Goal: Information Seeking & Learning: Learn about a topic

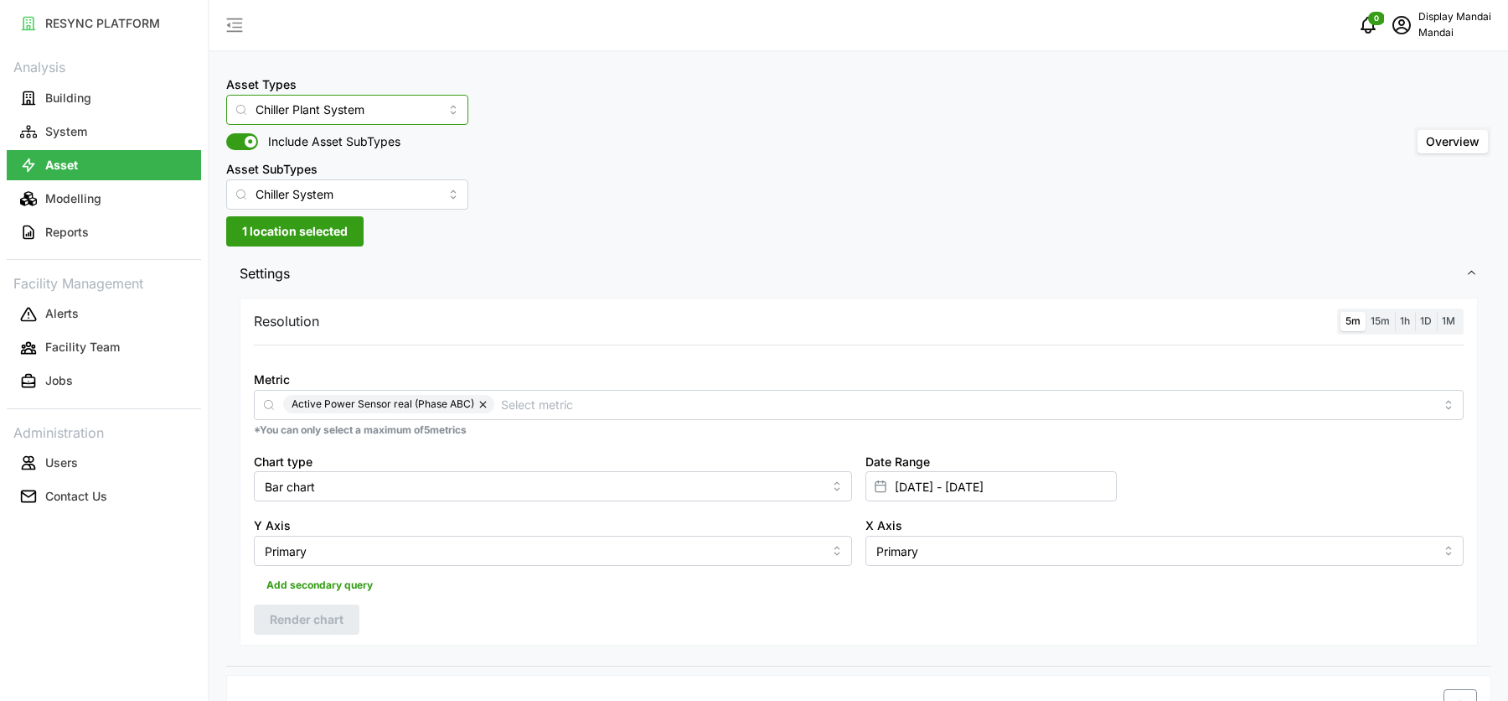
click at [398, 111] on input "Chiller Plant System" at bounding box center [347, 110] width 242 height 30
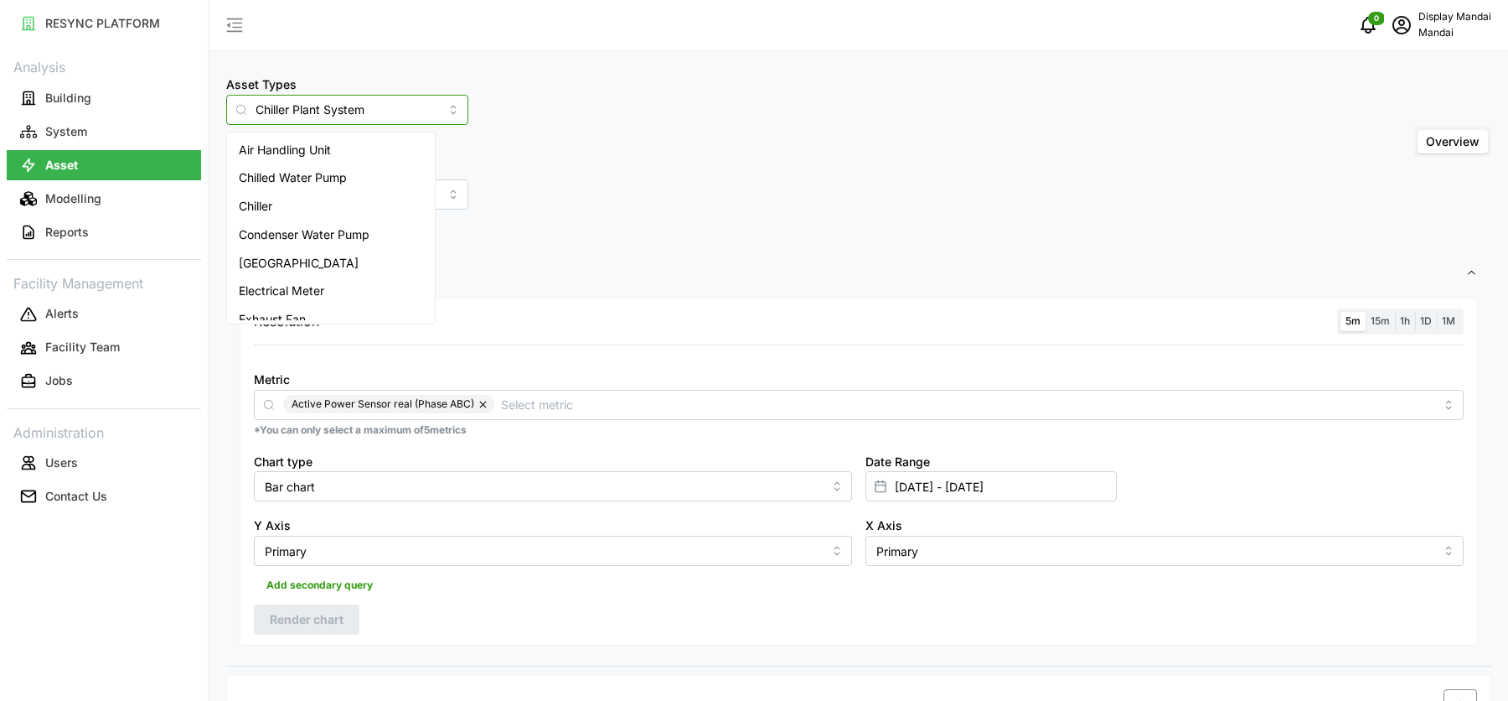
click at [357, 282] on div "Electrical Meter" at bounding box center [330, 291] width 201 height 28
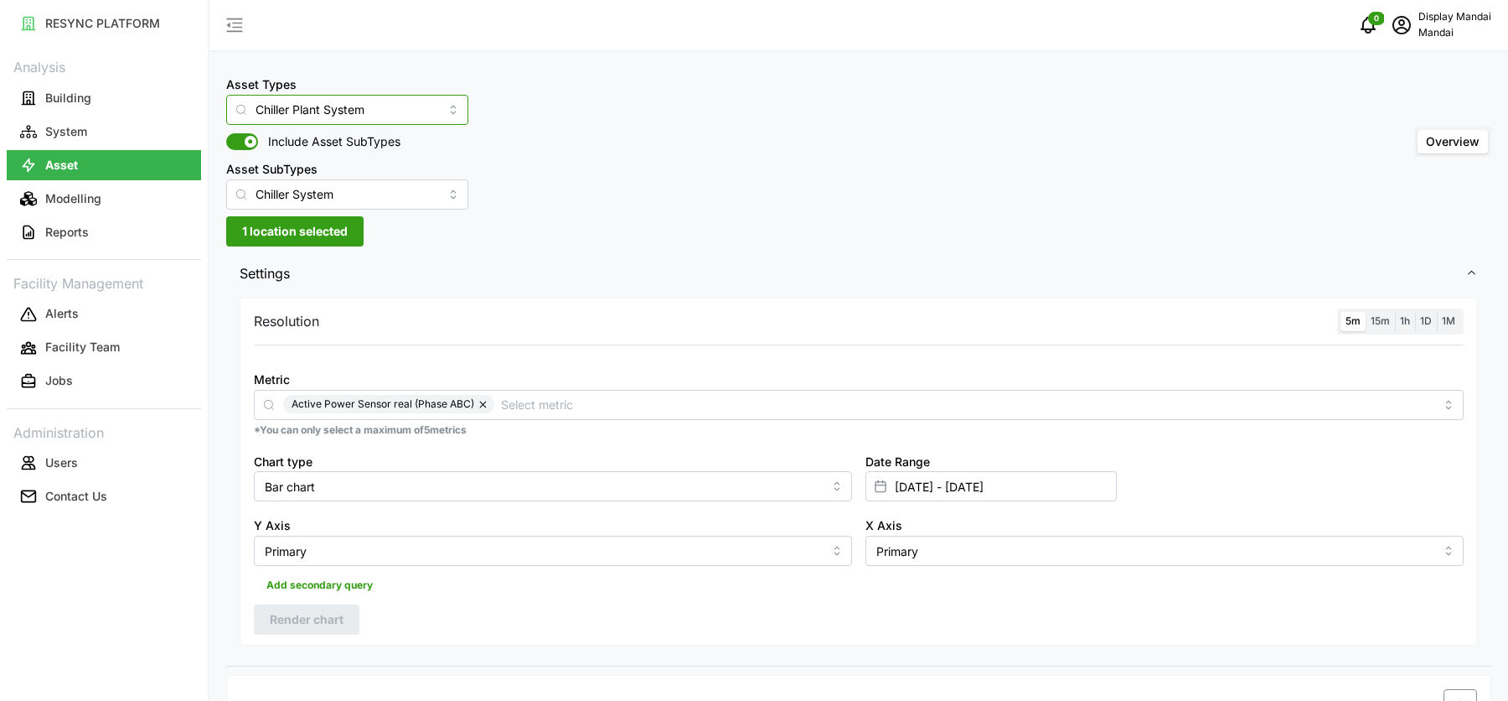
type input "Electrical Meter"
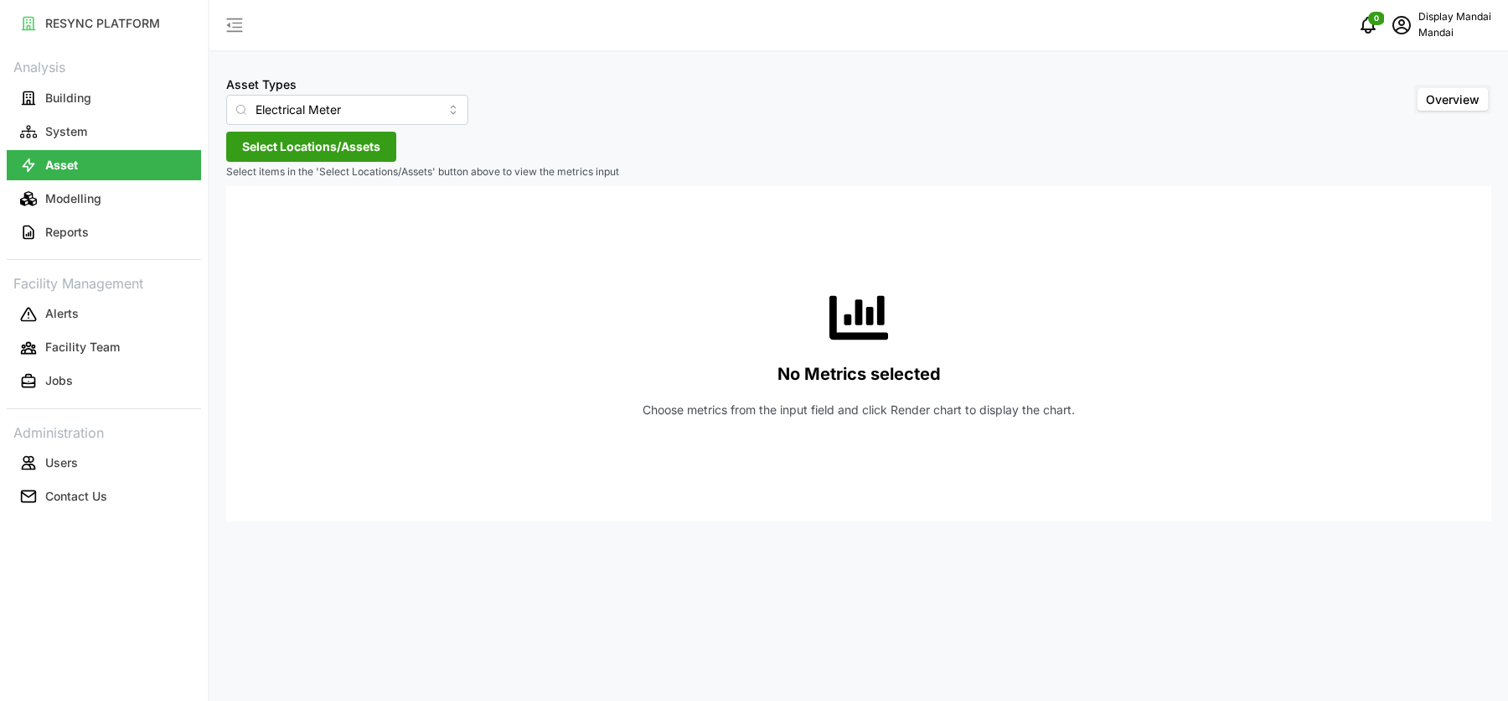
click at [349, 144] on span "Select Locations/Assets" at bounding box center [311, 146] width 138 height 28
click at [329, 145] on span "Select Locations/Assets" at bounding box center [311, 146] width 138 height 28
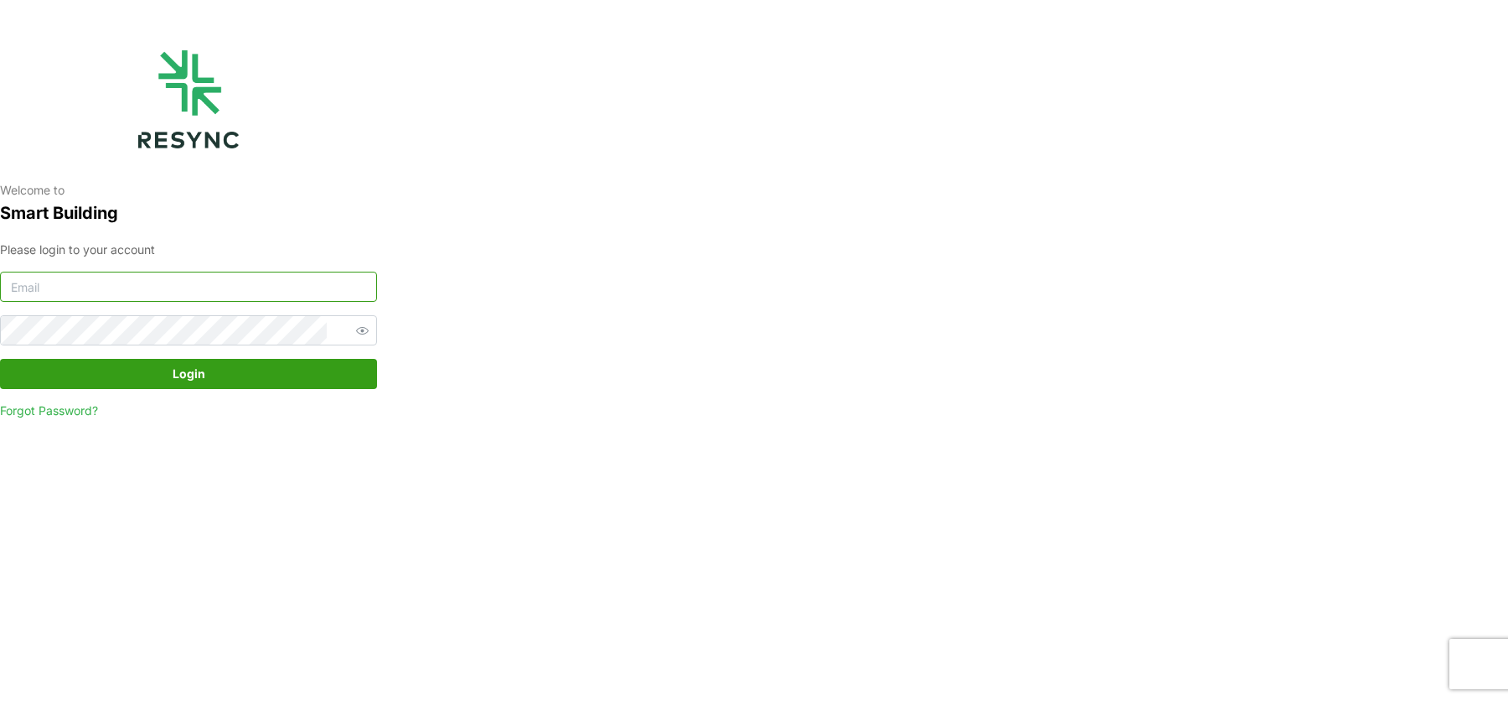
type input "mandai_display@resynctech.com"
click at [281, 383] on span "Login" at bounding box center [188, 374] width 345 height 28
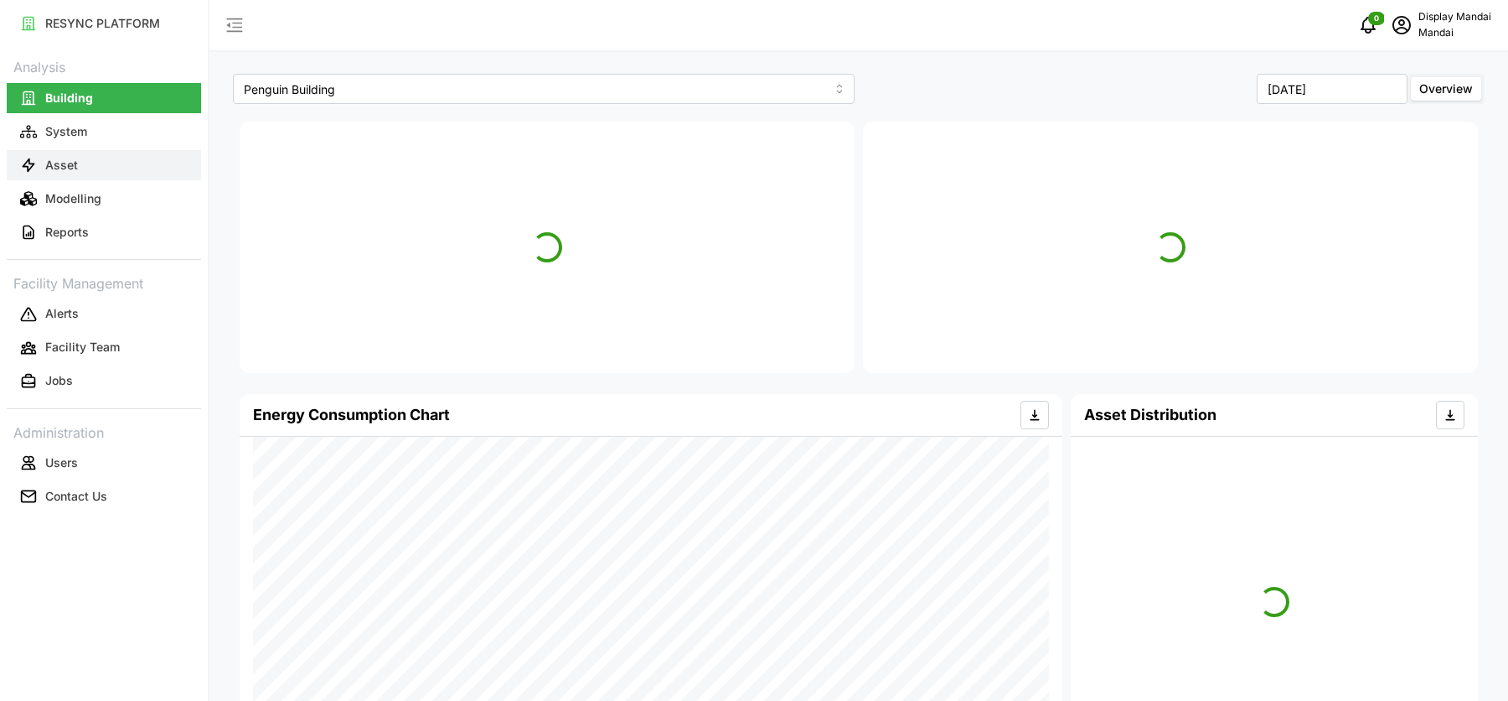
click at [122, 159] on button "Asset" at bounding box center [104, 165] width 194 height 30
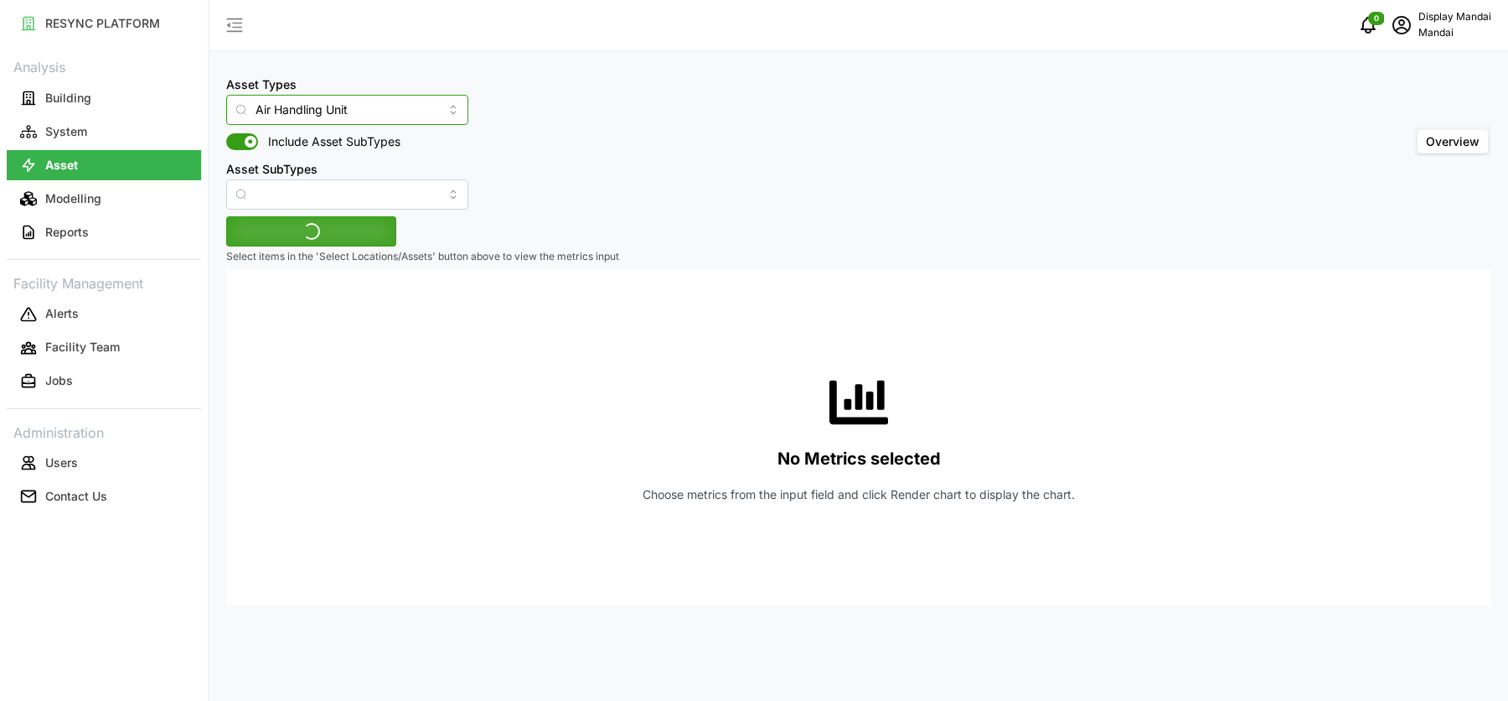
click at [365, 107] on input "Air Handling Unit" at bounding box center [347, 110] width 242 height 30
click at [367, 145] on div "Electrical Meter" at bounding box center [330, 150] width 201 height 28
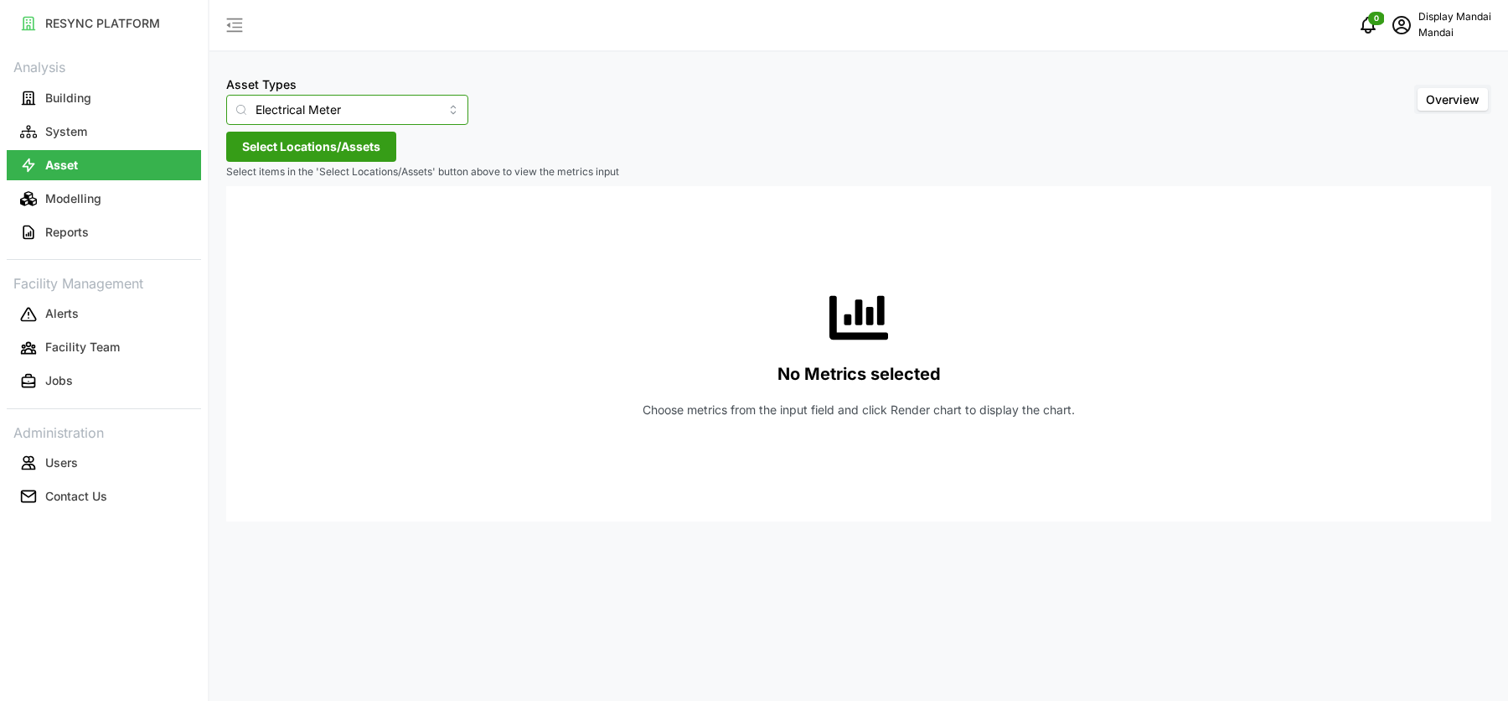
type input "Electrical Meter"
click at [354, 147] on span "Select Locations/Assets" at bounding box center [311, 146] width 138 height 28
click at [251, 227] on icon at bounding box center [247, 221] width 13 height 13
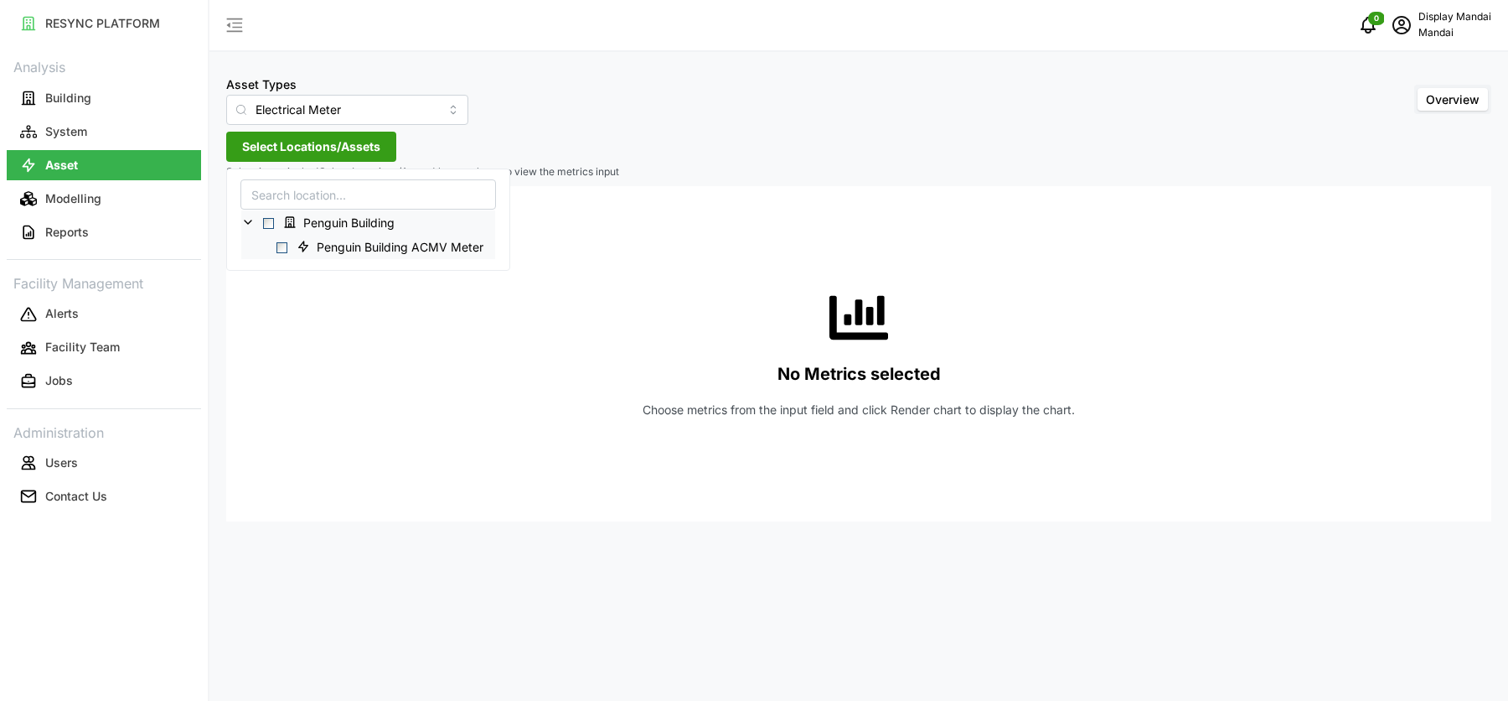
click at [280, 248] on span "Select Penguin Building ACMV Meter" at bounding box center [282, 247] width 11 height 11
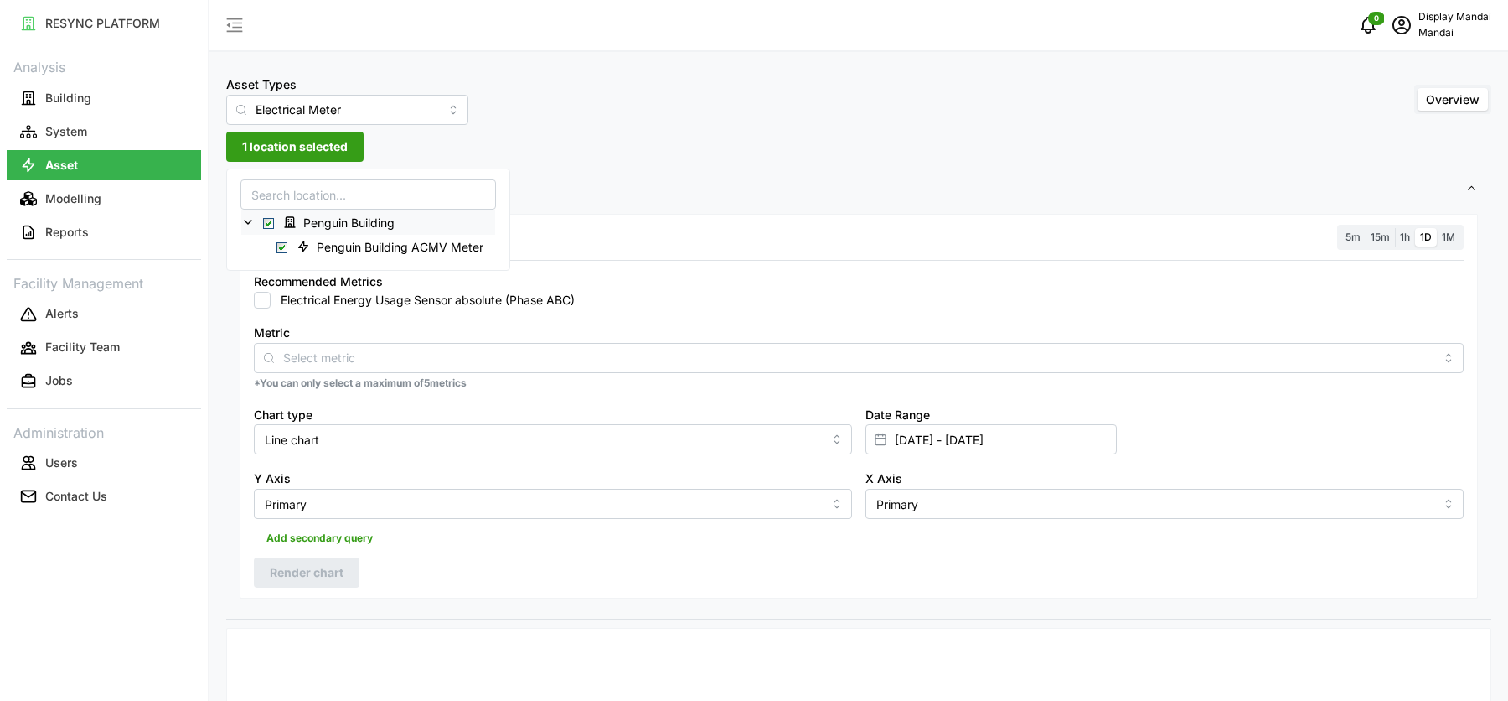
click at [427, 308] on div "Recommended Metrics Electrical Energy Usage Sensor absolute (Phase ABC)" at bounding box center [859, 289] width 1224 height 51
click at [413, 298] on label "Electrical Energy Usage Sensor absolute (Phase ABC)" at bounding box center [423, 300] width 304 height 17
click at [271, 298] on input "Electrical Energy Usage Sensor absolute (Phase ABC)" at bounding box center [262, 300] width 17 height 17
checkbox input "true"
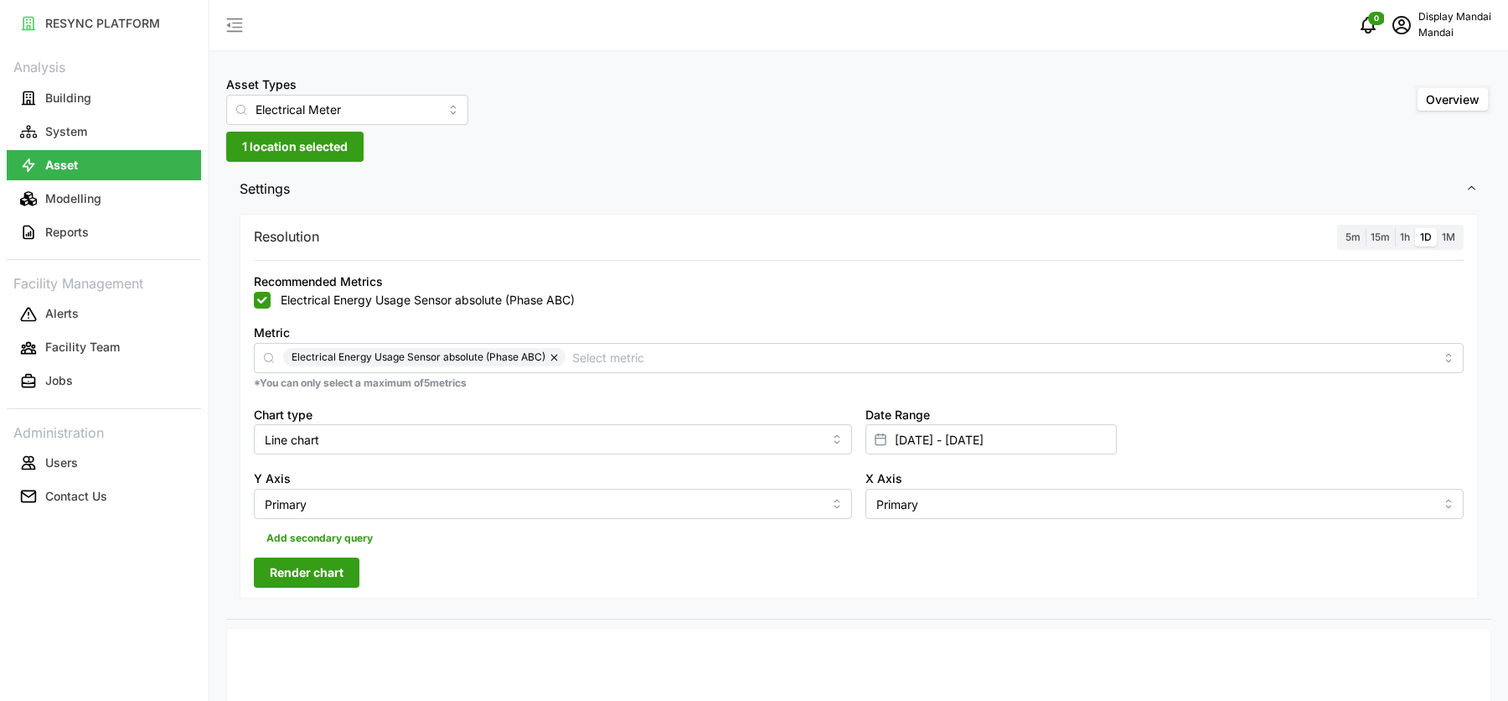
click at [1459, 240] on label "1M" at bounding box center [1448, 237] width 23 height 19
click at [1437, 228] on input "1M" at bounding box center [1437, 228] width 0 height 0
click at [934, 438] on input "[DATE] - [DATE]" at bounding box center [991, 439] width 251 height 30
click at [1168, 153] on input "06 Oct 2025" at bounding box center [1135, 148] width 107 height 30
click at [1098, 150] on input "06 Oct 2024" at bounding box center [1135, 148] width 107 height 30
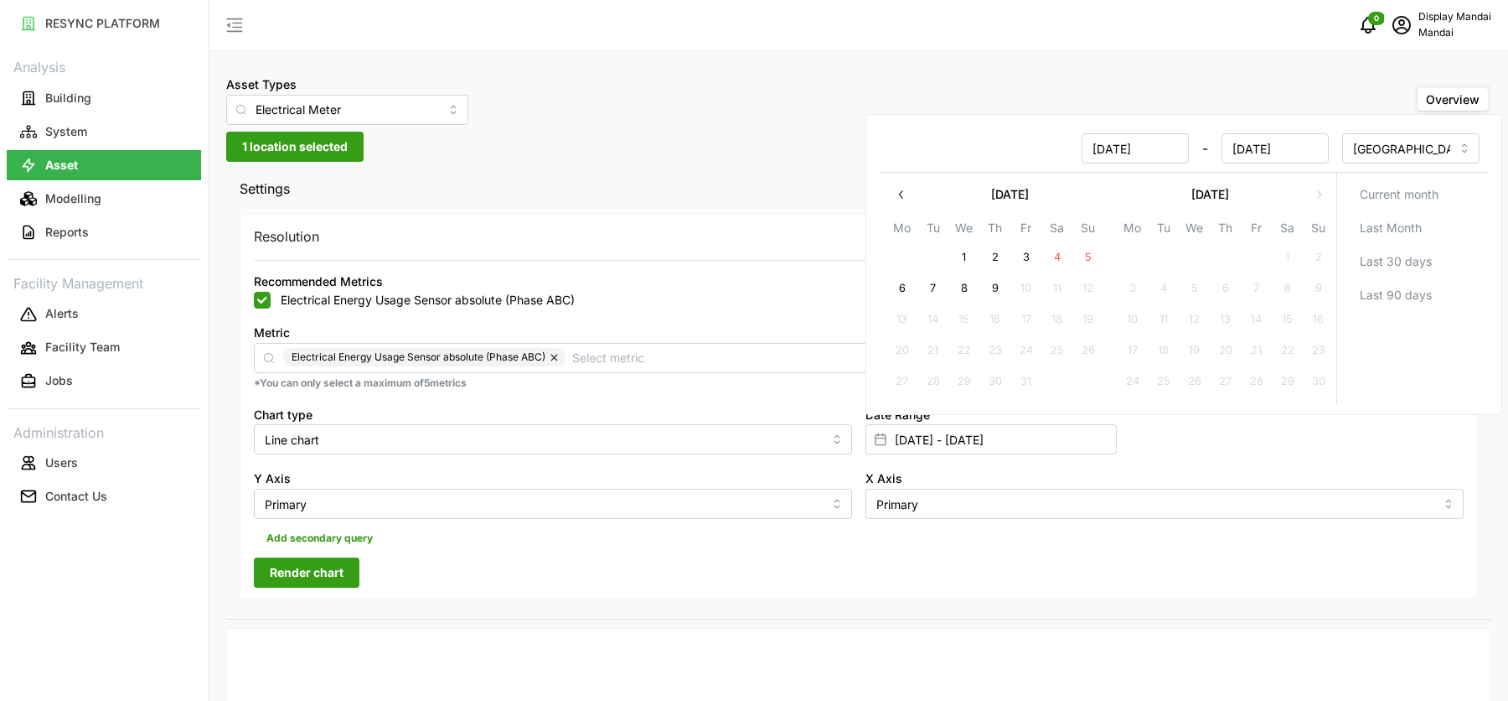
type input "01 Sep 2024"
click at [1207, 111] on div "Asset Types Electrical Meter Overview" at bounding box center [858, 99] width 1265 height 51
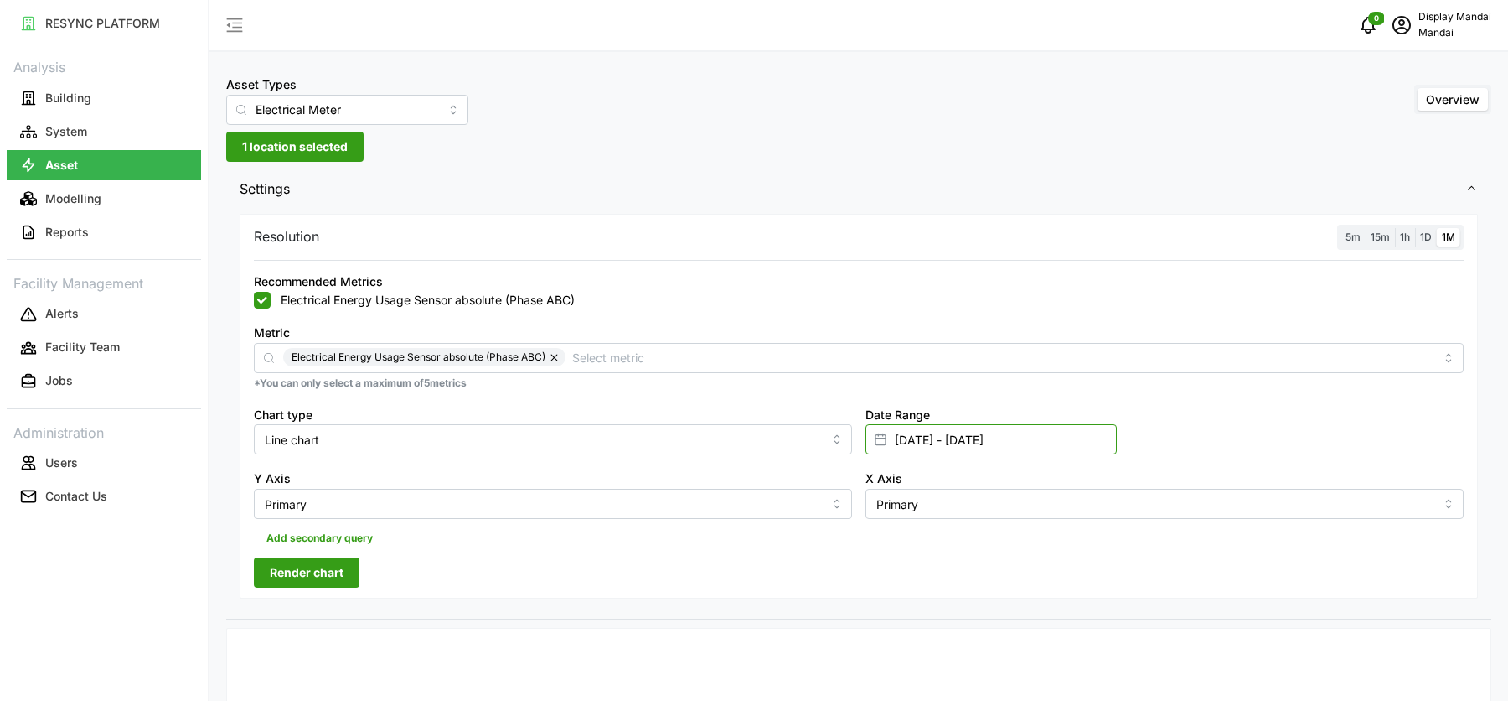
click at [991, 441] on input "01 Sep 2024 - 08 Oct 2025" at bounding box center [991, 439] width 251 height 30
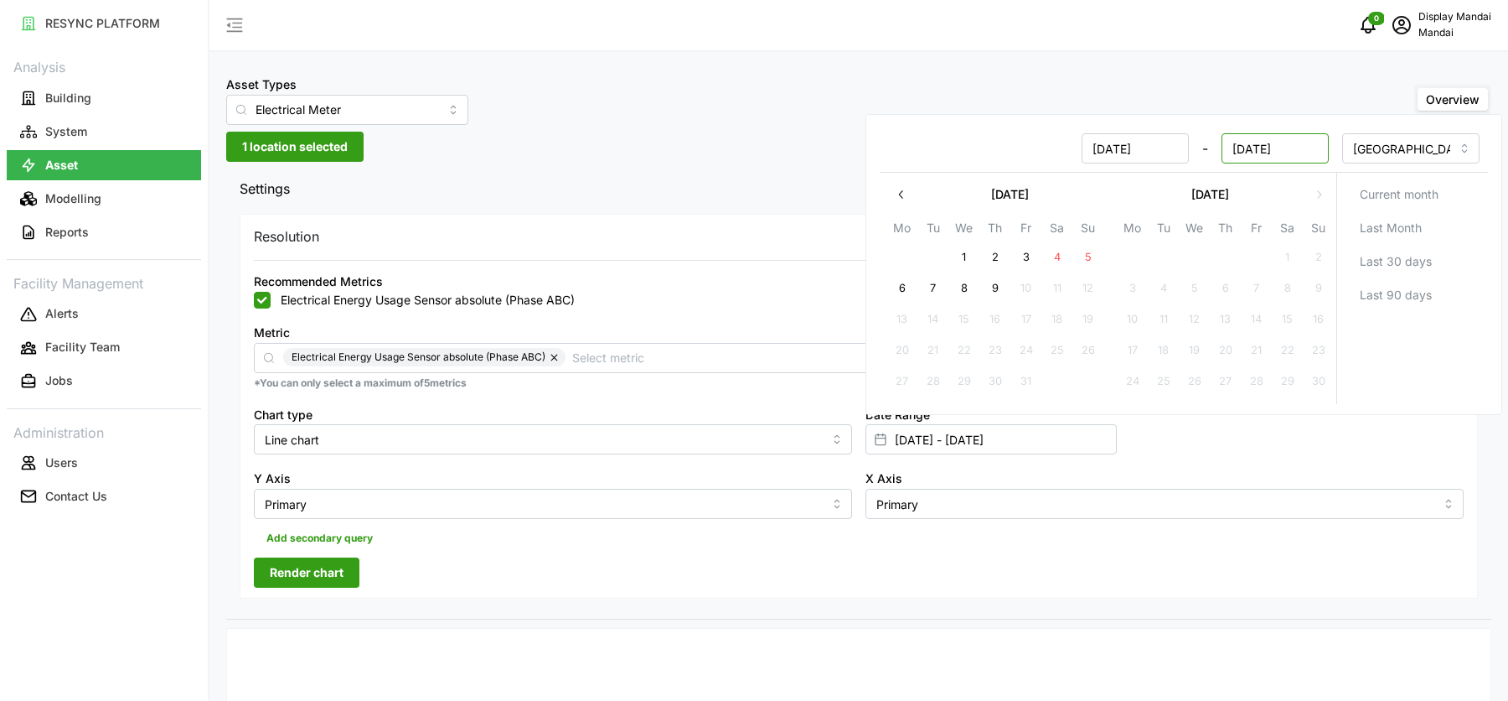
click at [1259, 154] on input "08 Oct 2025" at bounding box center [1275, 148] width 107 height 30
click at [904, 184] on button "button" at bounding box center [902, 194] width 30 height 30
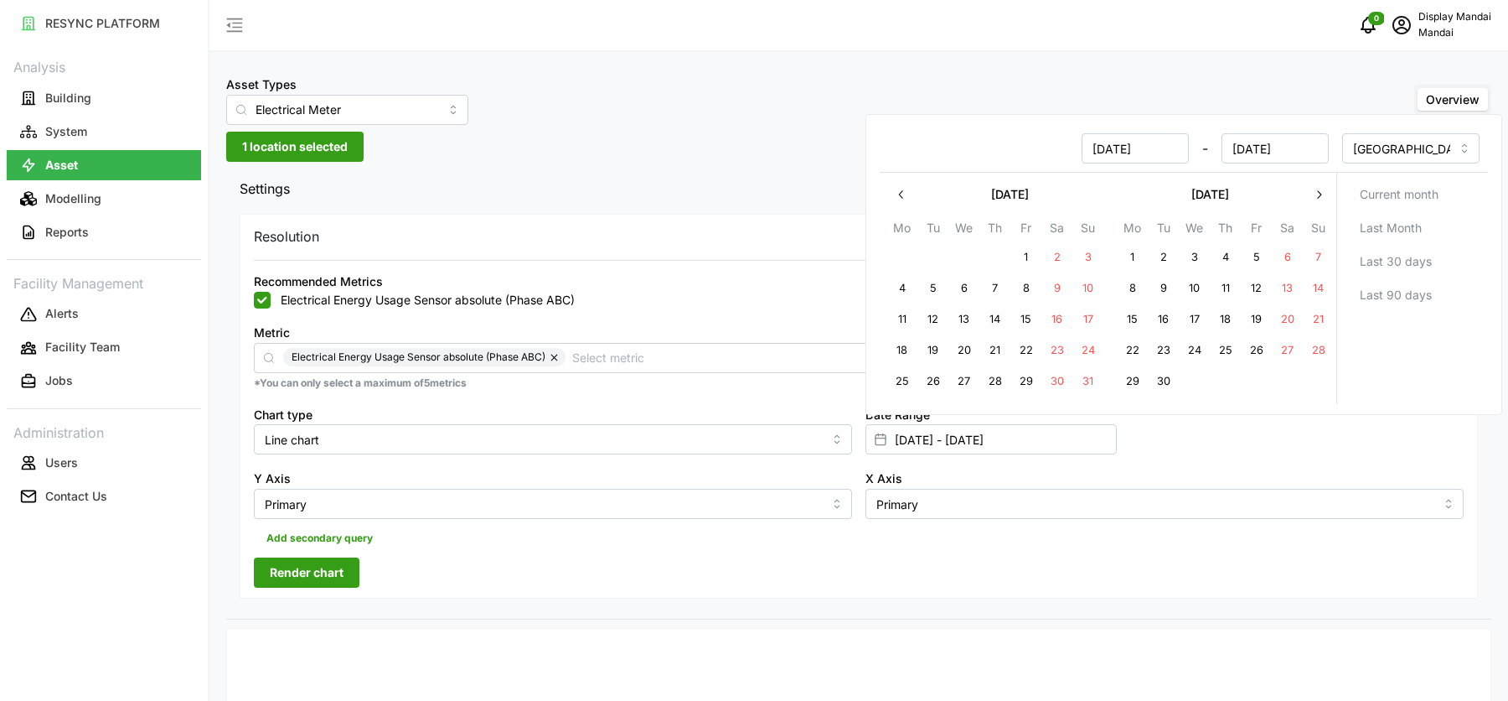
click at [1162, 387] on button "30" at bounding box center [1164, 382] width 30 height 30
type input "30 Sep 2025 - 08 Oct 2025"
type input "30 Sep 2025"
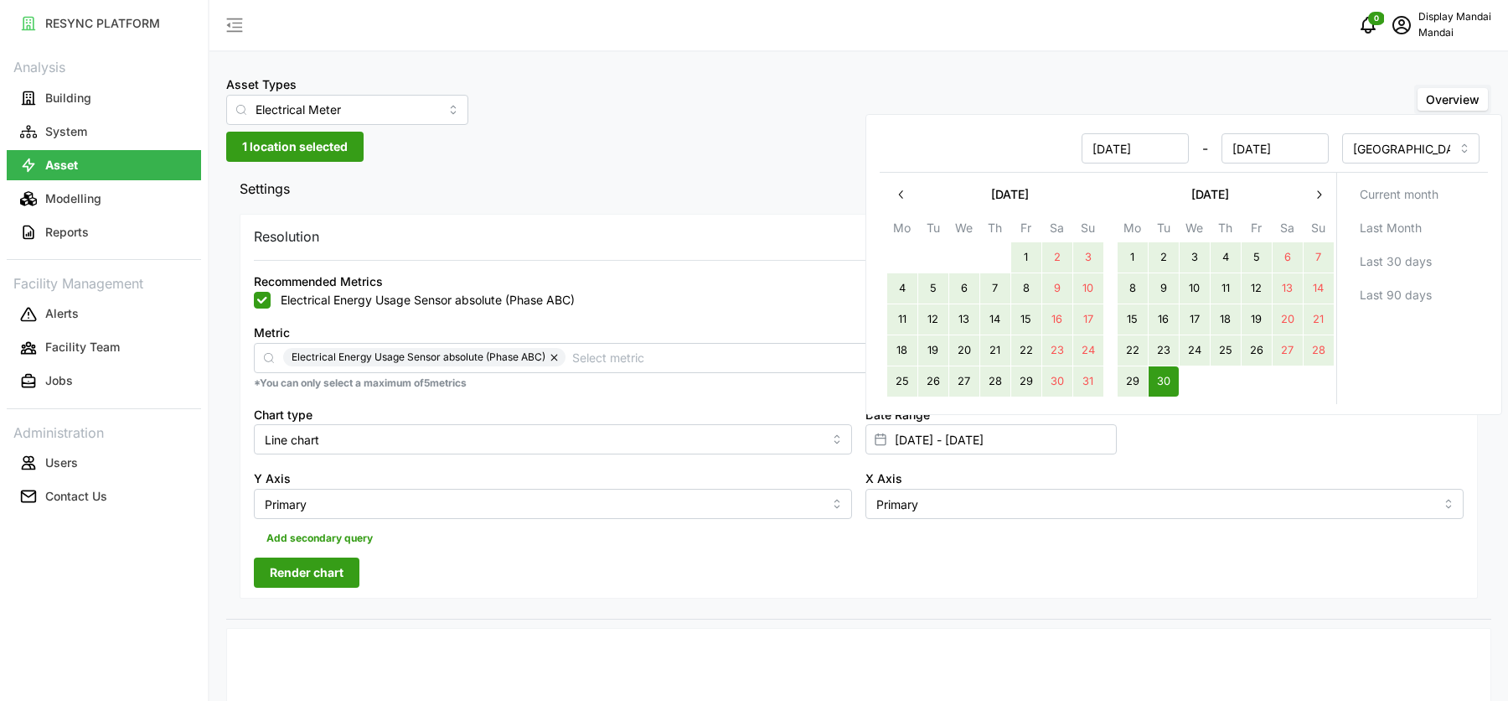
click at [1028, 258] on button "1" at bounding box center [1027, 258] width 30 height 30
type input "01 Aug 2025 - 30 Sep 2025"
type input "01 Aug 2025"
type input "30 Sep 2025"
click at [1130, 150] on input "01 Aug 2025" at bounding box center [1135, 148] width 107 height 30
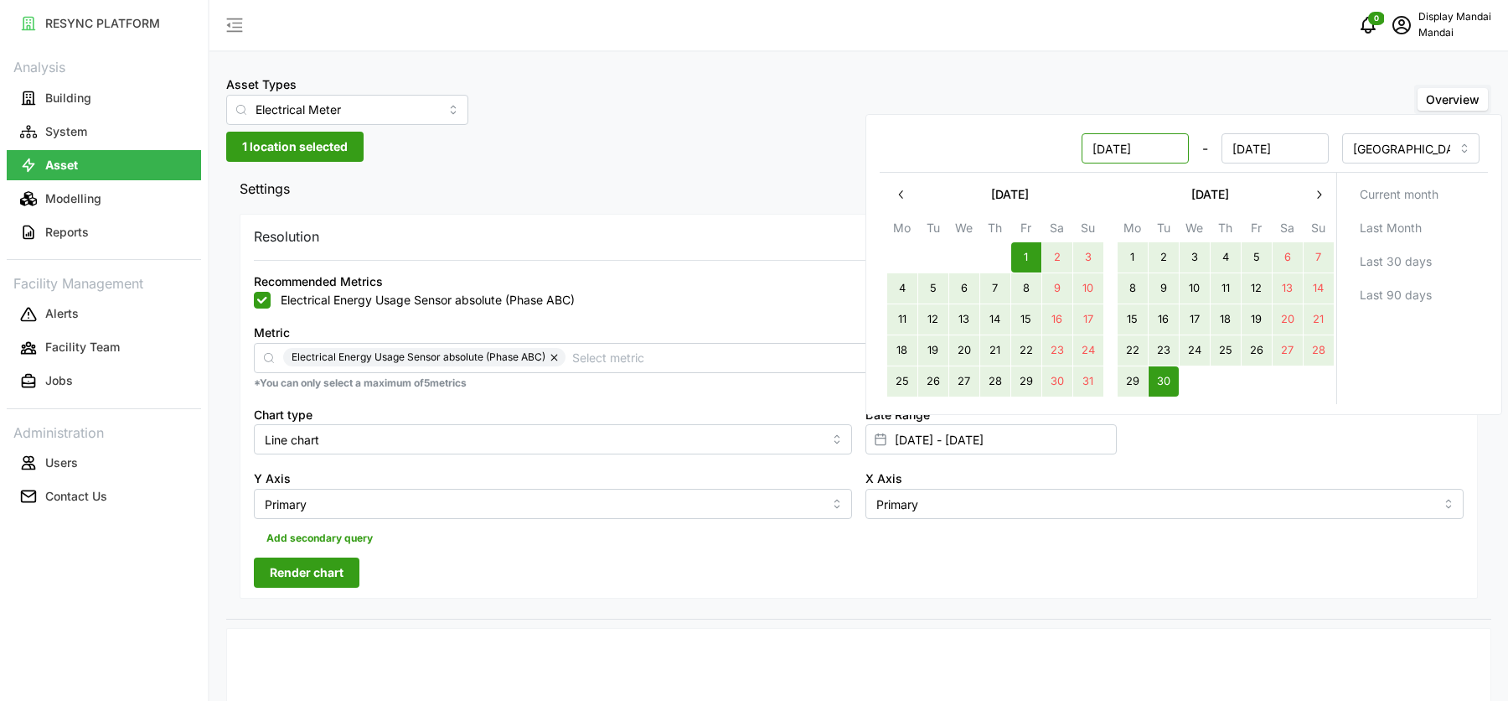
click at [1161, 153] on input "01 Aug 2025" at bounding box center [1135, 148] width 107 height 30
type input "01 Aug 2024"
type input "01 Aug 2024 - 30 Sep 2025"
click at [1102, 80] on div "Asset Types Electrical Meter Overview" at bounding box center [858, 99] width 1265 height 51
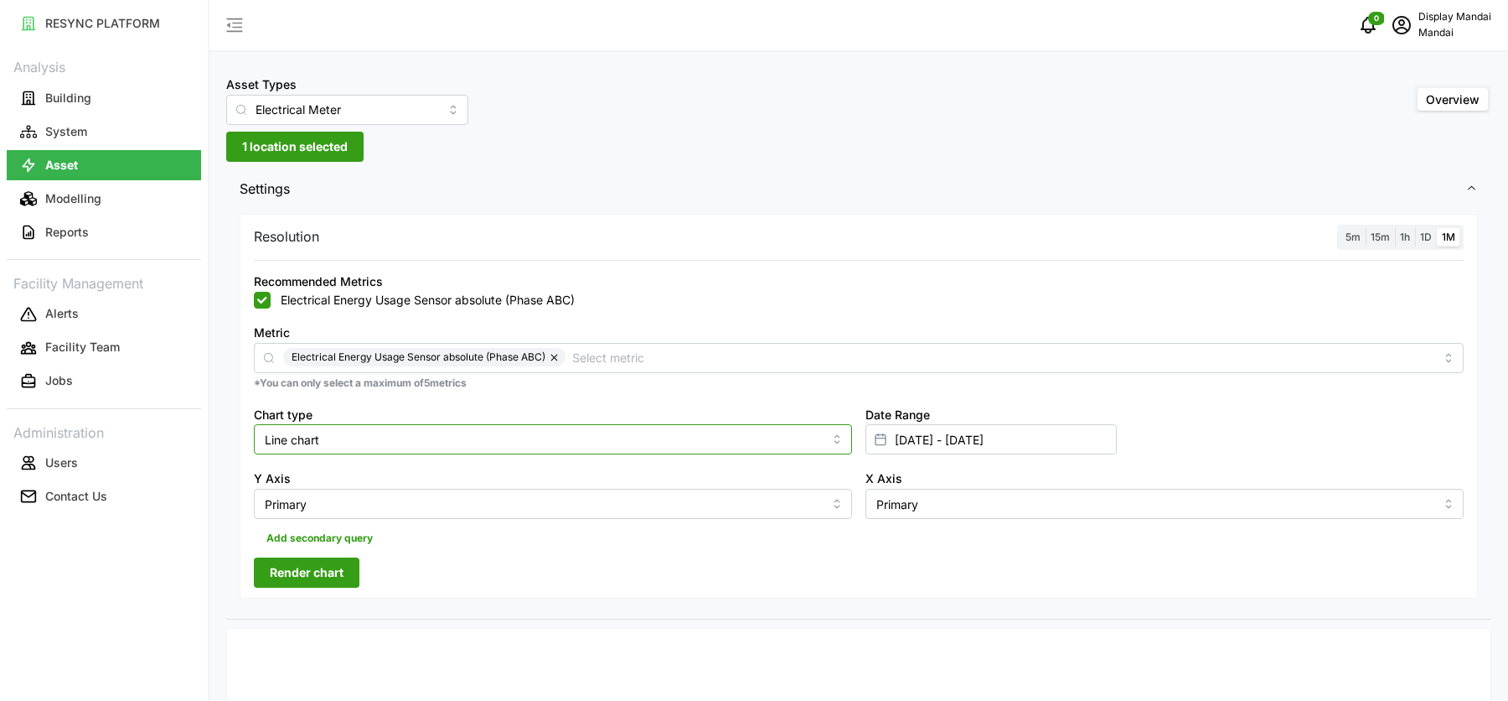
click at [394, 427] on input "Line chart" at bounding box center [553, 439] width 598 height 30
click at [369, 510] on div "Bar chart" at bounding box center [553, 507] width 590 height 28
type input "Bar chart"
click at [354, 556] on div "Resolution 5m 15m 1h 1D 1M Recommended Metrics Electrical Energy Usage Sensor a…" at bounding box center [859, 406] width 1239 height 385
click at [346, 570] on button "Render chart" at bounding box center [307, 572] width 106 height 30
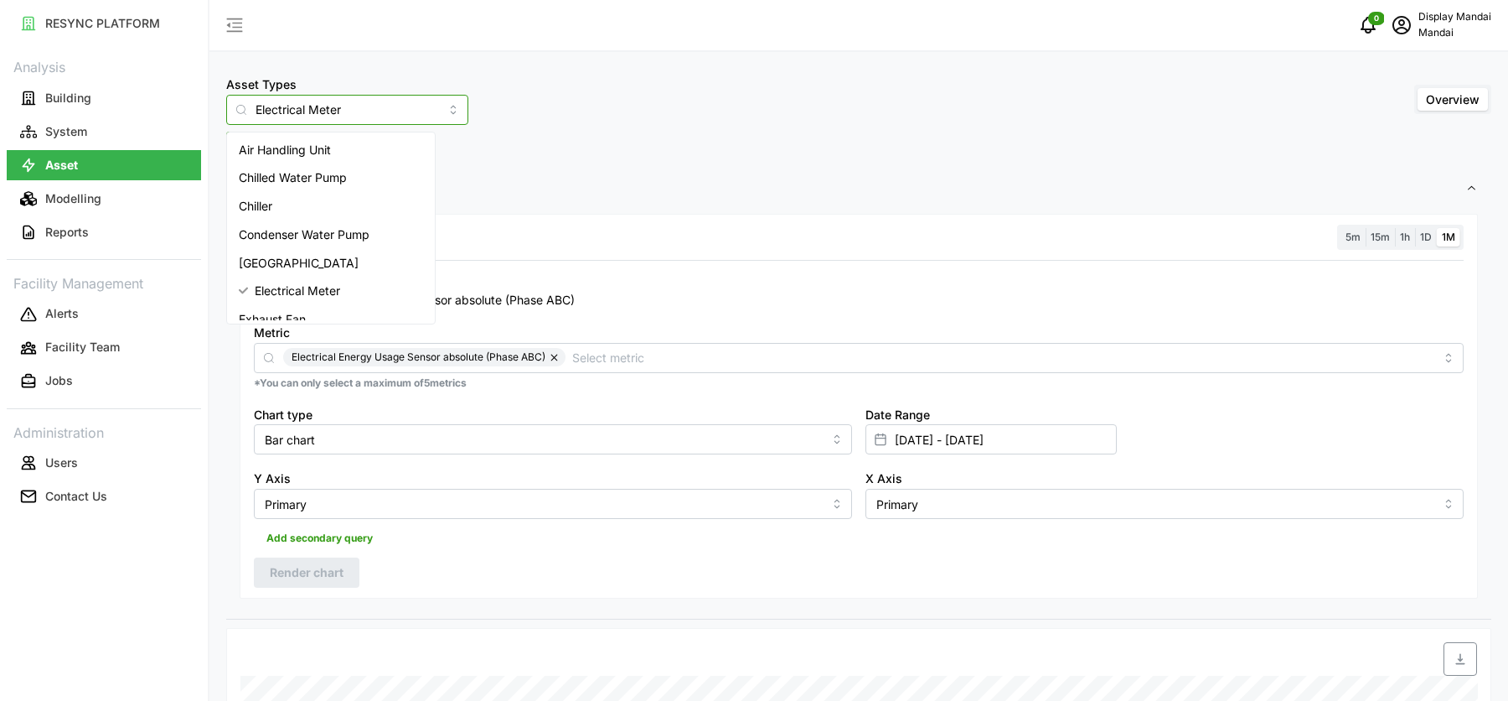
click at [342, 102] on input "Electrical Meter" at bounding box center [347, 110] width 242 height 30
click at [364, 277] on div "Chiller Plant System" at bounding box center [330, 277] width 201 height 28
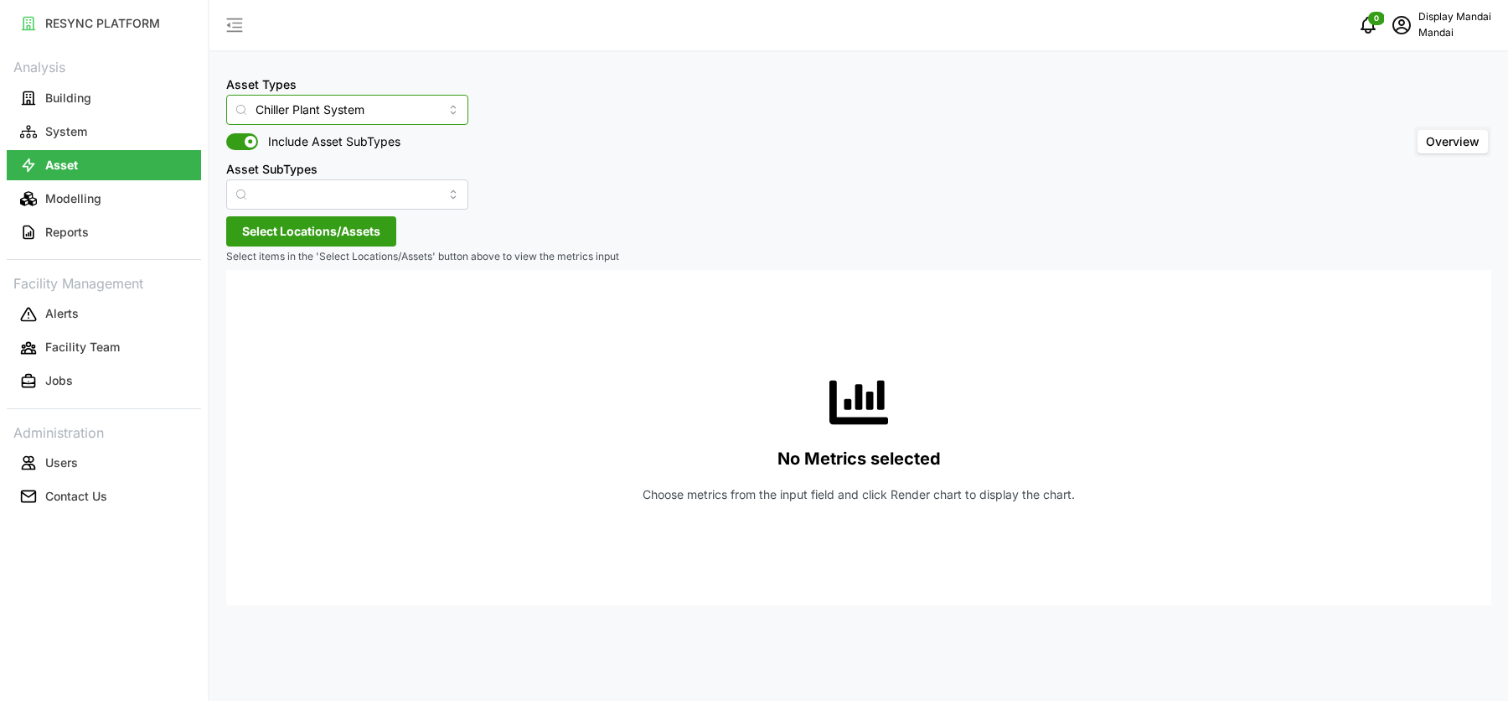
click at [365, 118] on input "Chiller Plant System" at bounding box center [347, 110] width 242 height 30
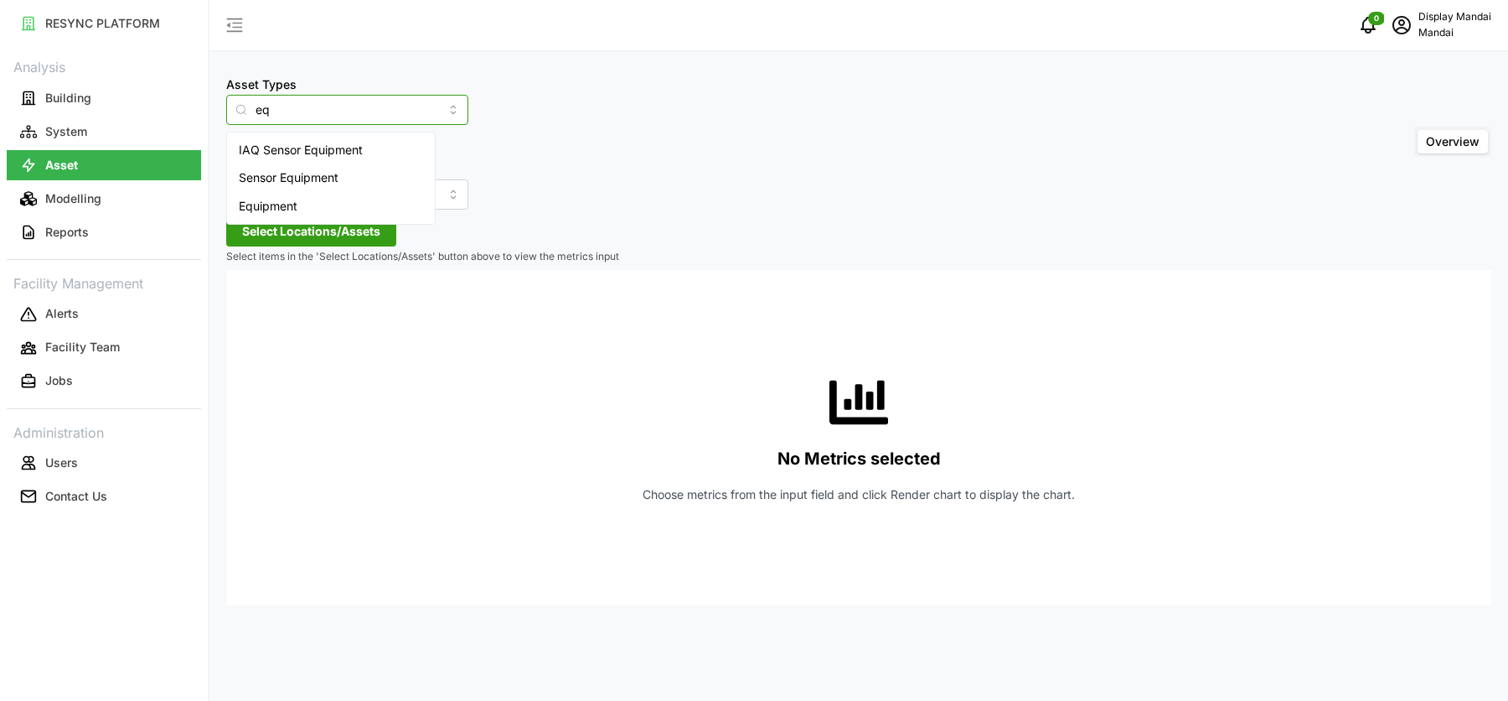
click at [337, 199] on div "Equipment" at bounding box center [330, 206] width 201 height 28
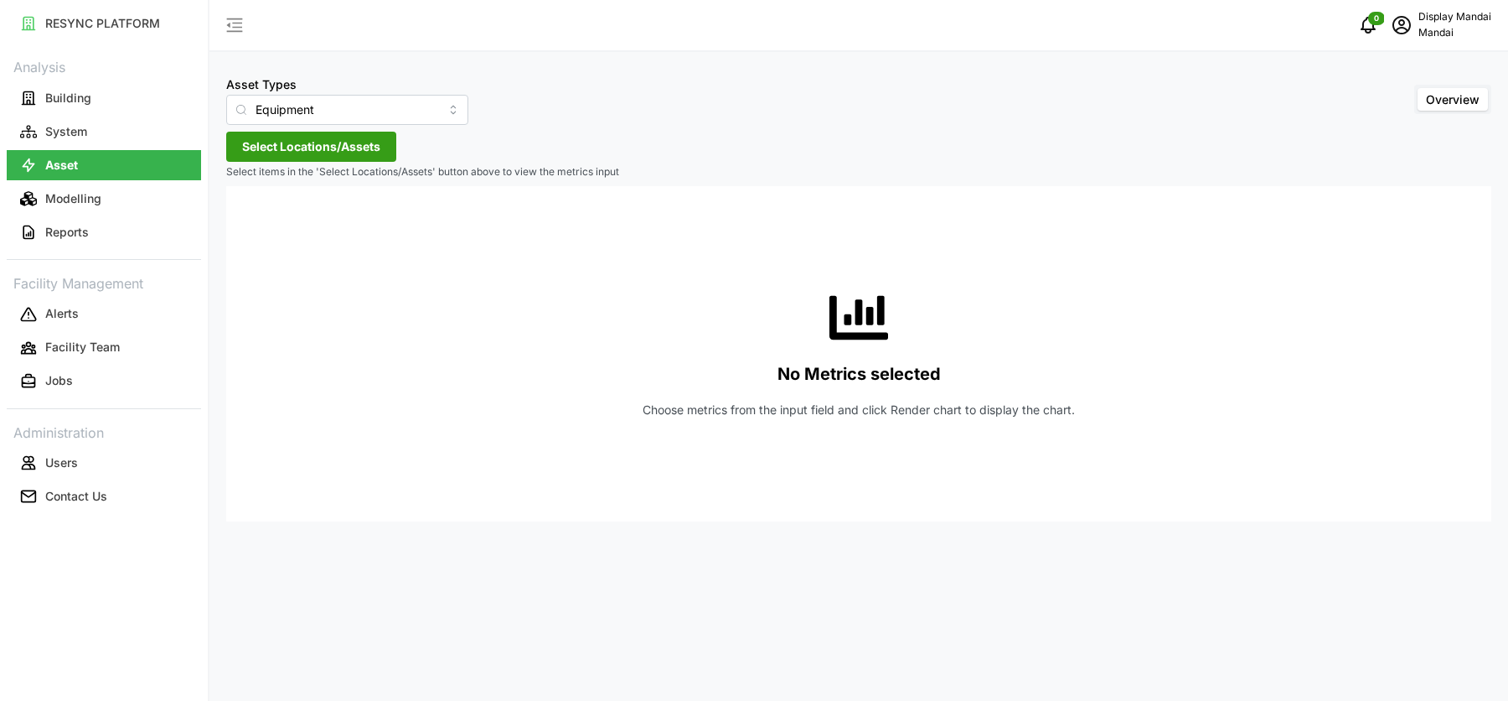
click at [333, 165] on p "Select items in the 'Select Locations/Assets' button above to view the metrics …" at bounding box center [858, 172] width 1265 height 14
click at [322, 155] on span "Select Locations/Assets" at bounding box center [311, 146] width 138 height 28
click at [248, 225] on icon at bounding box center [247, 221] width 13 height 13
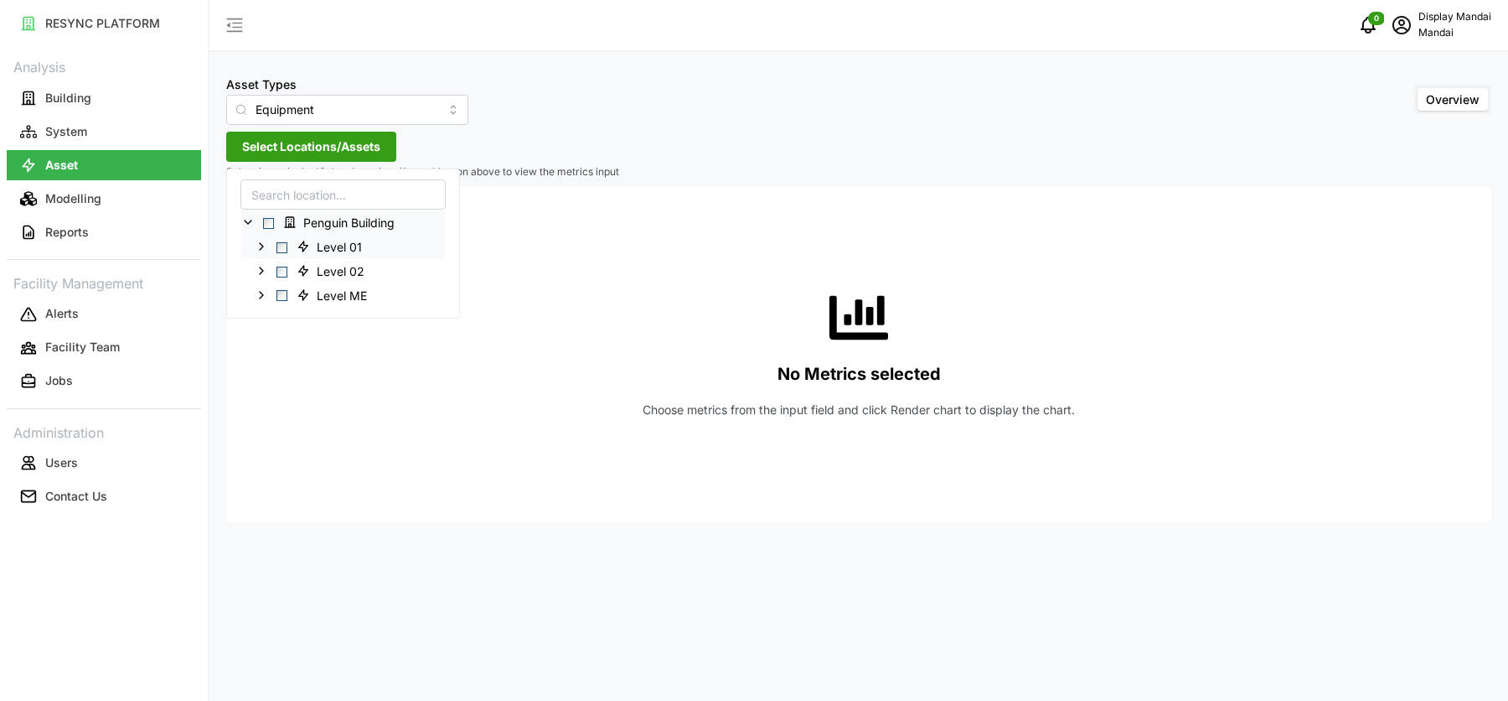
click at [261, 250] on icon at bounding box center [261, 246] width 13 height 13
click at [258, 337] on icon at bounding box center [261, 342] width 13 height 13
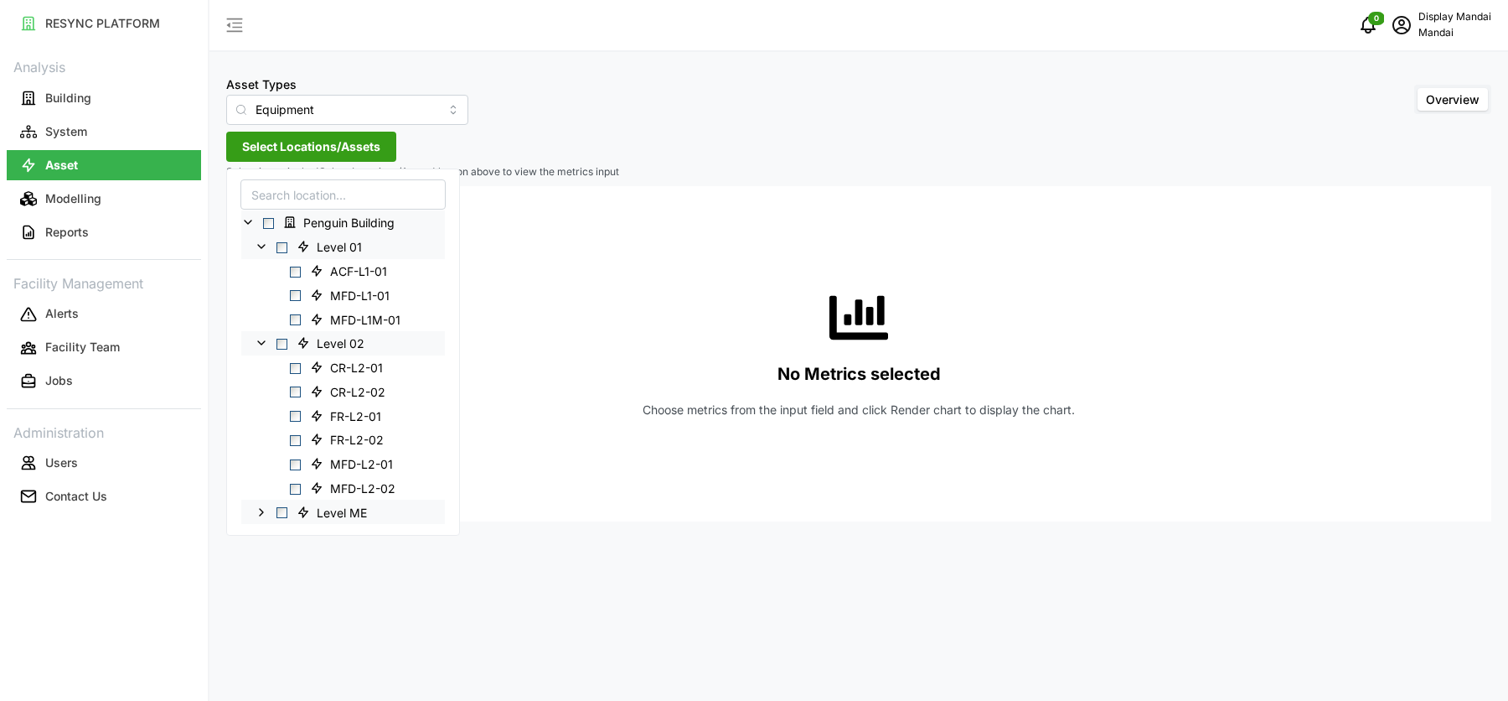
click at [261, 516] on icon at bounding box center [261, 511] width 13 height 13
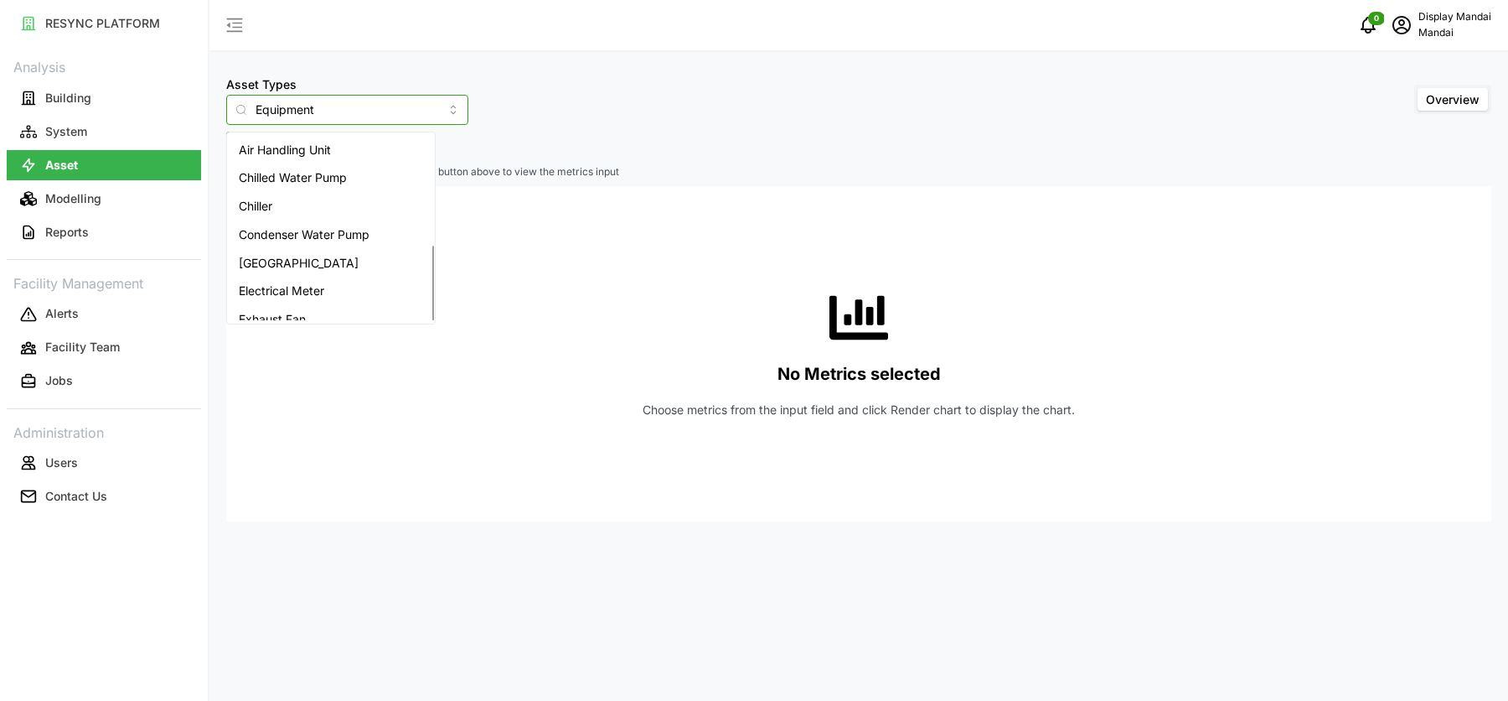
click at [319, 101] on input "Equipment" at bounding box center [347, 110] width 242 height 30
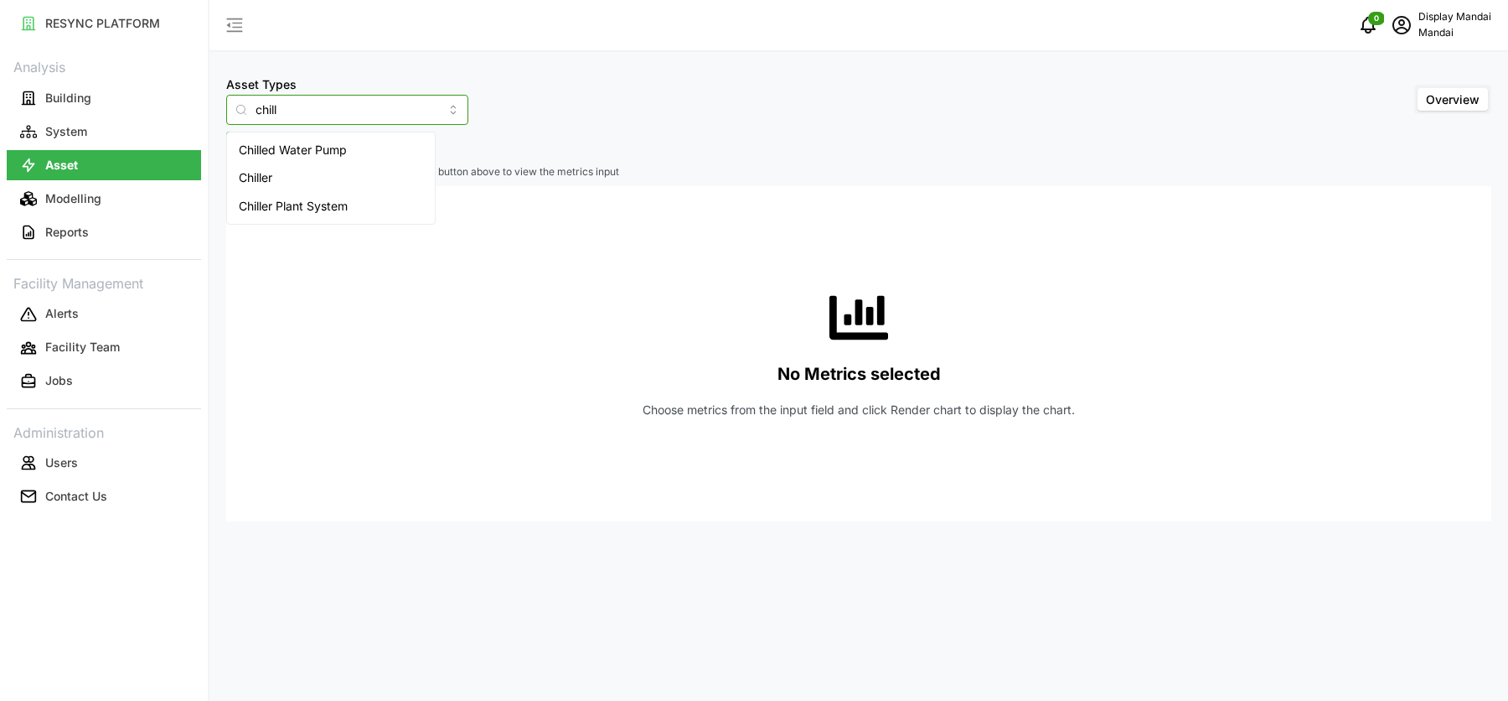
click at [340, 200] on span "Chiller Plant System" at bounding box center [293, 206] width 109 height 18
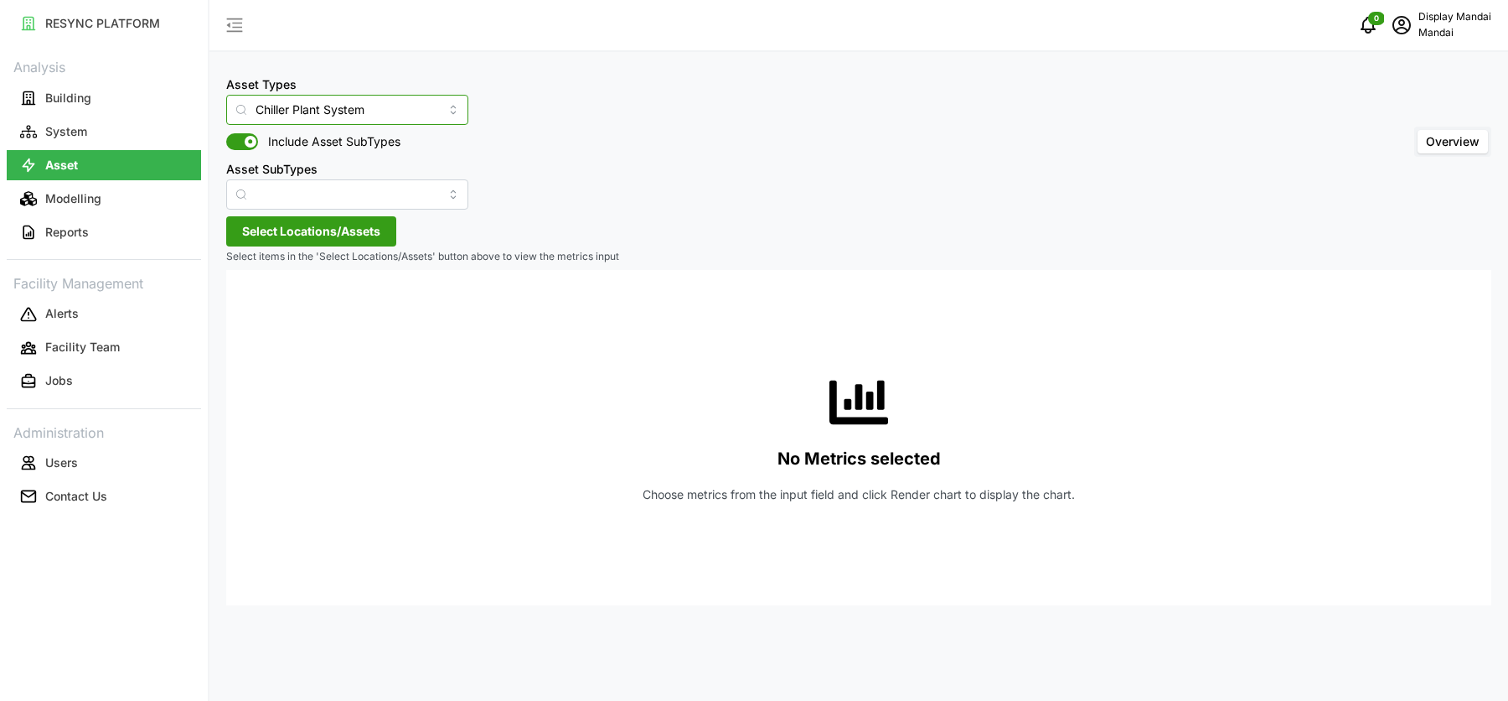
type input "Chiller Plant System"
click at [261, 231] on span "Select Locations/Assets" at bounding box center [311, 231] width 138 height 28
click at [247, 304] on polyline at bounding box center [247, 306] width 3 height 7
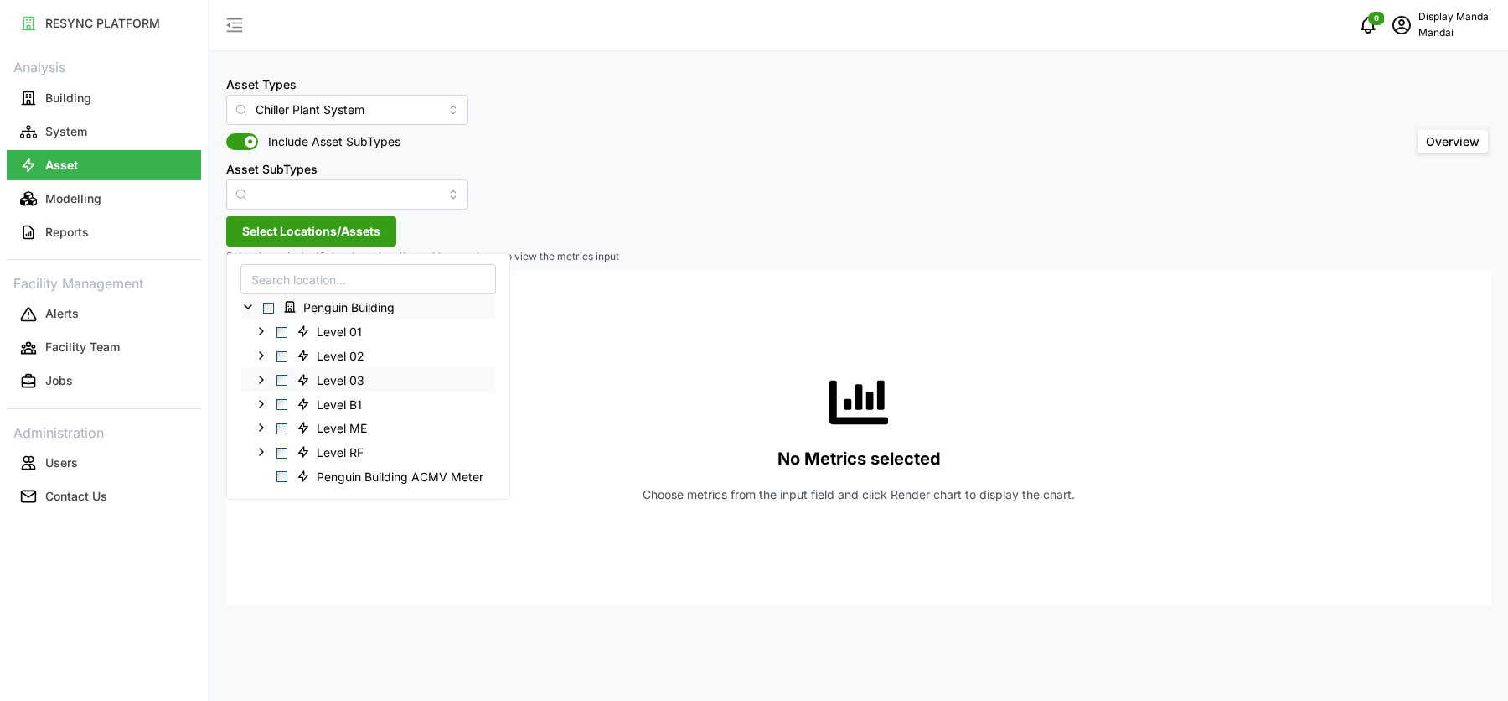
click at [260, 381] on icon at bounding box center [261, 378] width 13 height 13
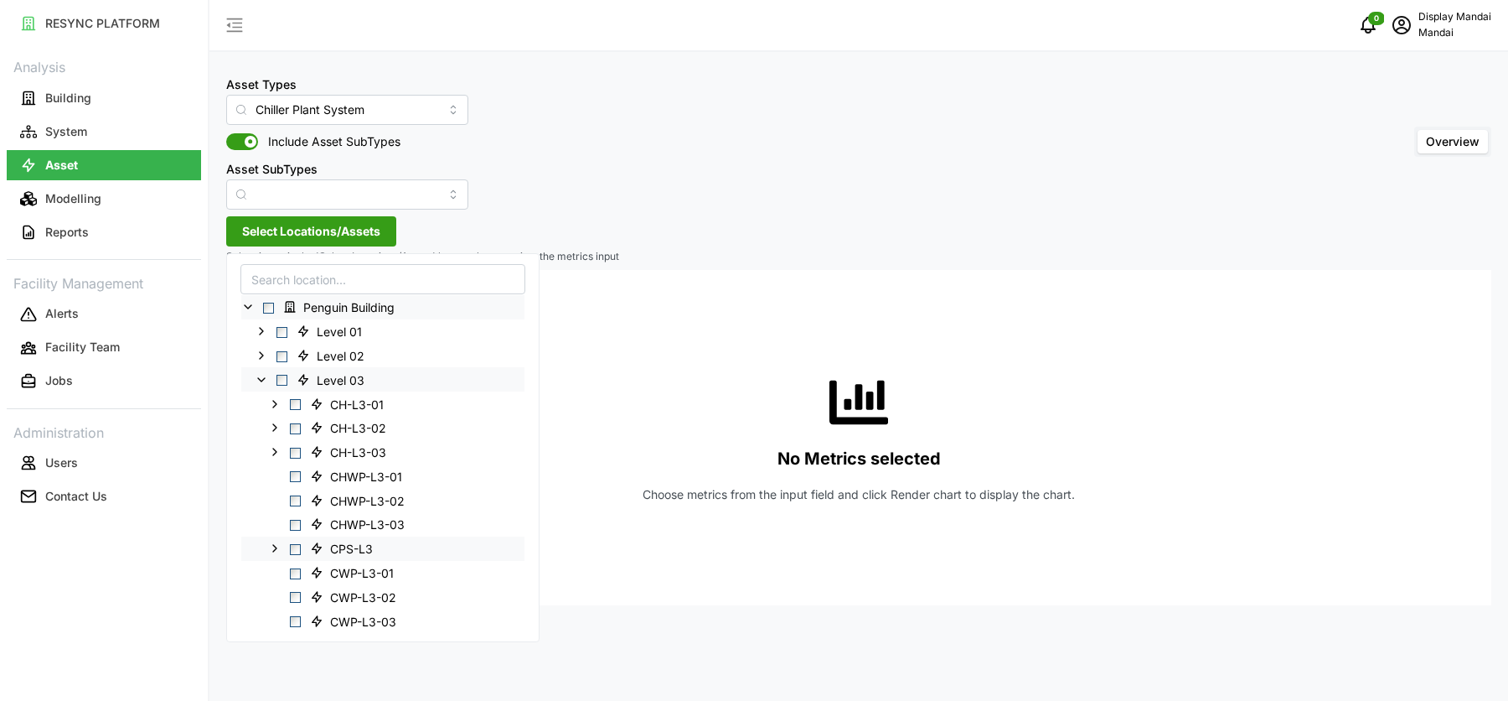
click at [294, 545] on span "Select CPS-L3" at bounding box center [295, 548] width 11 height 11
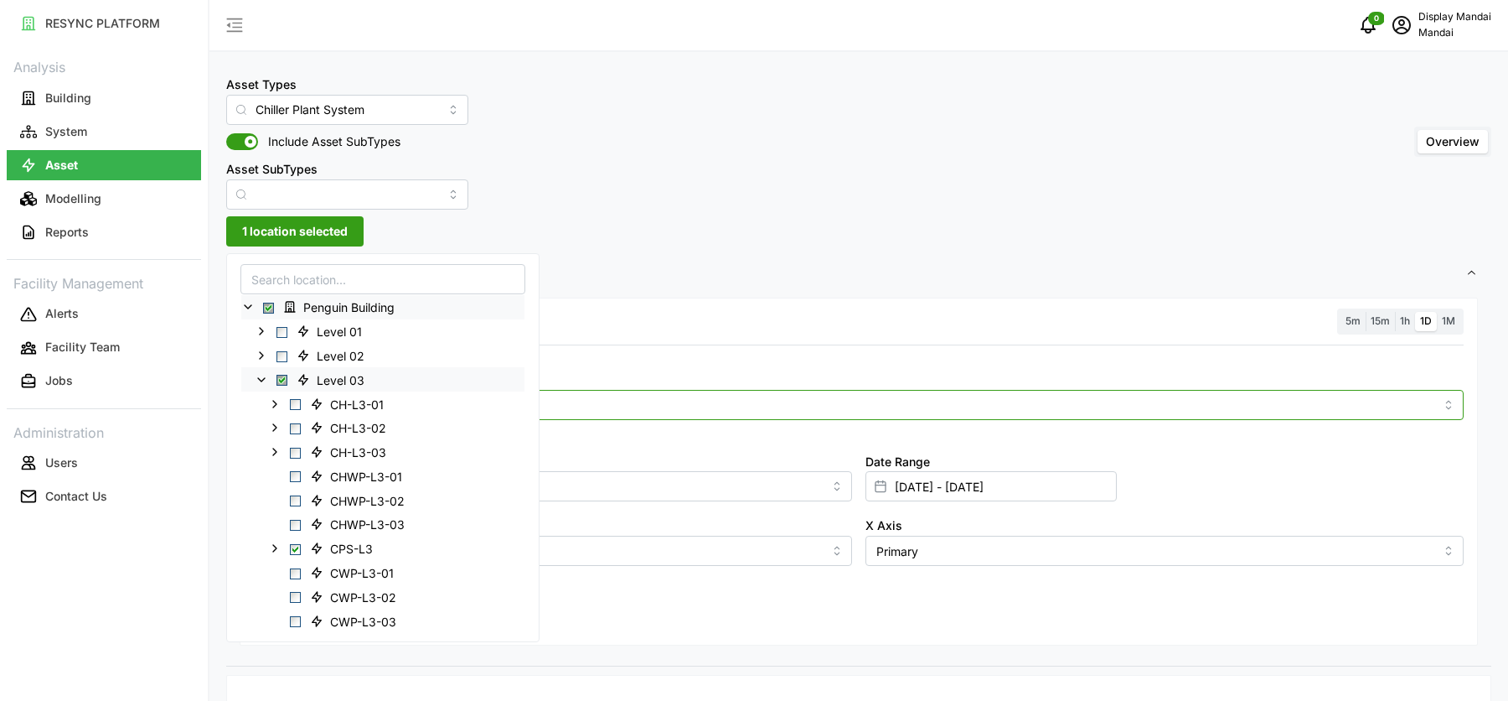
click at [701, 408] on input "Metric" at bounding box center [858, 404] width 1151 height 18
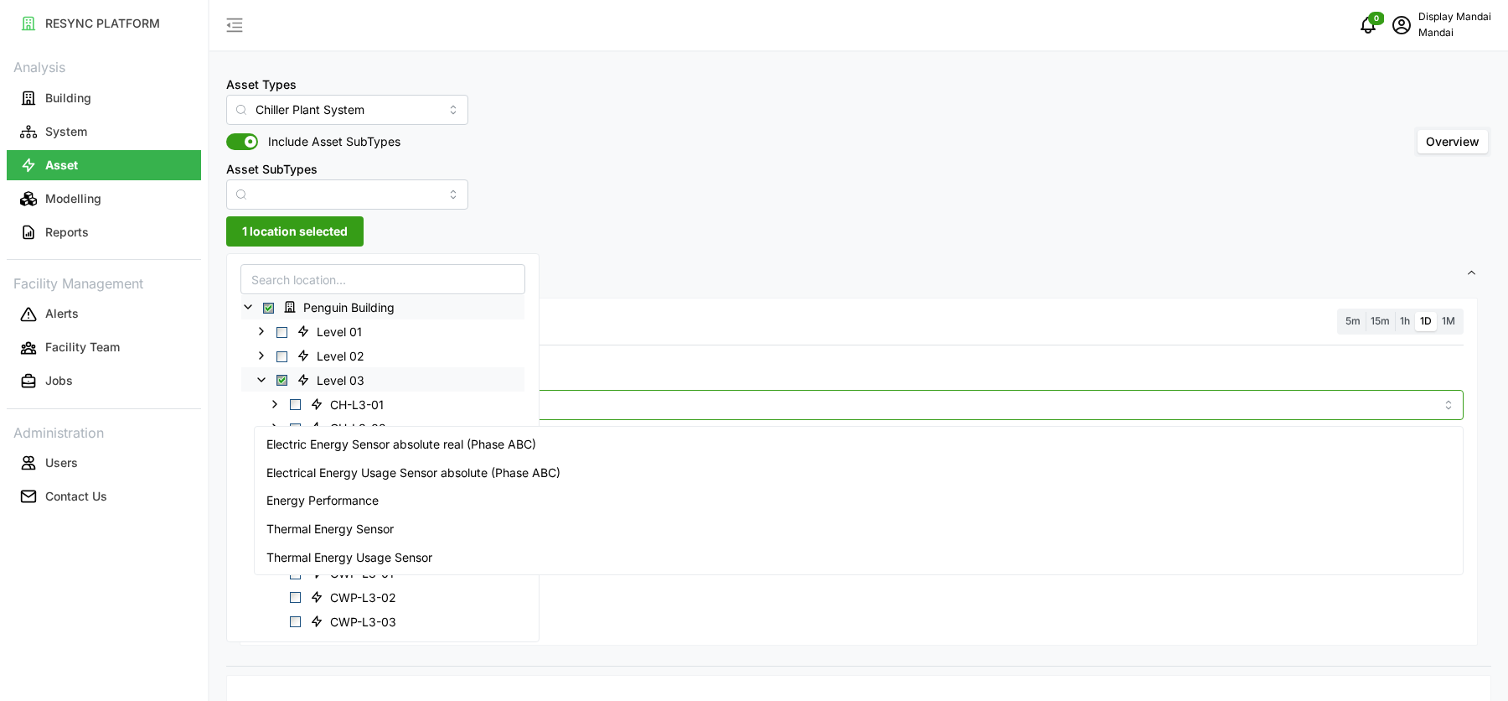
type input "energy"
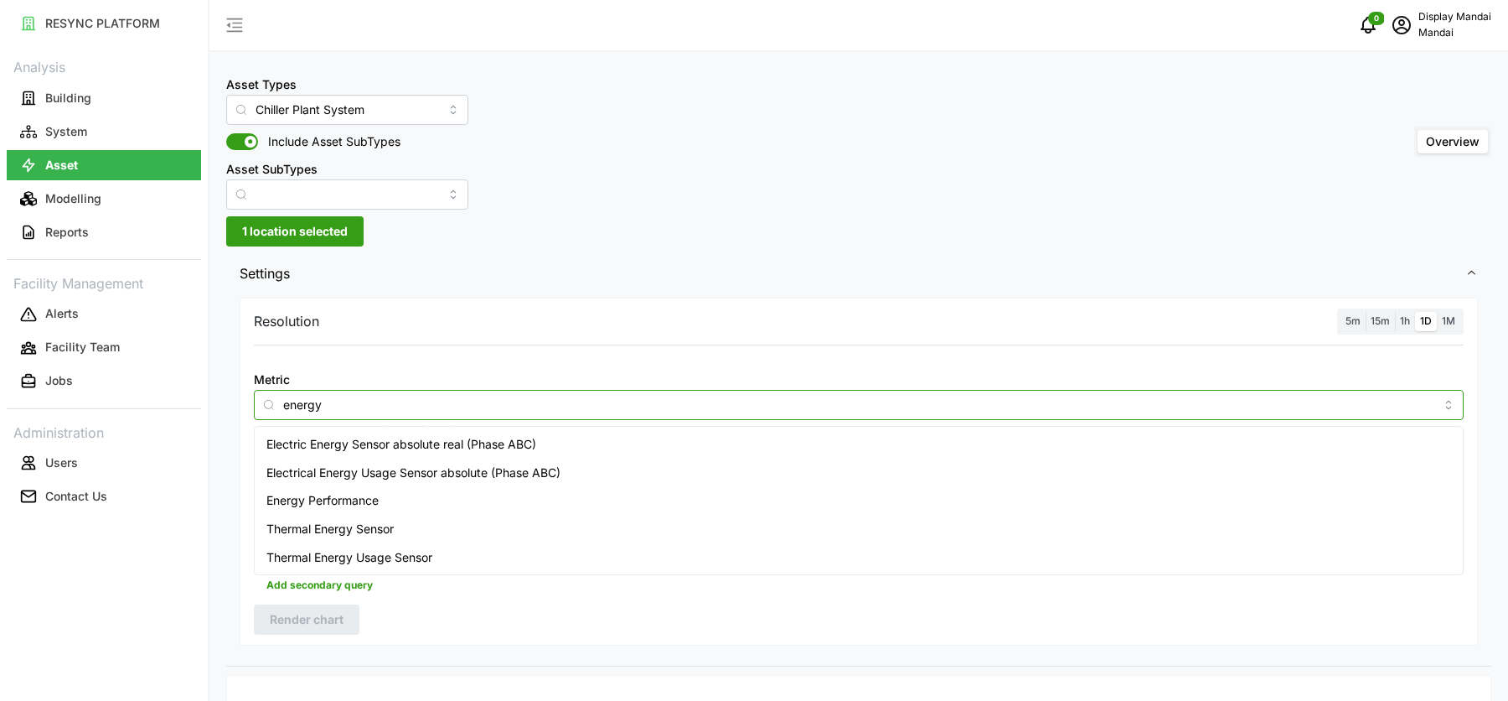
click at [461, 469] on span "Electrical Energy Usage Sensor absolute (Phase ABC)" at bounding box center [413, 472] width 294 height 18
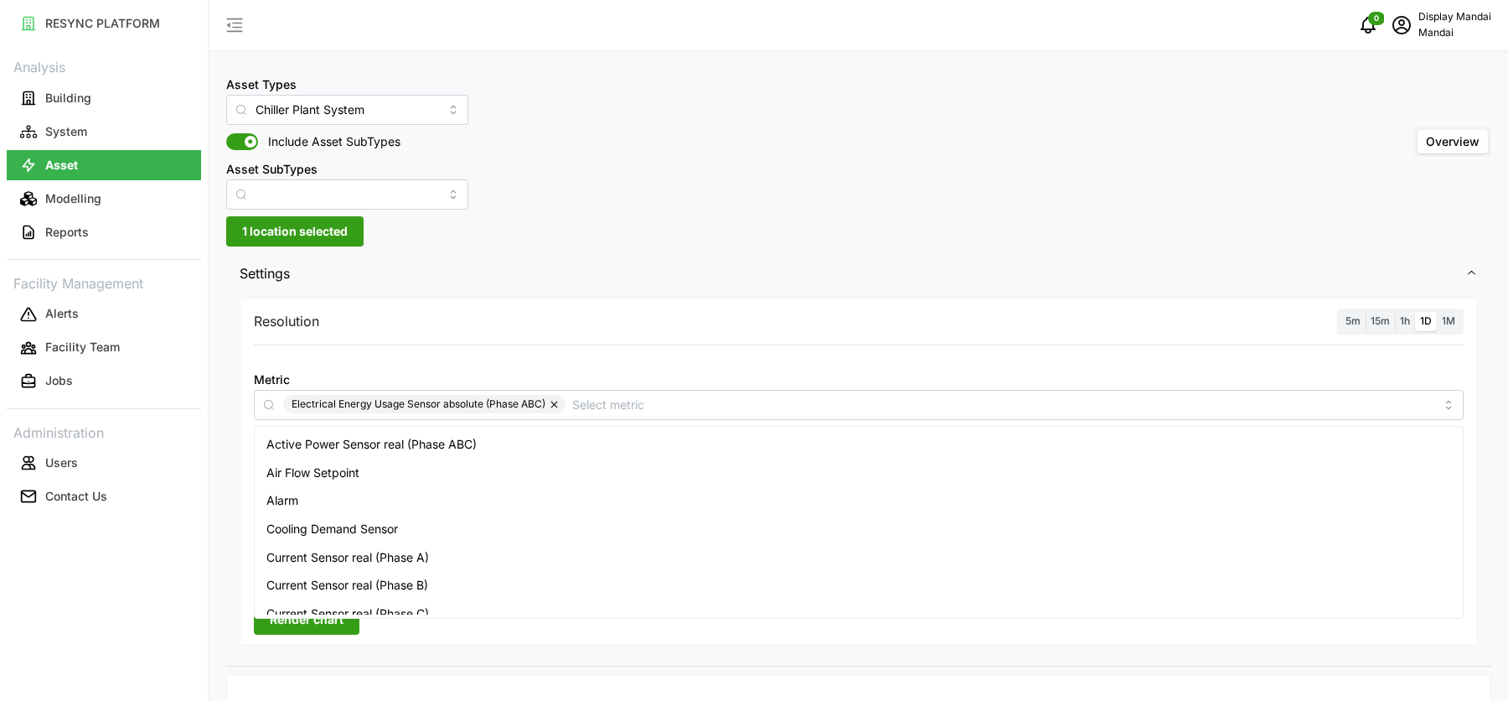
click at [758, 308] on div "Resolution 5m 15m 1h 1D 1M" at bounding box center [859, 321] width 1210 height 26
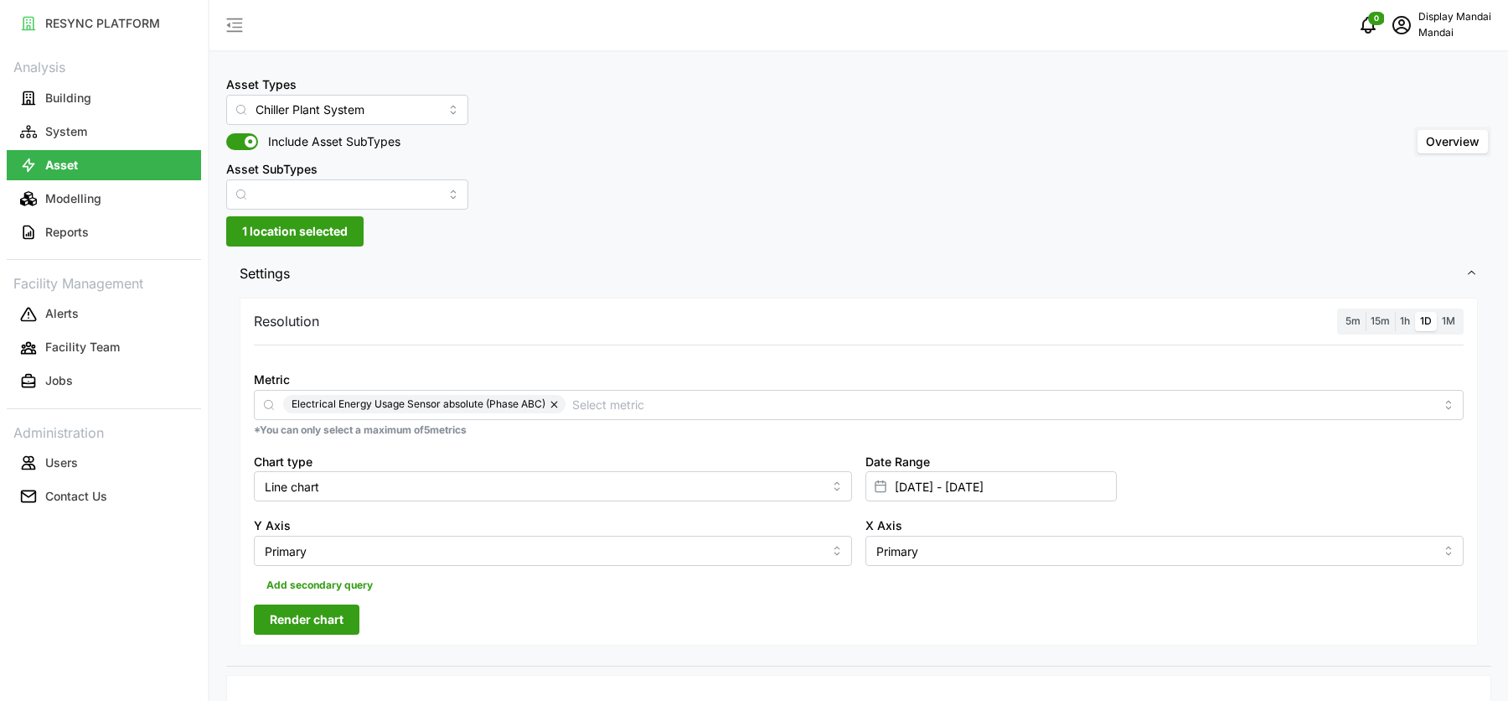
click at [1460, 319] on label "1M" at bounding box center [1448, 321] width 23 height 19
click at [1437, 312] on input "1M" at bounding box center [1437, 312] width 0 height 0
click at [299, 620] on span "Render chart" at bounding box center [307, 619] width 74 height 28
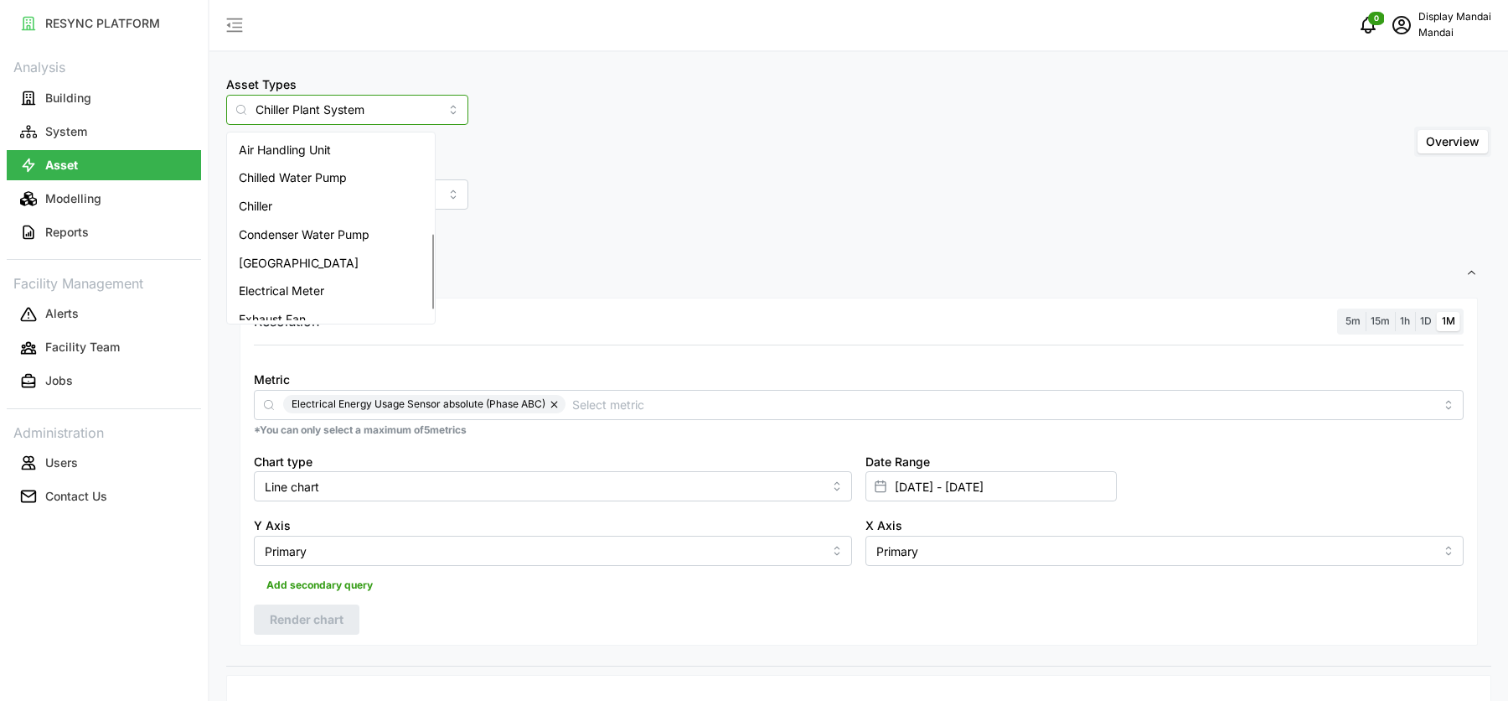
click at [416, 106] on input "Chiller Plant System" at bounding box center [347, 110] width 242 height 30
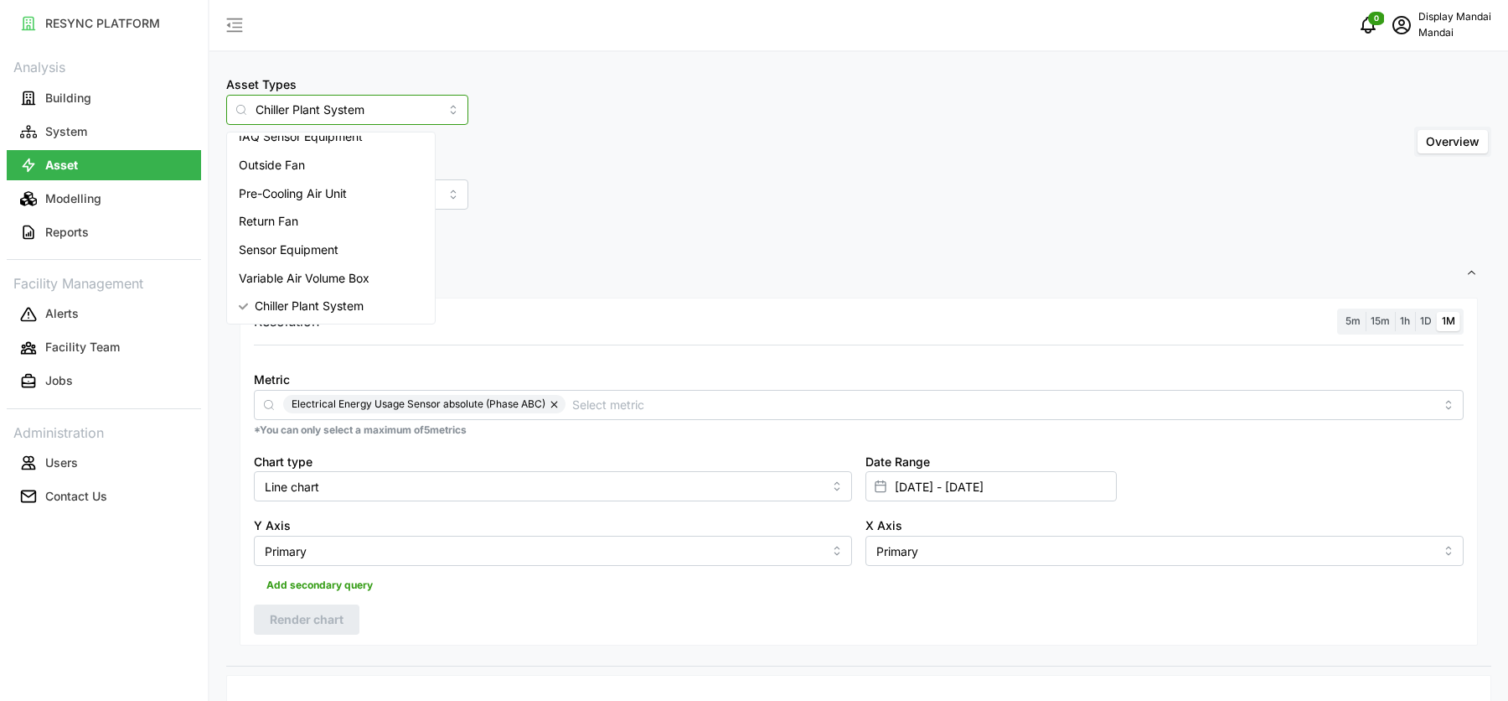
click at [550, 406] on button "button" at bounding box center [556, 404] width 20 height 18
click at [560, 408] on input "Metric" at bounding box center [858, 404] width 1151 height 18
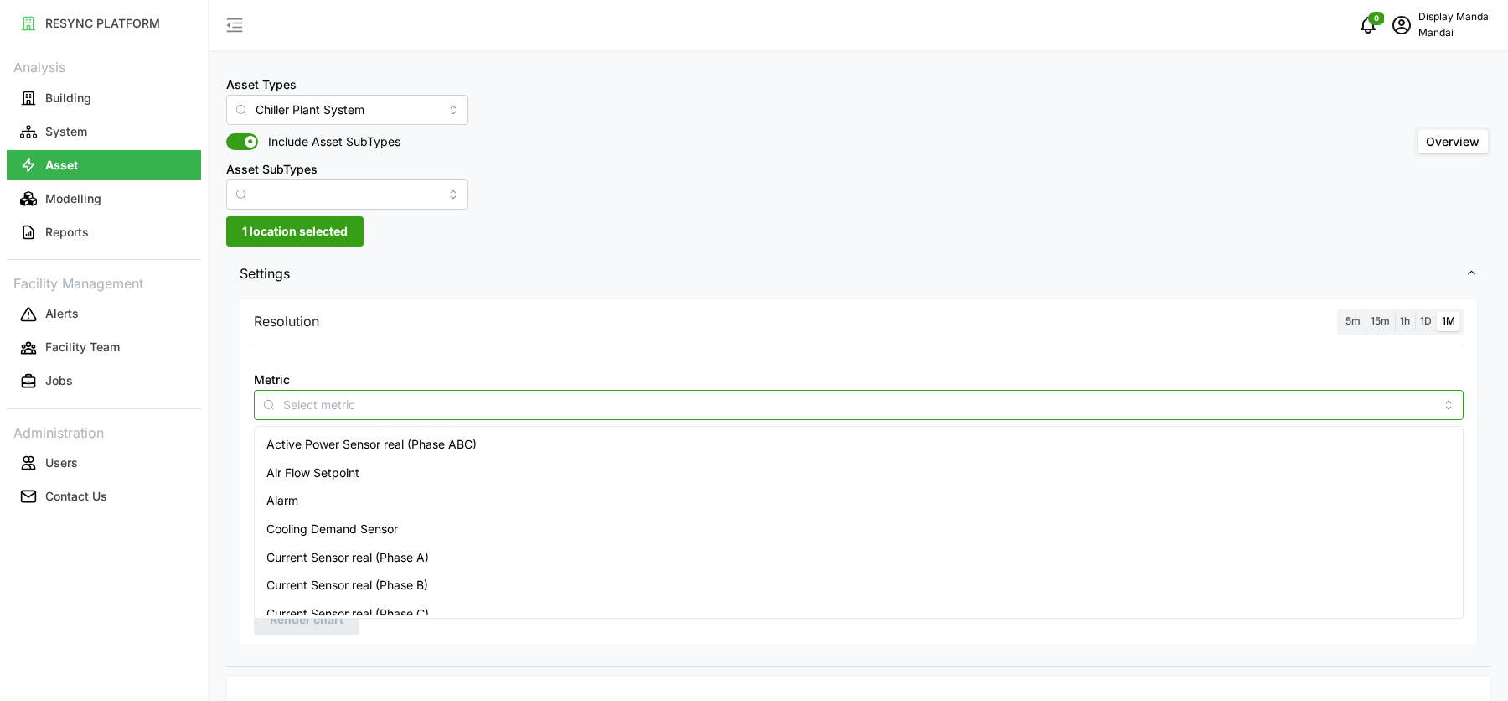
click at [531, 442] on div "Active Power Sensor real (Phase ABC)" at bounding box center [859, 444] width 1203 height 28
click at [650, 371] on div "Metric Active Power Sensor real (Phase ABC)" at bounding box center [859, 394] width 1210 height 51
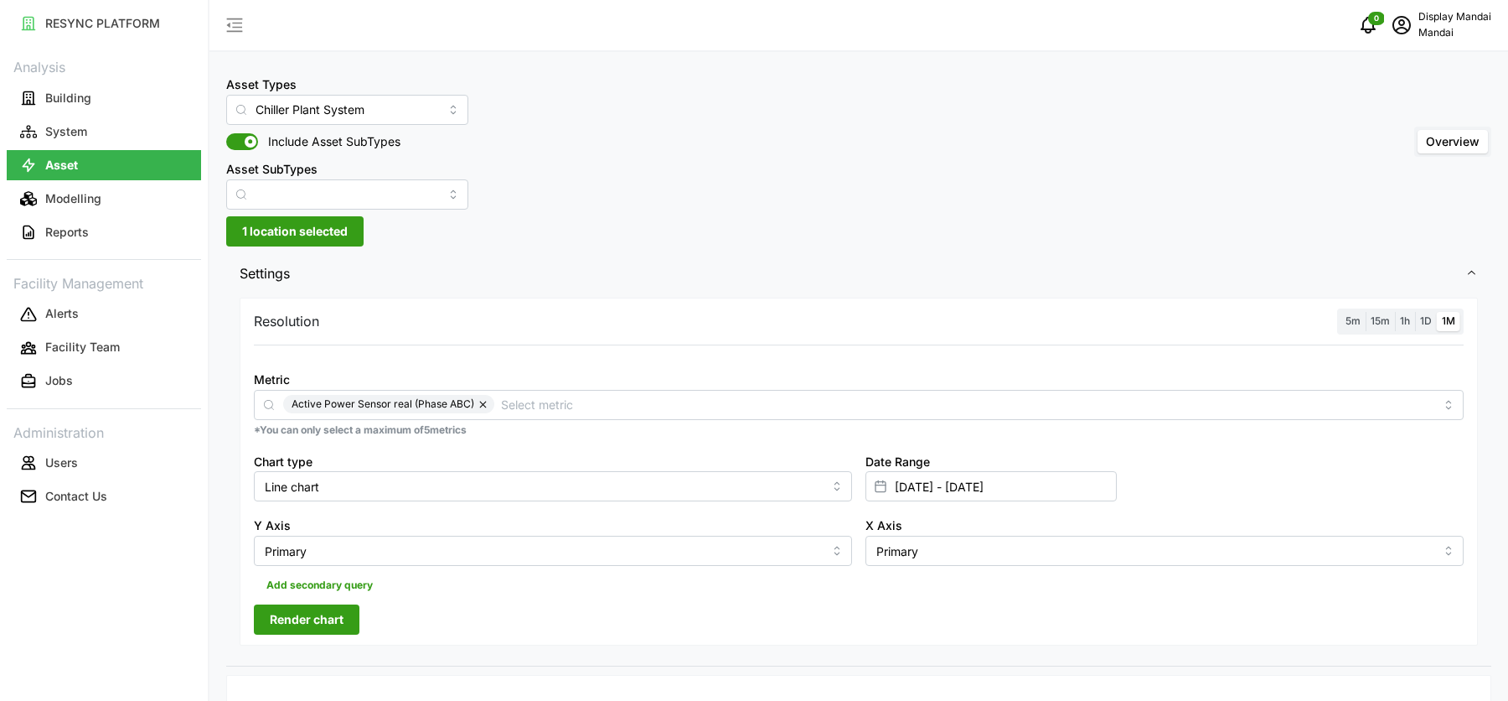
click at [352, 604] on button "Render chart" at bounding box center [307, 619] width 106 height 30
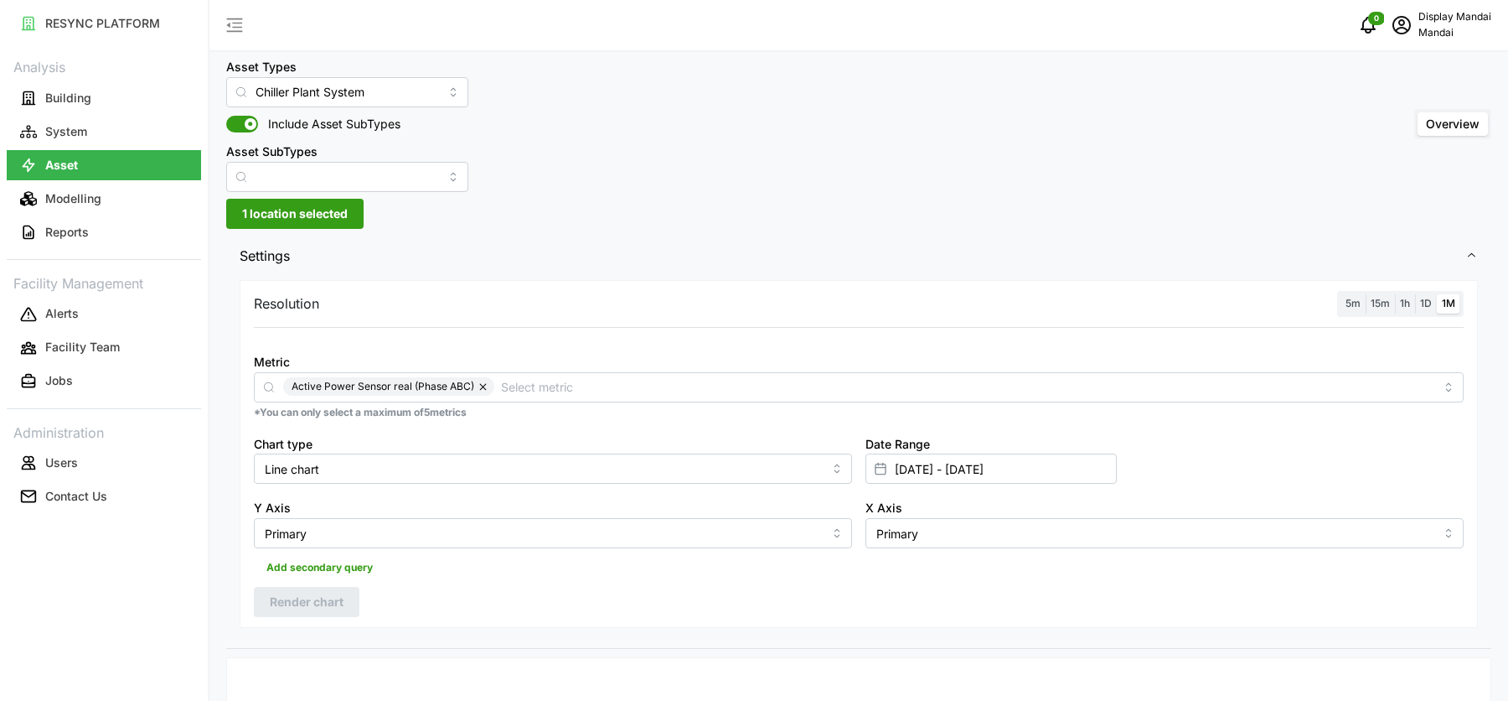
scroll to position [0, 0]
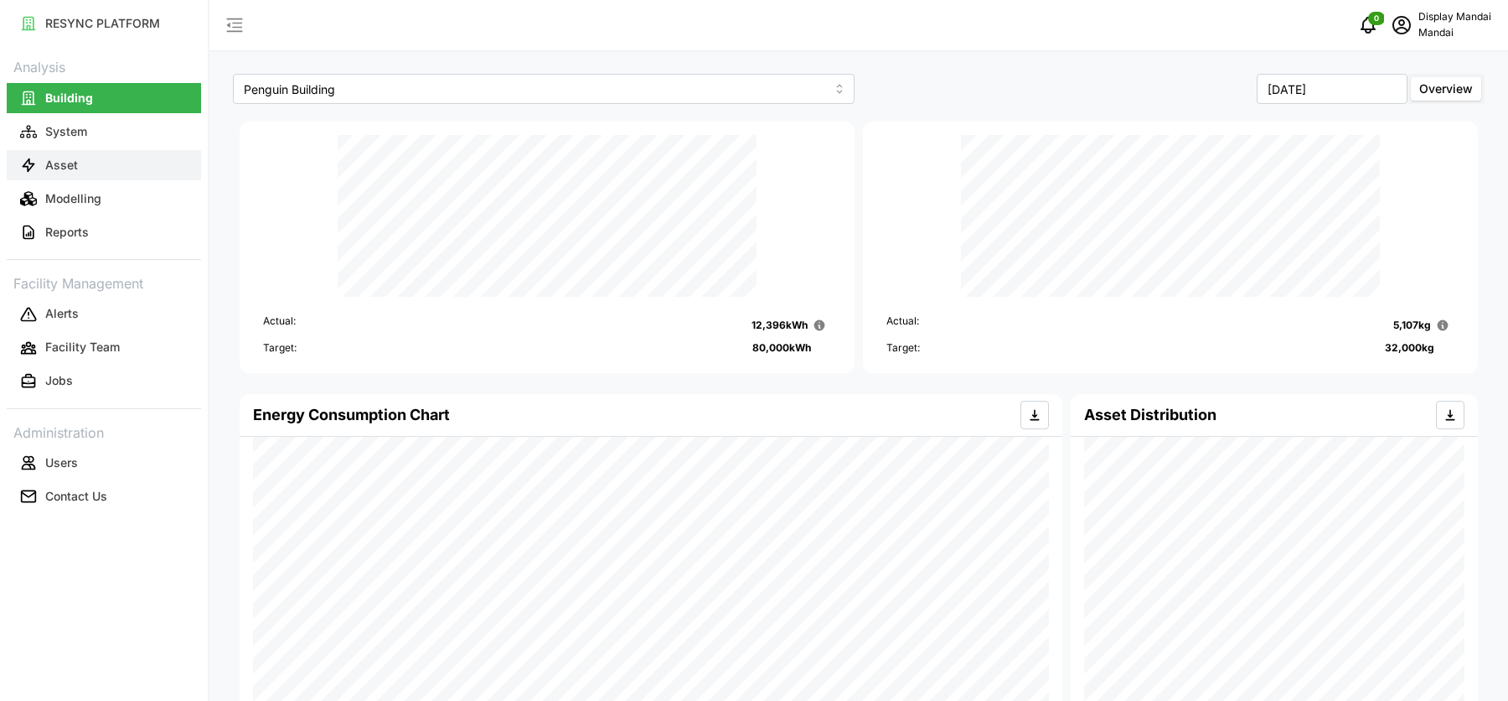
click at [119, 168] on button "Asset" at bounding box center [104, 165] width 194 height 30
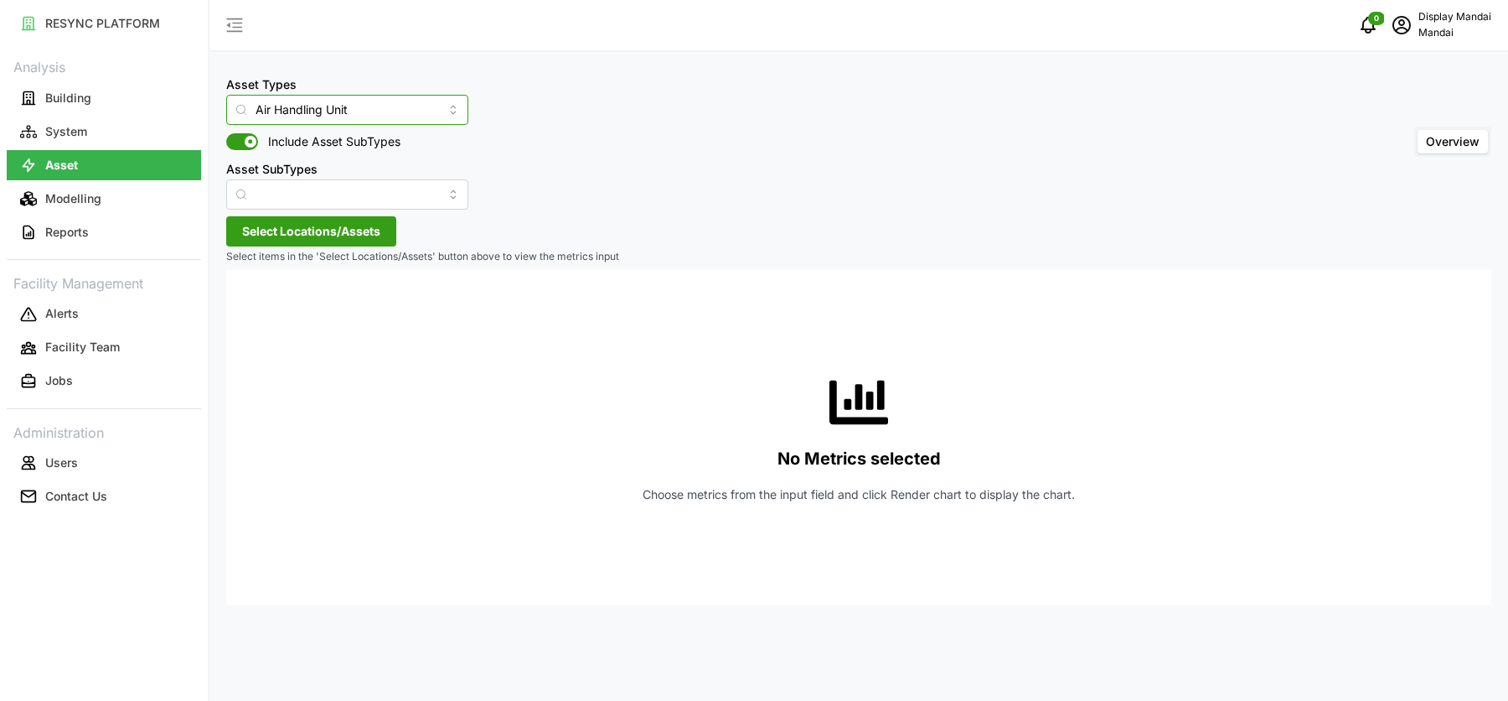
click at [323, 110] on input "Air Handling Unit" at bounding box center [347, 110] width 242 height 30
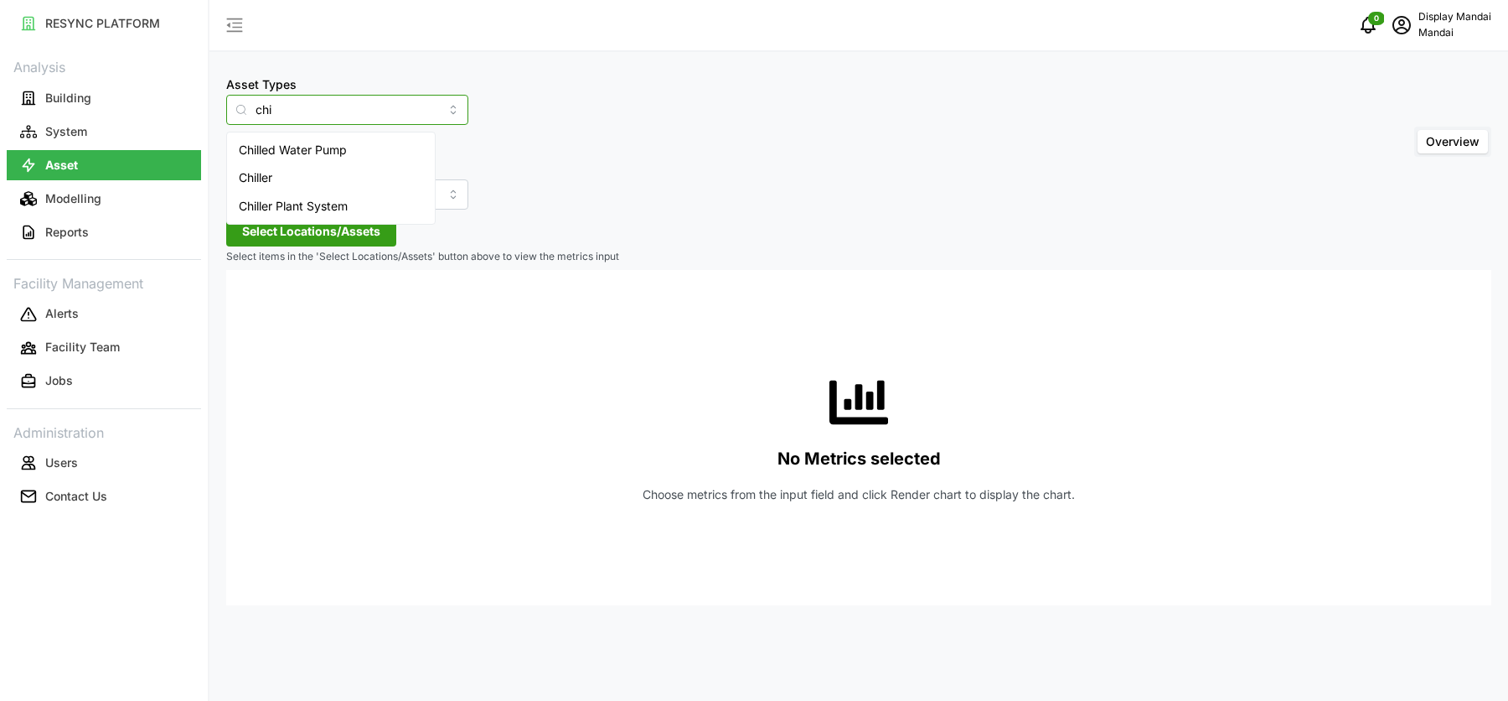
click at [323, 199] on span "Chiller Plant System" at bounding box center [293, 206] width 109 height 18
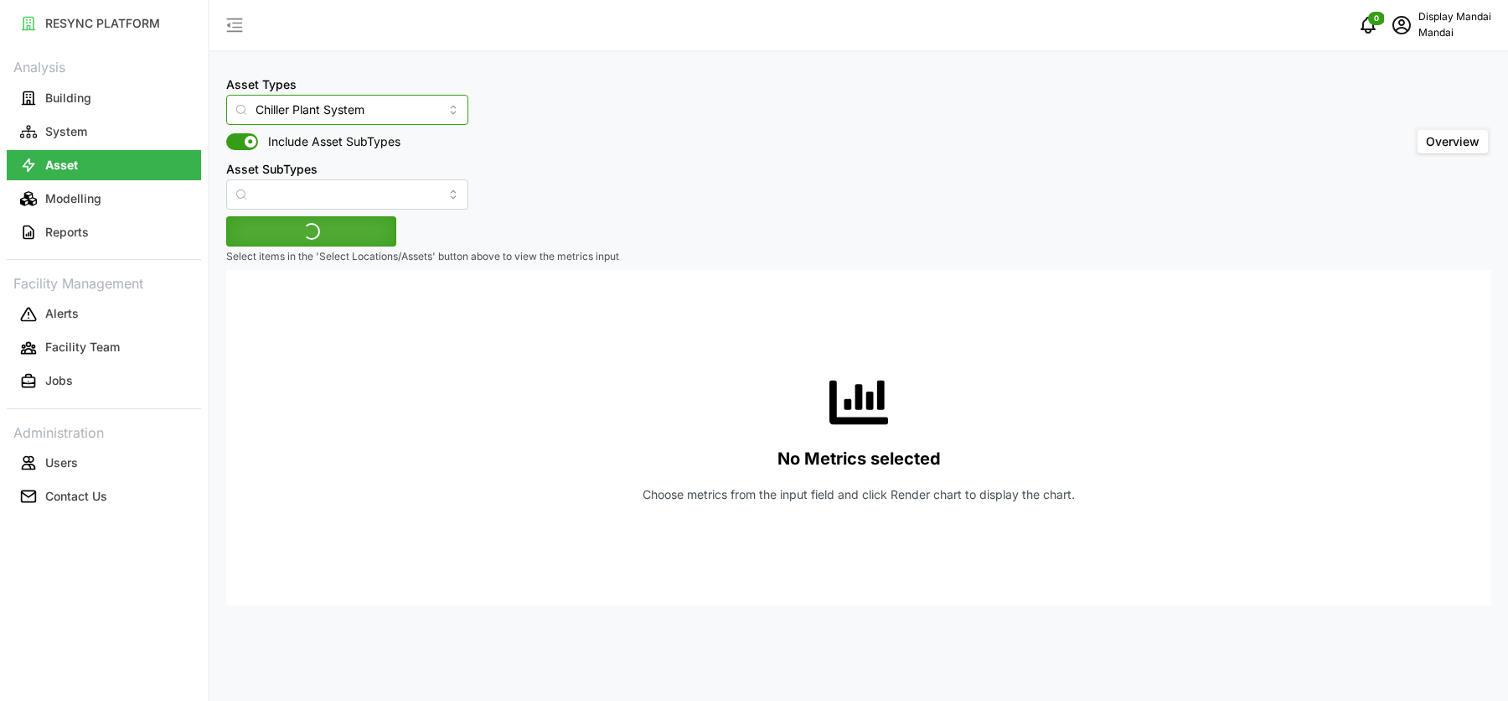
type input "Chiller Plant System"
click at [318, 230] on button "Select Locations/Assets" at bounding box center [311, 231] width 170 height 30
click at [277, 313] on span "Penguin Building" at bounding box center [342, 307] width 130 height 20
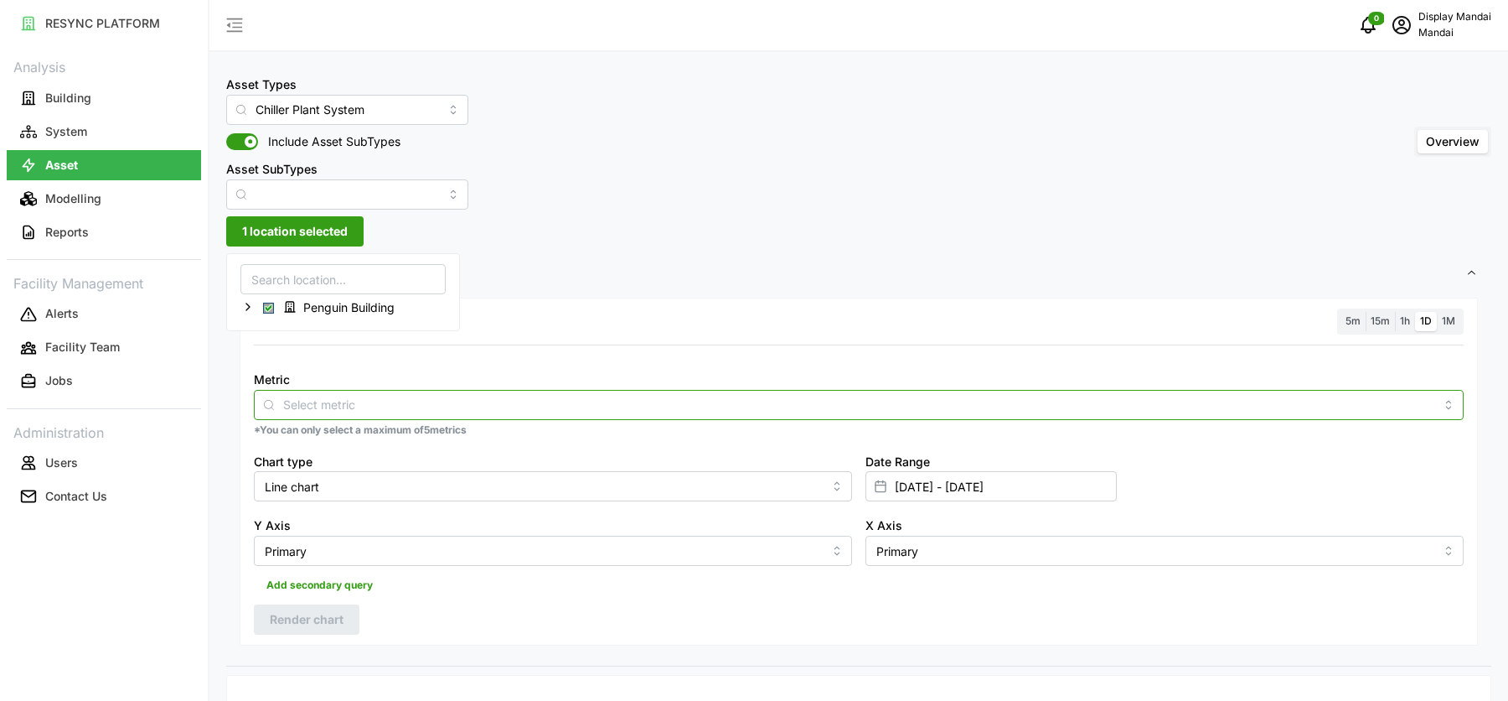
click at [360, 415] on div at bounding box center [859, 405] width 1210 height 30
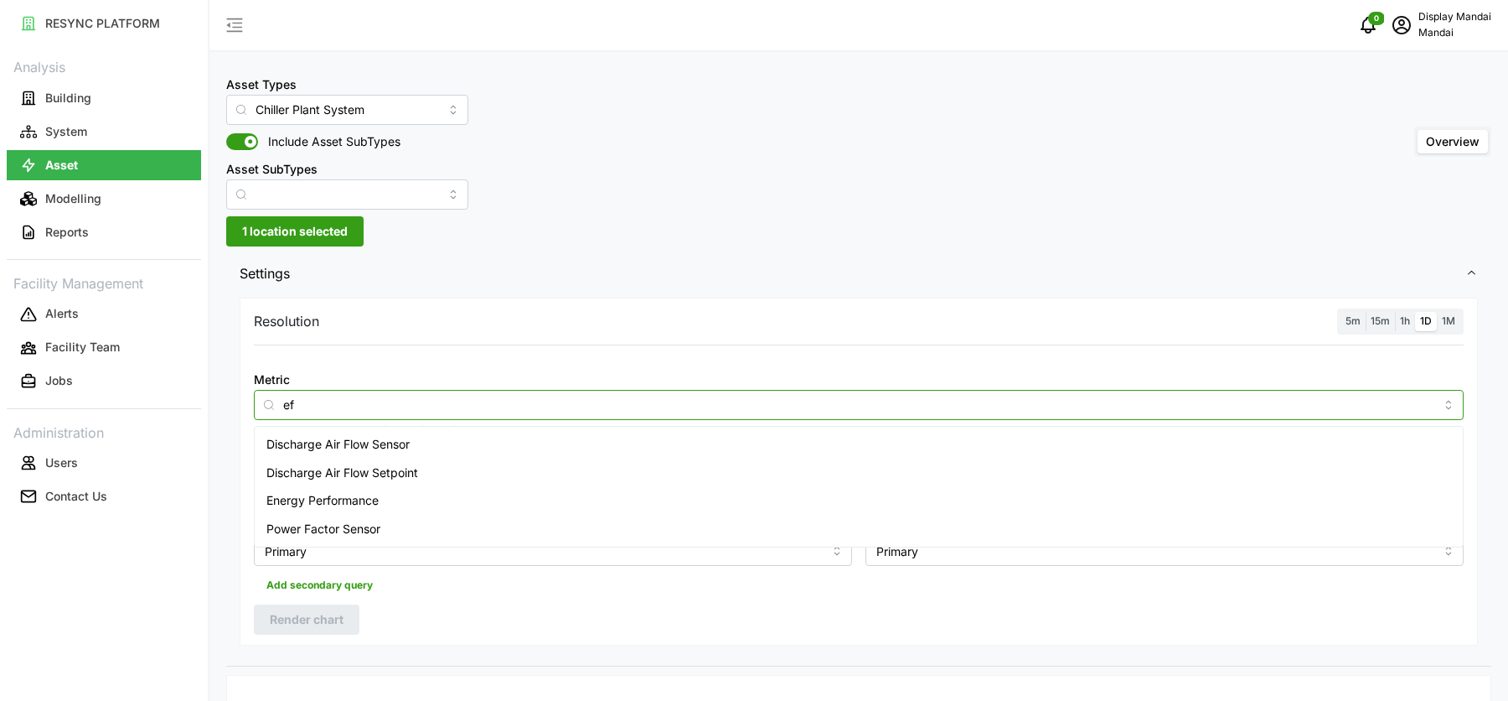
type input "e"
type input "per"
click at [298, 501] on span "Energy Performance" at bounding box center [322, 500] width 112 height 18
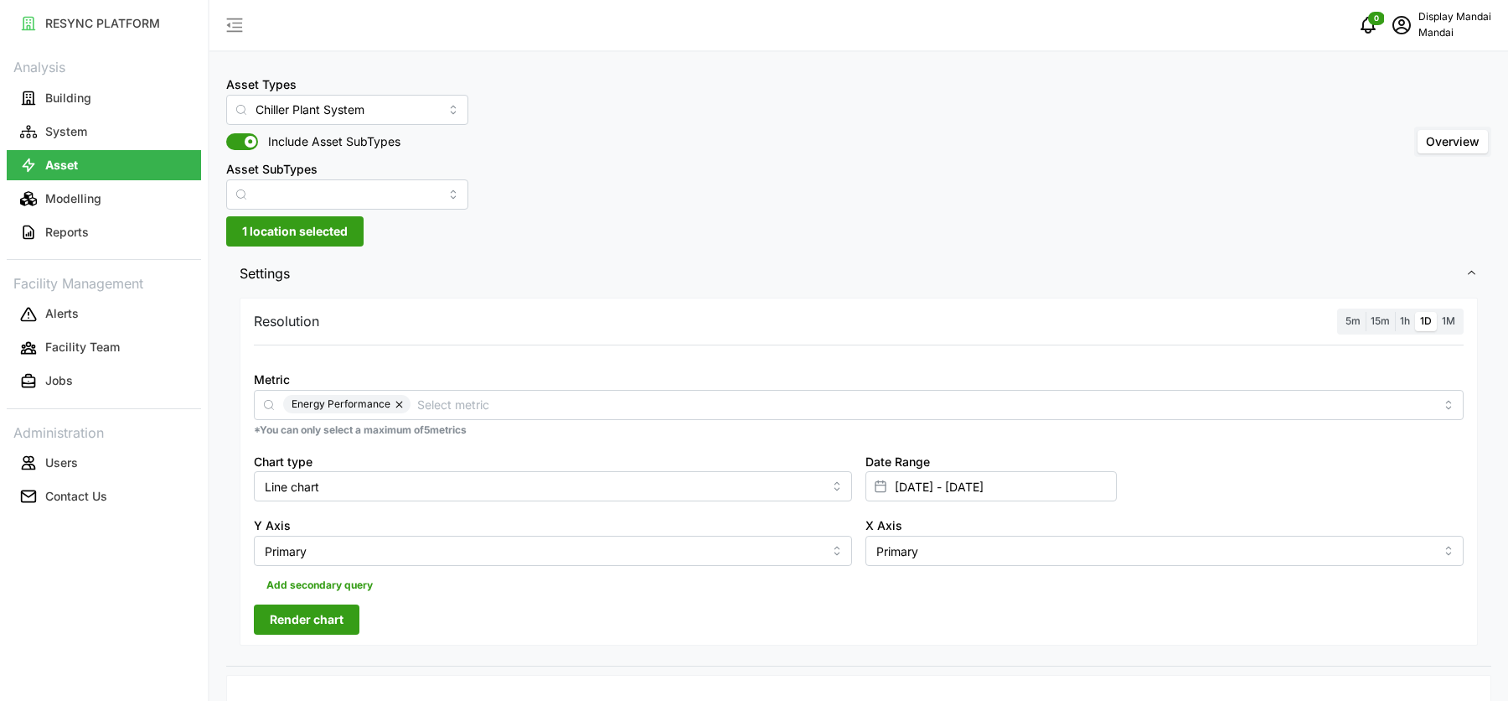
click at [1361, 279] on span "Settings" at bounding box center [853, 273] width 1226 height 41
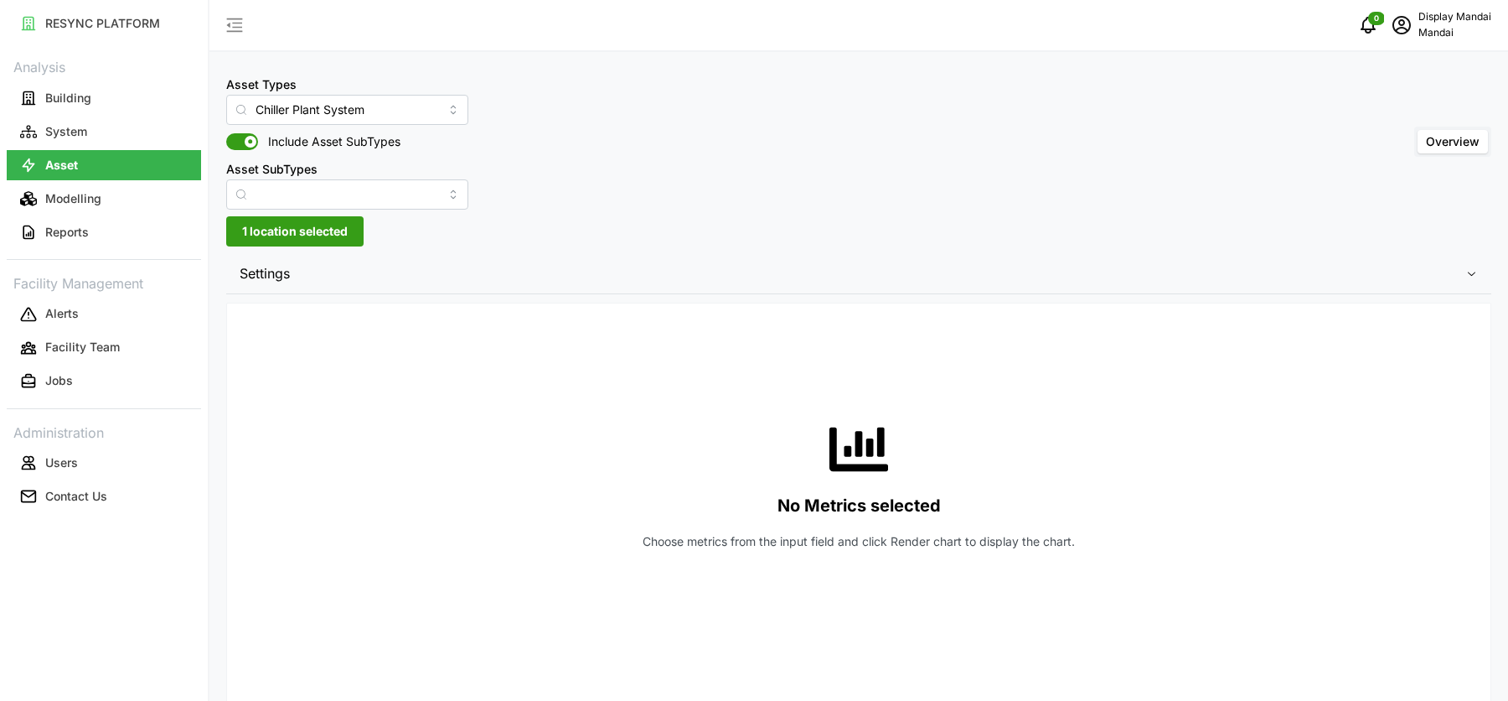
click at [1189, 280] on span "Settings" at bounding box center [853, 273] width 1226 height 41
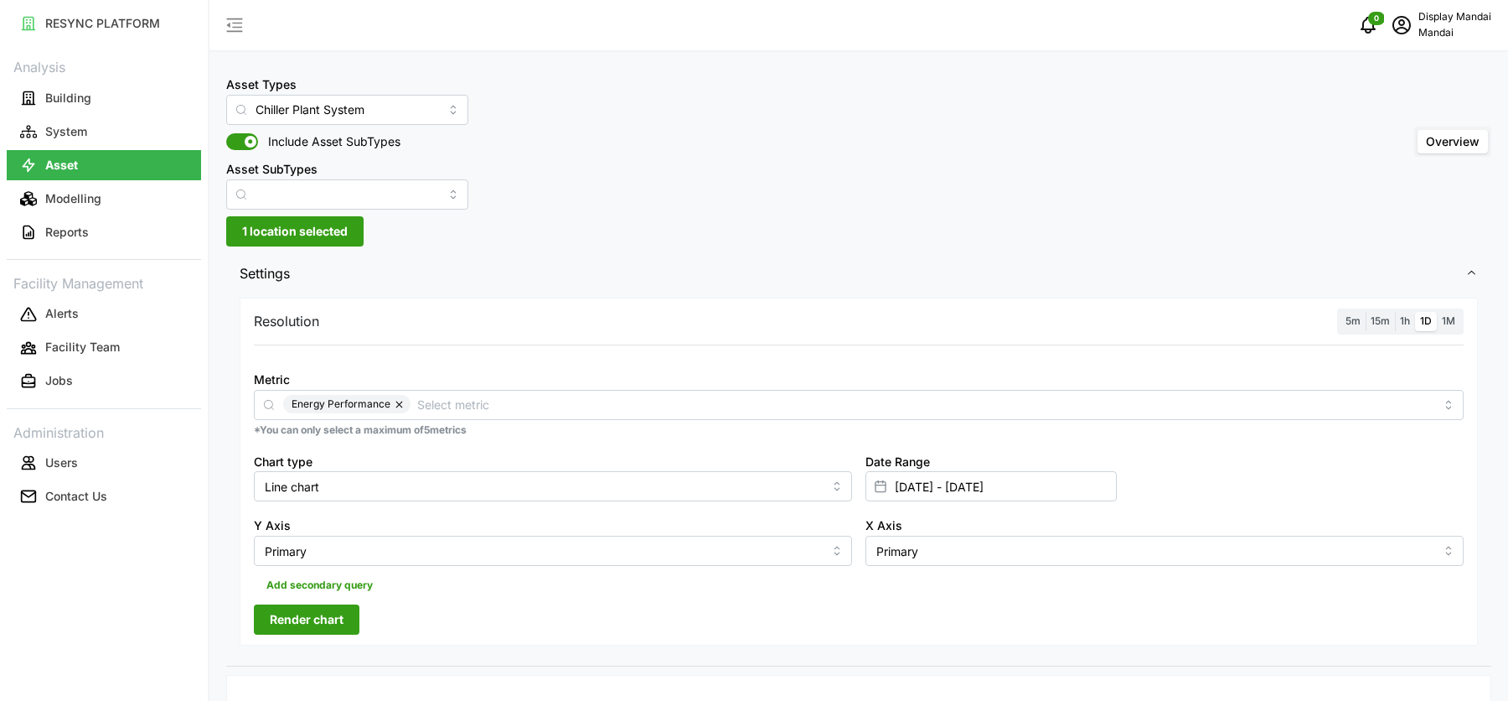
click at [1456, 323] on span "1M" at bounding box center [1448, 320] width 13 height 13
click at [1437, 312] on input "1M" at bounding box center [1437, 312] width 0 height 0
click at [337, 630] on span "Render chart" at bounding box center [307, 619] width 74 height 28
click at [1407, 321] on span "1h" at bounding box center [1405, 320] width 10 height 13
click at [1395, 312] on input "1h" at bounding box center [1395, 312] width 0 height 0
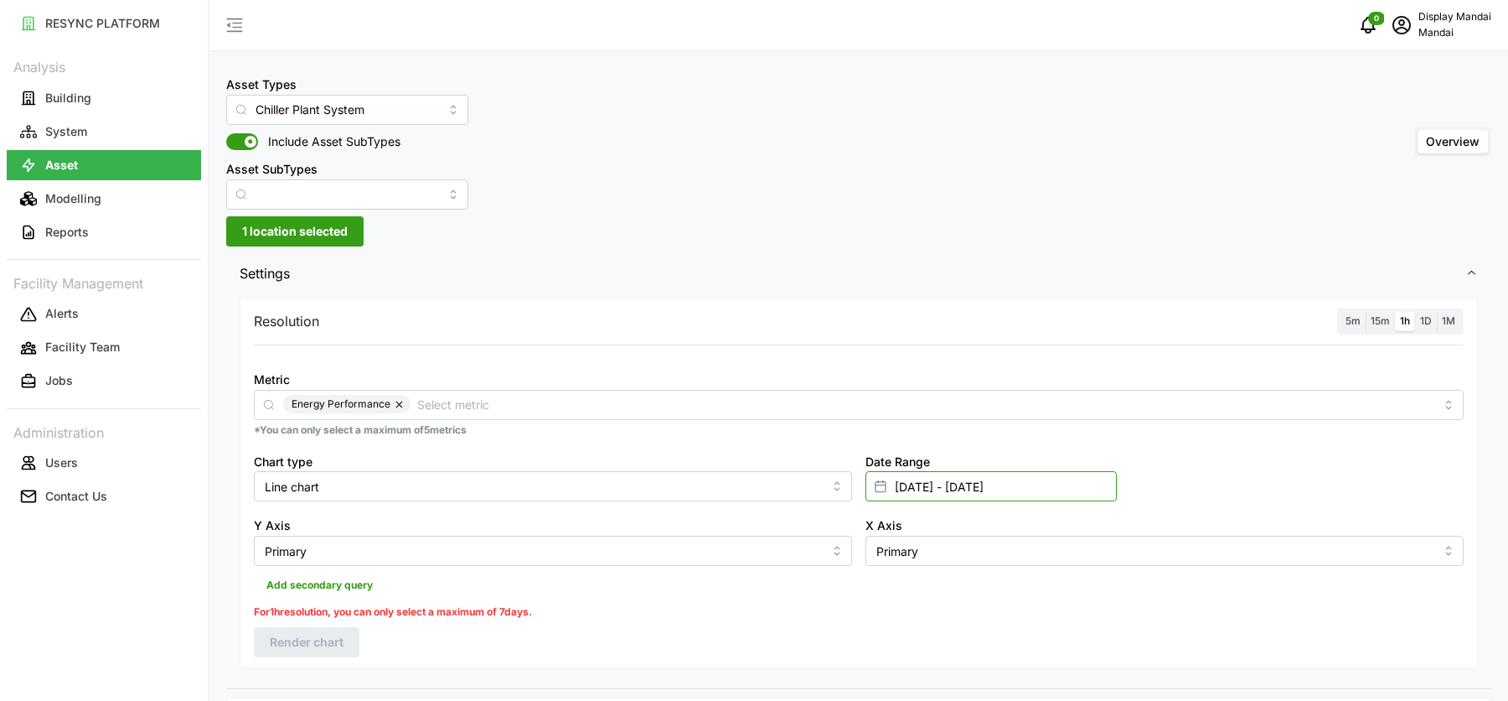
click at [943, 496] on input "01 Aug 2024 - 30 Sep 2025" at bounding box center [991, 486] width 251 height 30
click at [991, 337] on button "9" at bounding box center [995, 336] width 30 height 30
type input "30 Sep 2025 - 09 Oct 2025"
type input "30 Sep 2025"
type input "09 Oct 2025"
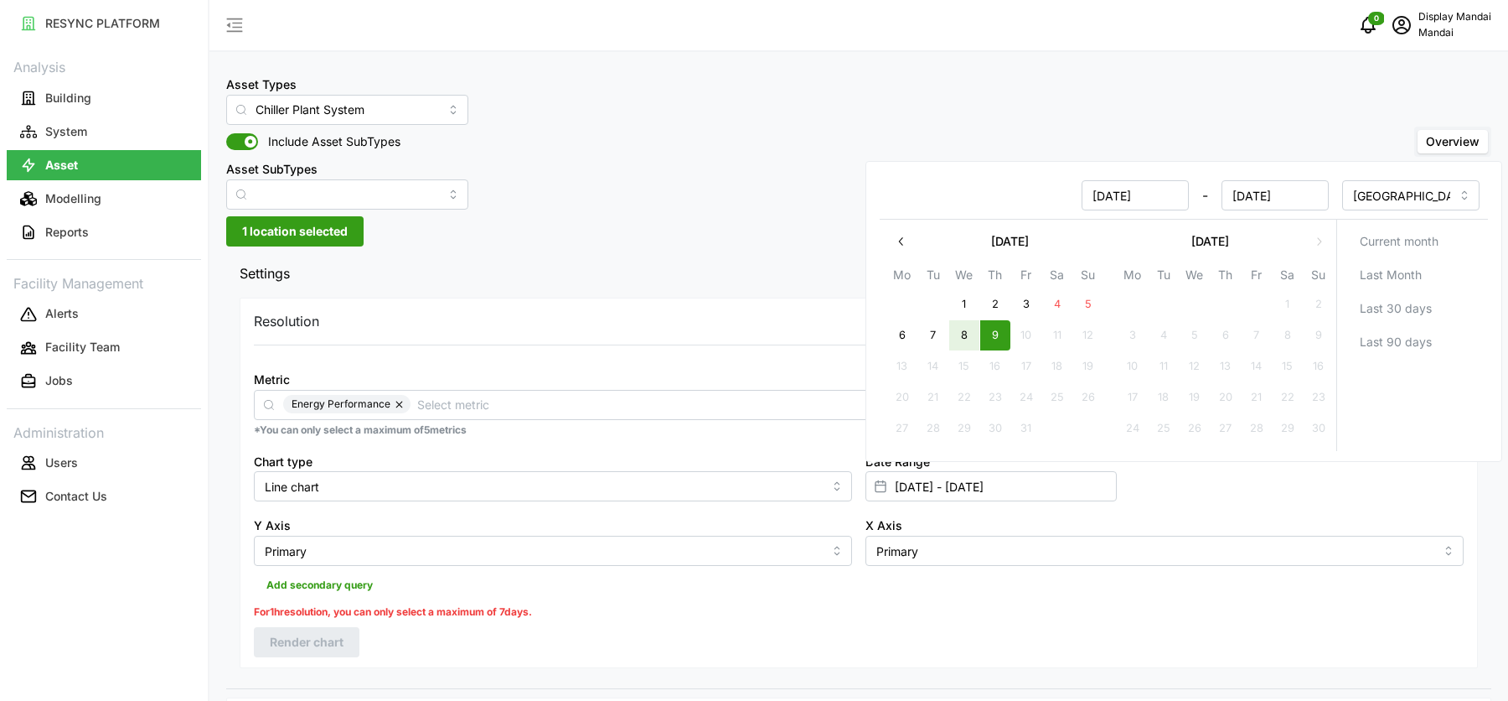
click at [962, 338] on button "8" at bounding box center [964, 336] width 30 height 30
type input "08 Oct 2025 - 09 Oct 2025"
type input "08 Oct 2025"
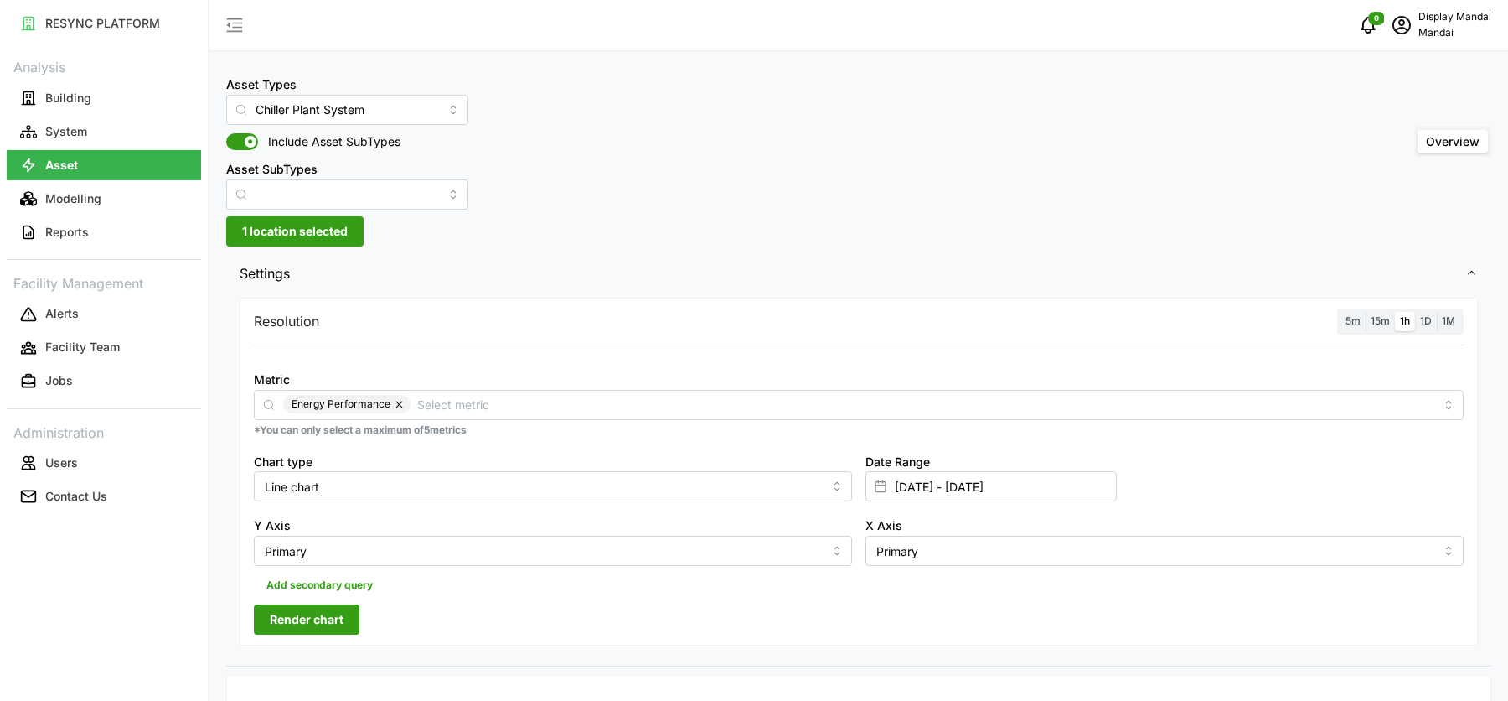
click at [330, 615] on span "Render chart" at bounding box center [307, 619] width 74 height 28
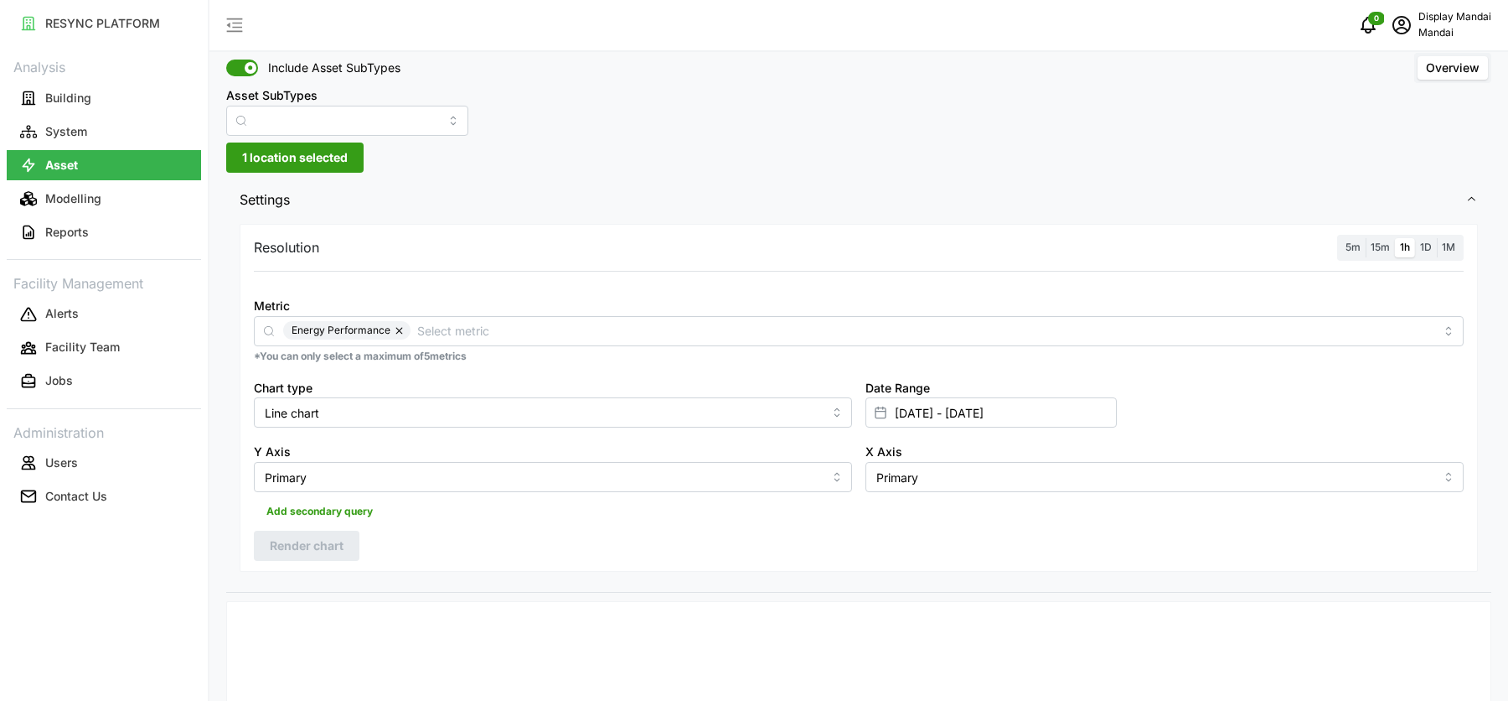
scroll to position [64, 0]
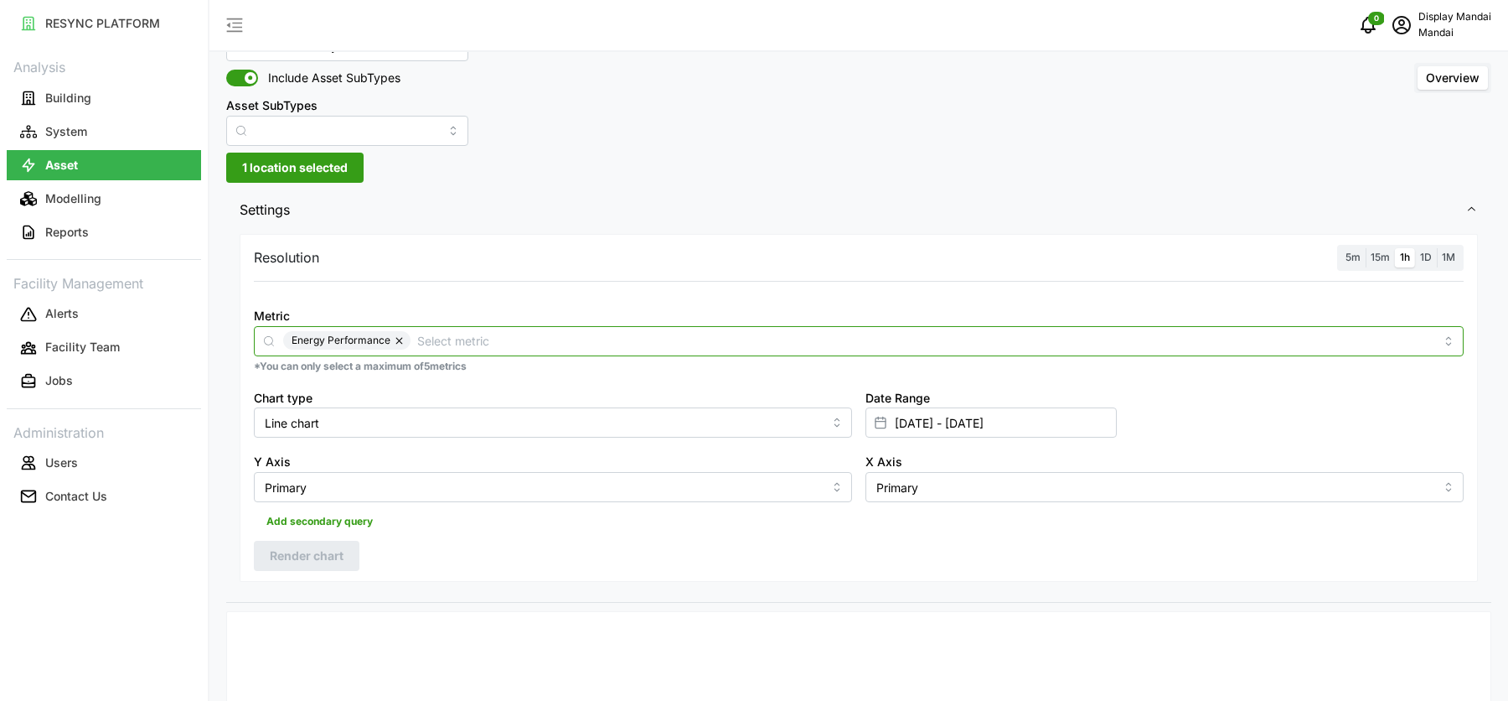
click at [663, 338] on input "Metric" at bounding box center [925, 340] width 1017 height 18
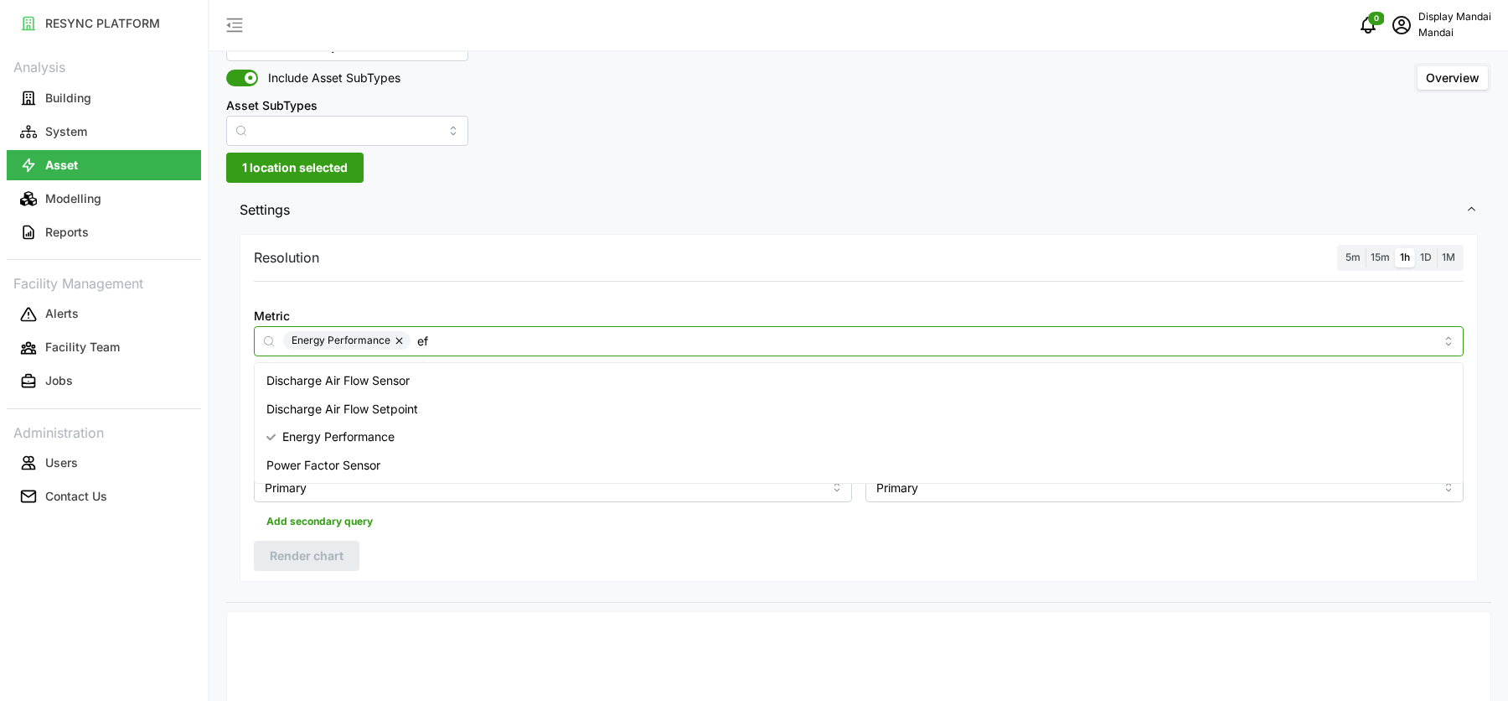
type input "e"
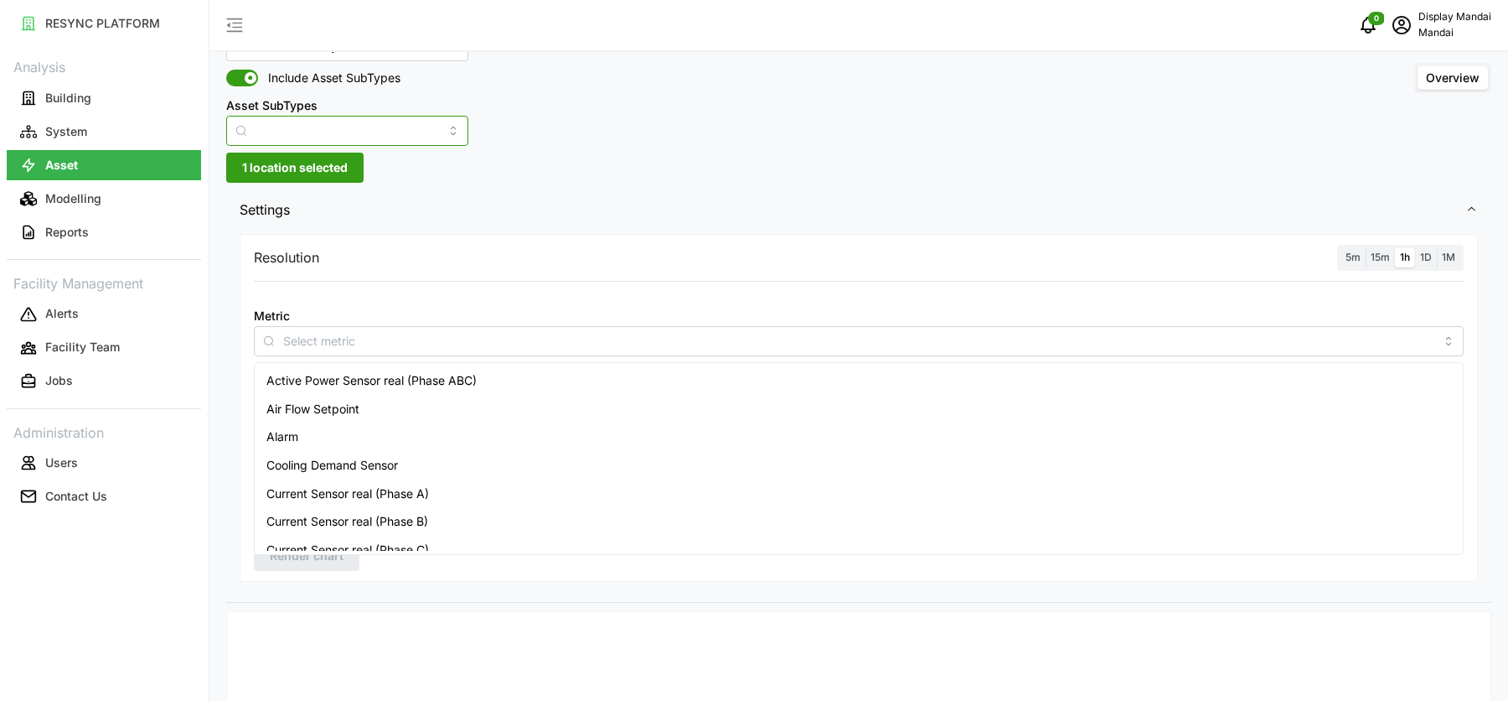
click at [404, 140] on input "Asset SubTypes" at bounding box center [347, 131] width 242 height 30
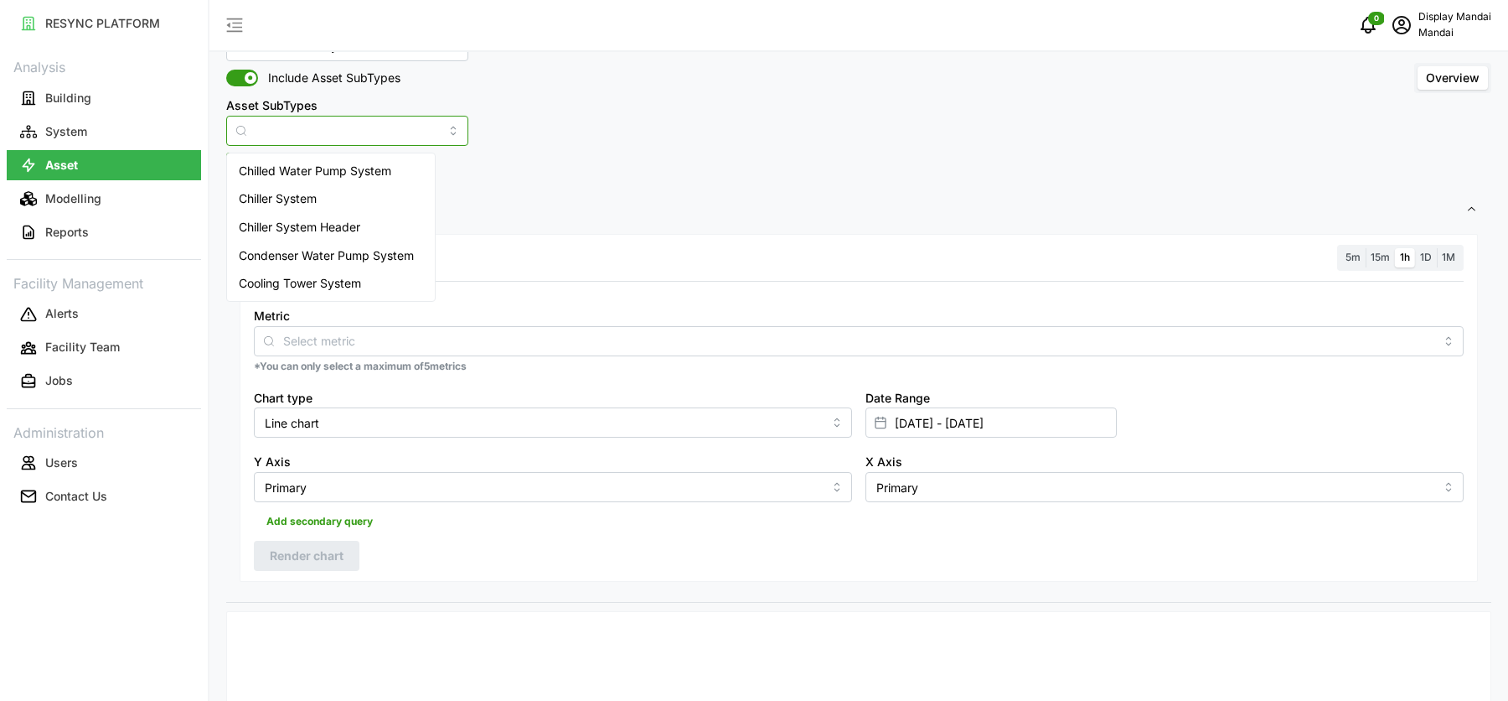
click at [385, 194] on div "Chiller System" at bounding box center [330, 198] width 201 height 28
type input "Chiller System"
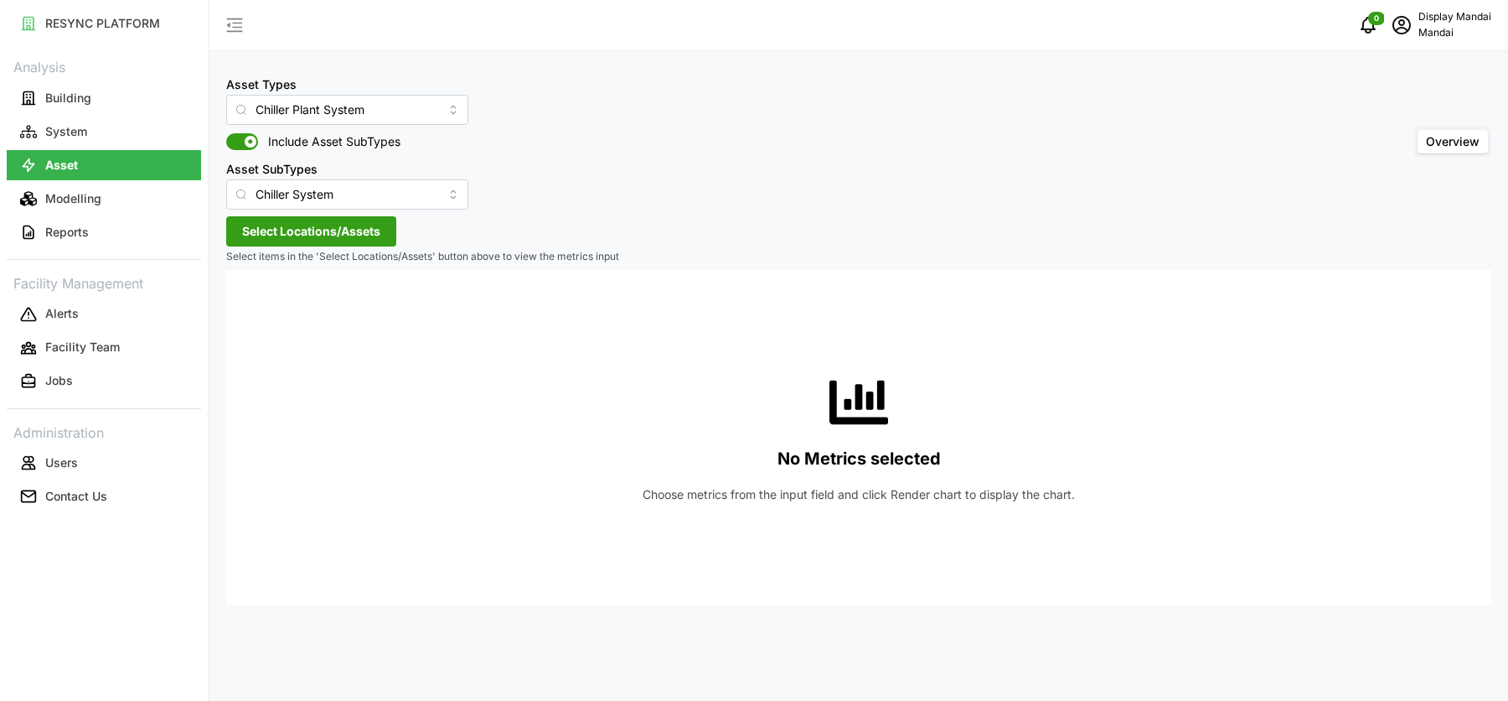
click at [341, 235] on span "Select Locations/Assets" at bounding box center [311, 231] width 138 height 28
click at [312, 306] on span "Penguin Building" at bounding box center [348, 307] width 91 height 17
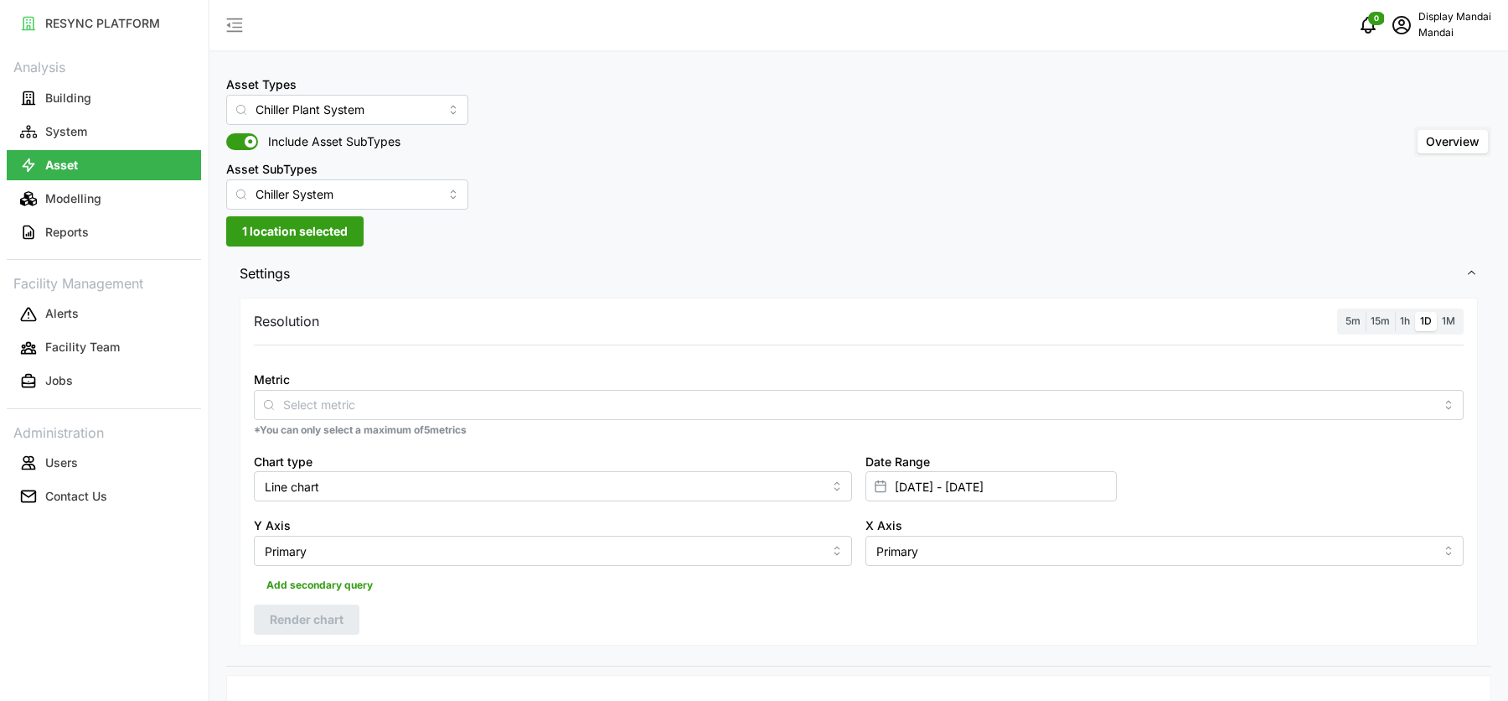
click at [428, 382] on div "Metric" at bounding box center [859, 394] width 1210 height 51
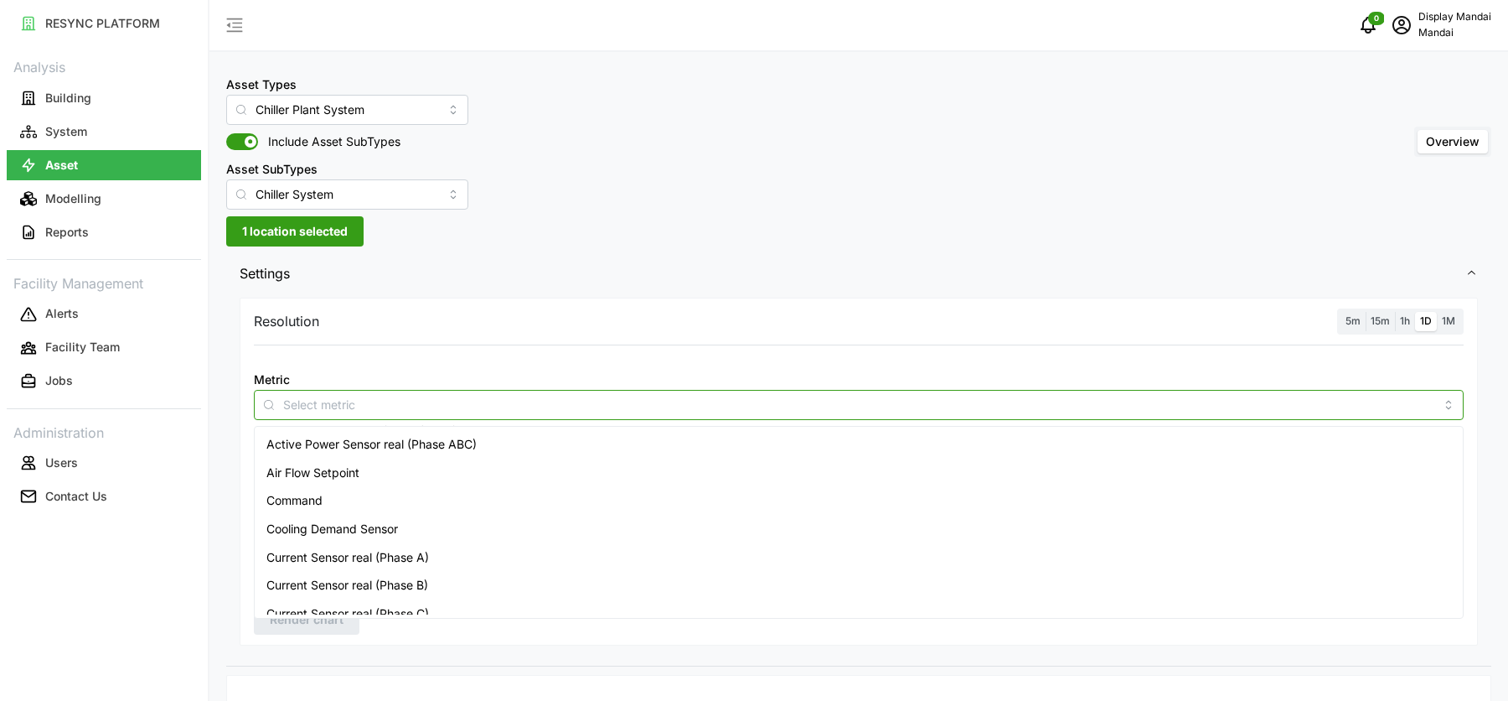
click at [417, 406] on input "Metric" at bounding box center [858, 404] width 1151 height 18
type input "e"
click at [413, 204] on input "Chiller System" at bounding box center [347, 194] width 242 height 30
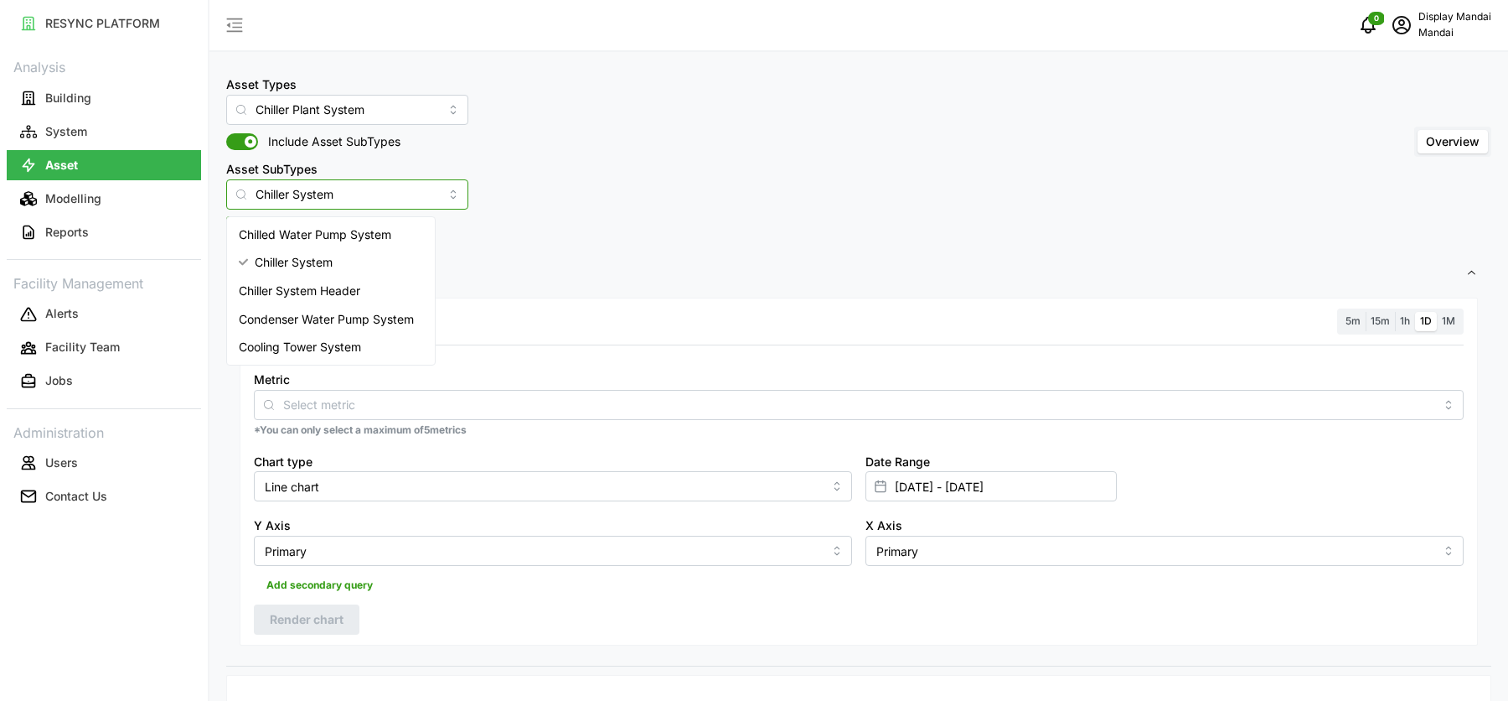
click at [375, 229] on span "Chilled Water Pump System" at bounding box center [315, 234] width 153 height 18
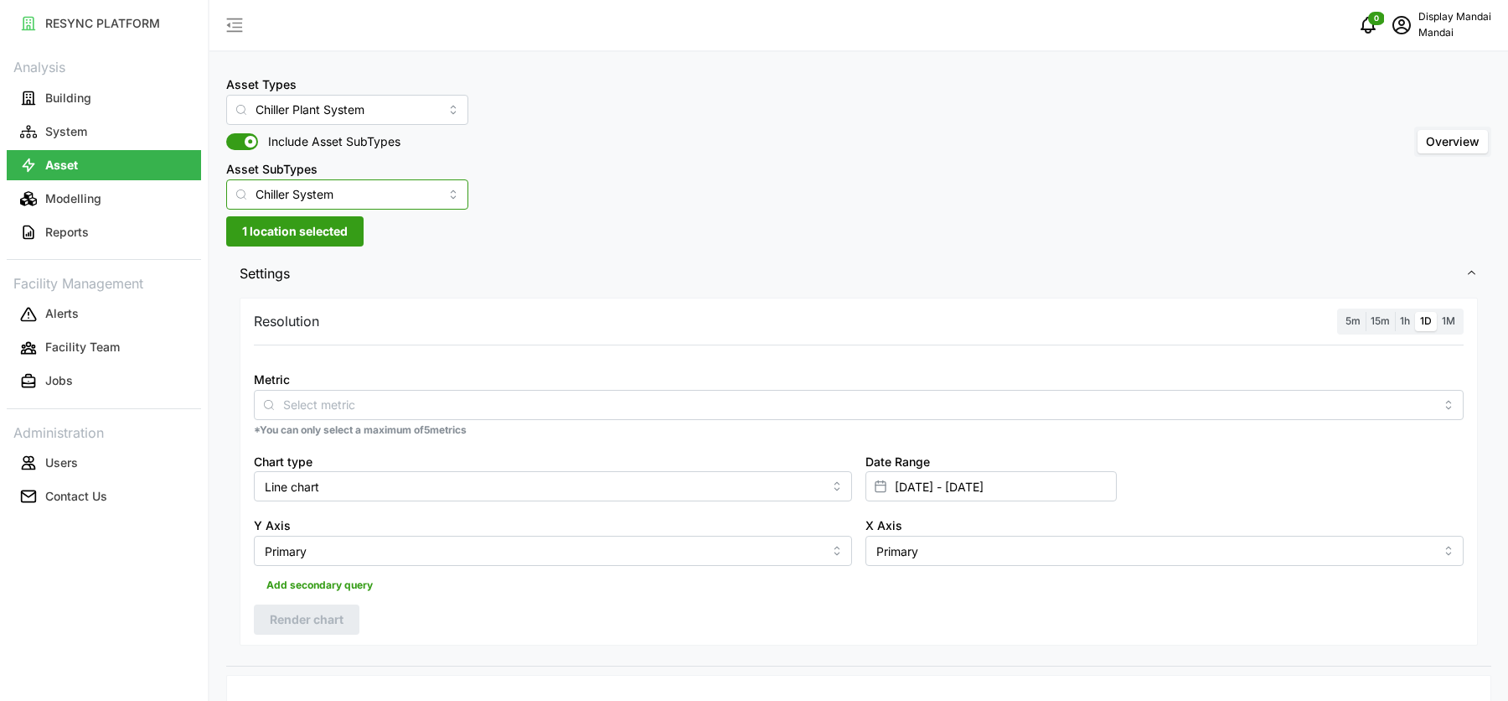
type input "Chilled Water Pump System"
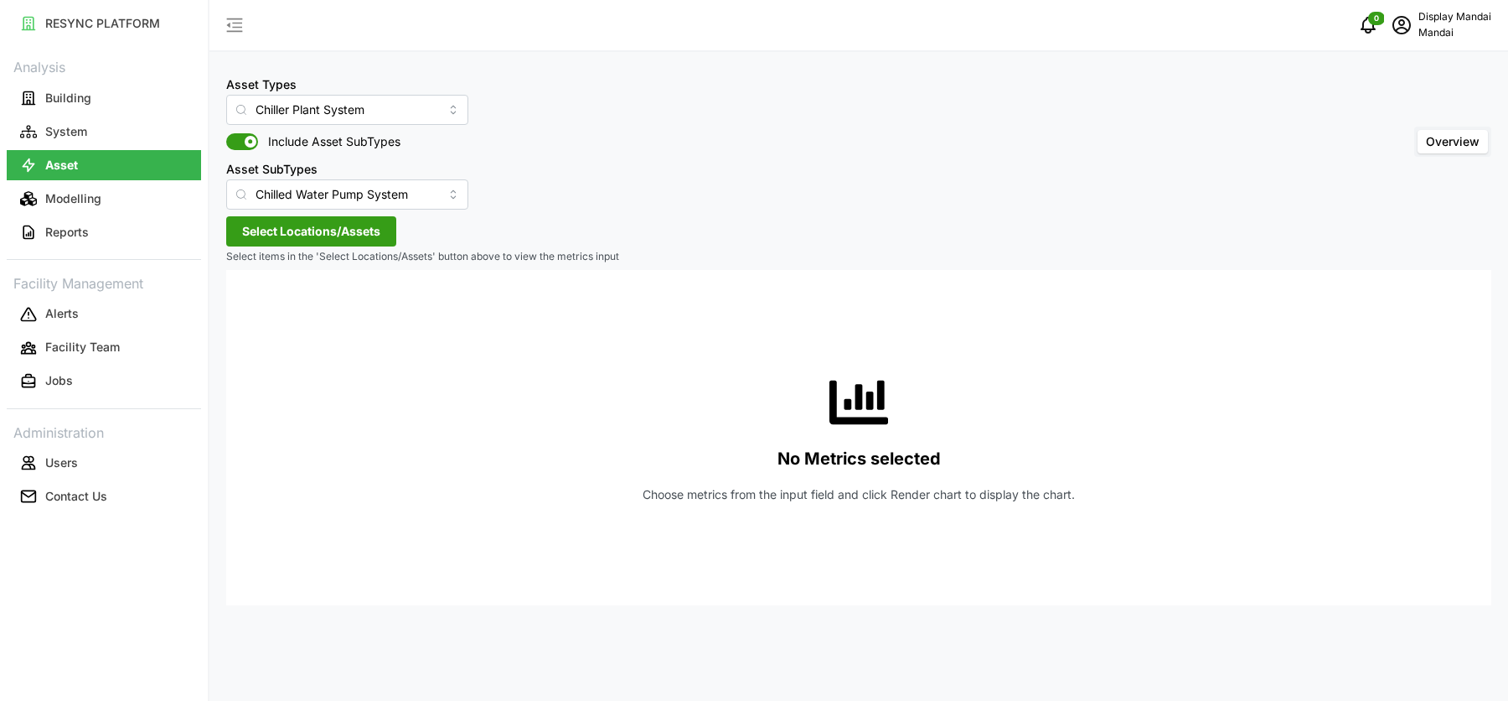
click at [351, 222] on span "Select Locations/Assets" at bounding box center [311, 231] width 138 height 28
click at [295, 306] on icon at bounding box center [289, 306] width 13 height 13
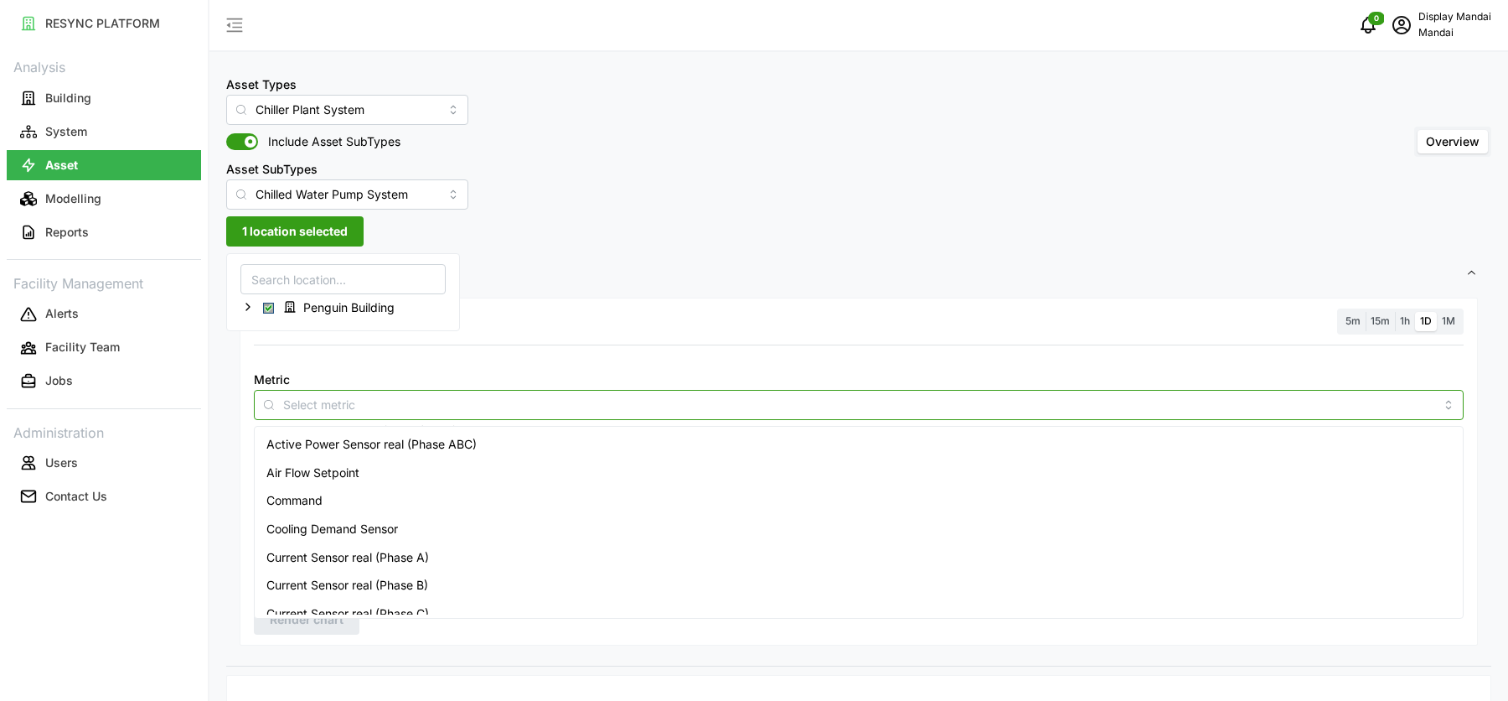
click at [390, 401] on input "Metric" at bounding box center [858, 404] width 1151 height 18
type input "eff"
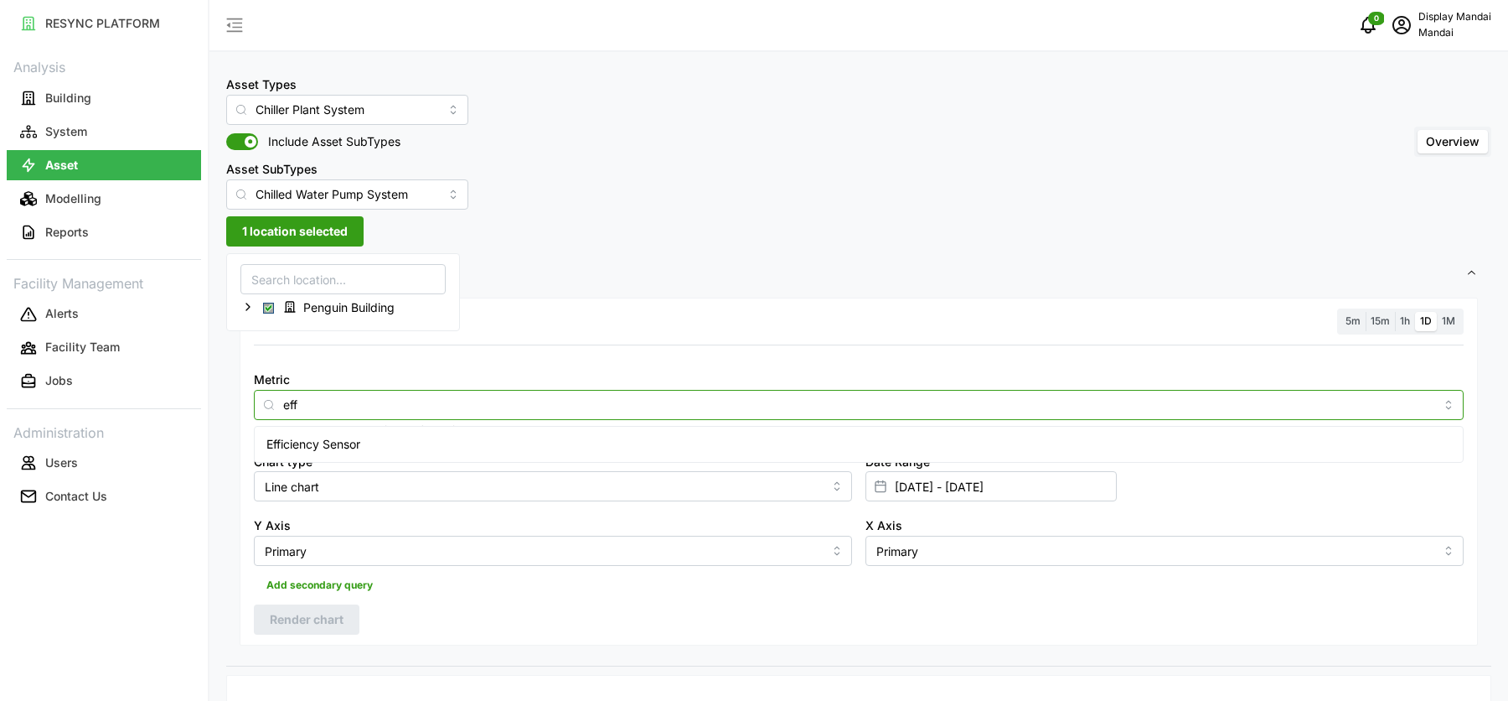
click at [366, 445] on div "Efficiency Sensor" at bounding box center [859, 444] width 1203 height 28
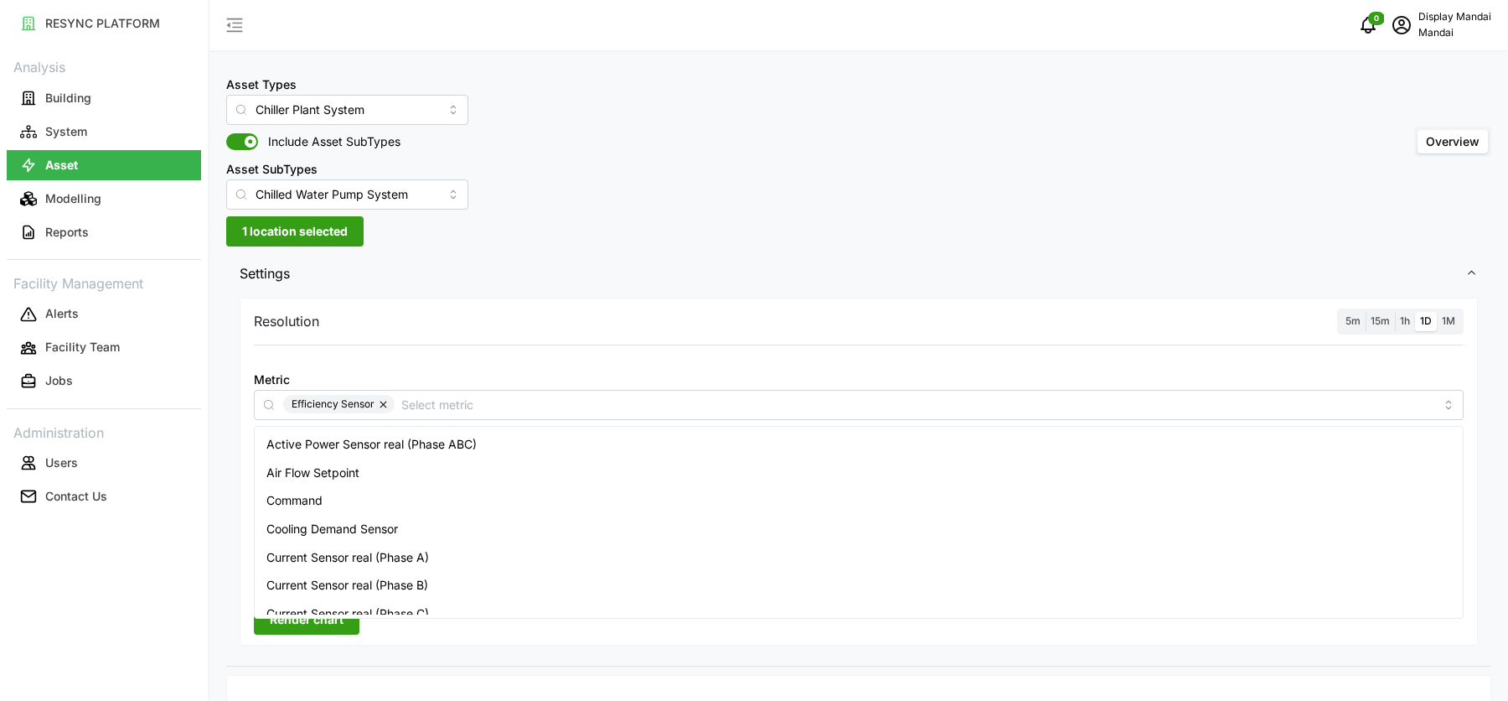
click at [991, 369] on div "Metric Efficiency Sensor" at bounding box center [859, 394] width 1210 height 51
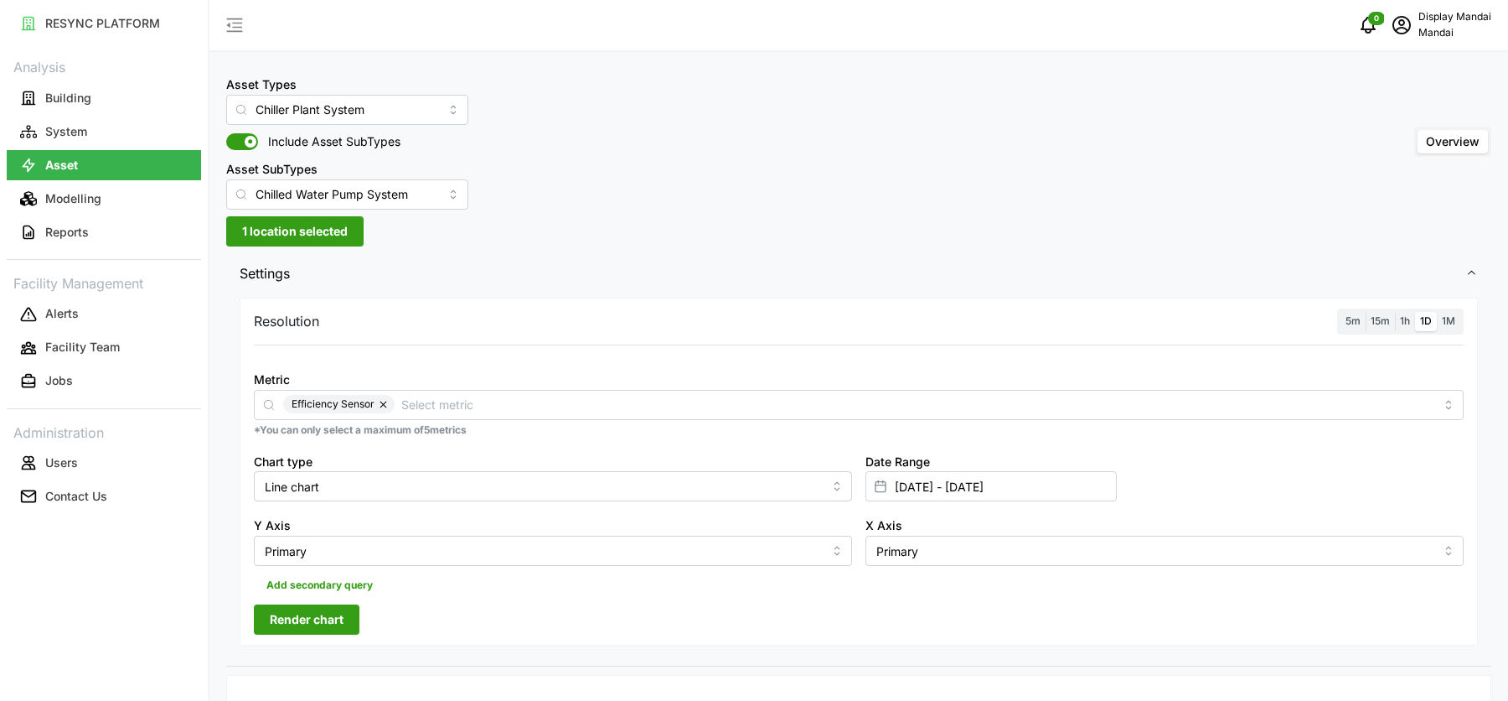
click at [1405, 319] on span "1h" at bounding box center [1405, 320] width 10 height 13
click at [1395, 312] on input "1h" at bounding box center [1395, 312] width 0 height 0
click at [327, 622] on span "Render chart" at bounding box center [307, 619] width 74 height 28
click at [494, 412] on input "Metric" at bounding box center [917, 404] width 1033 height 18
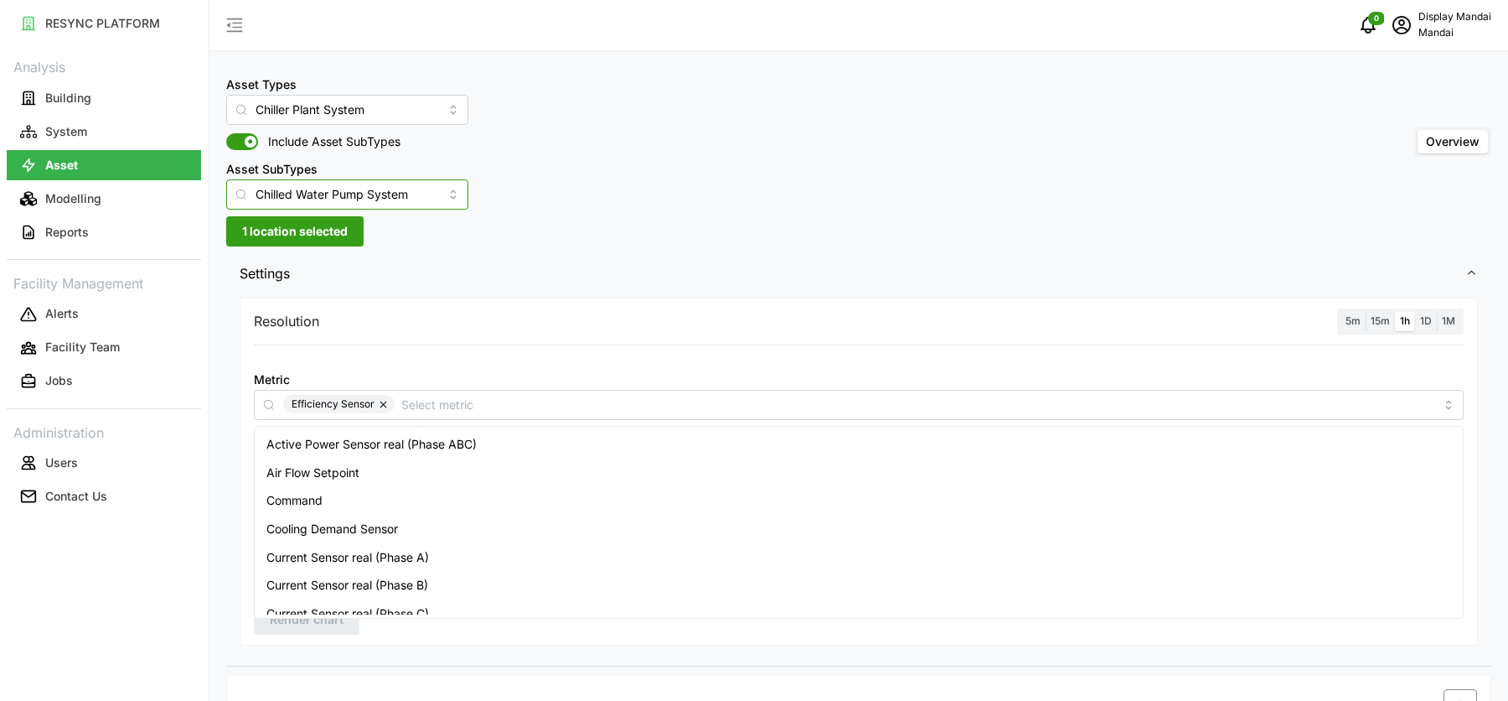
click at [412, 205] on input "Chilled Water Pump System" at bounding box center [347, 194] width 242 height 30
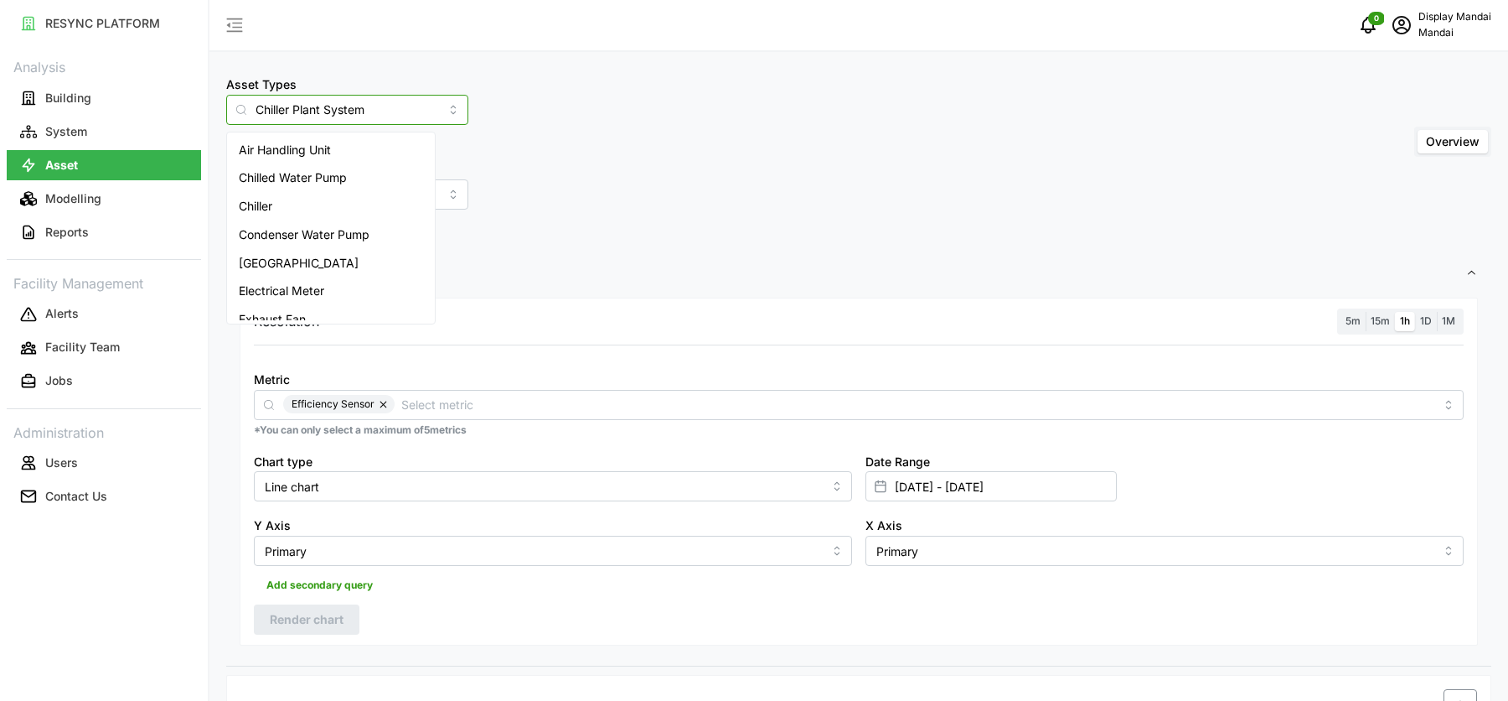
click at [372, 117] on input "Chiller Plant System" at bounding box center [347, 110] width 242 height 30
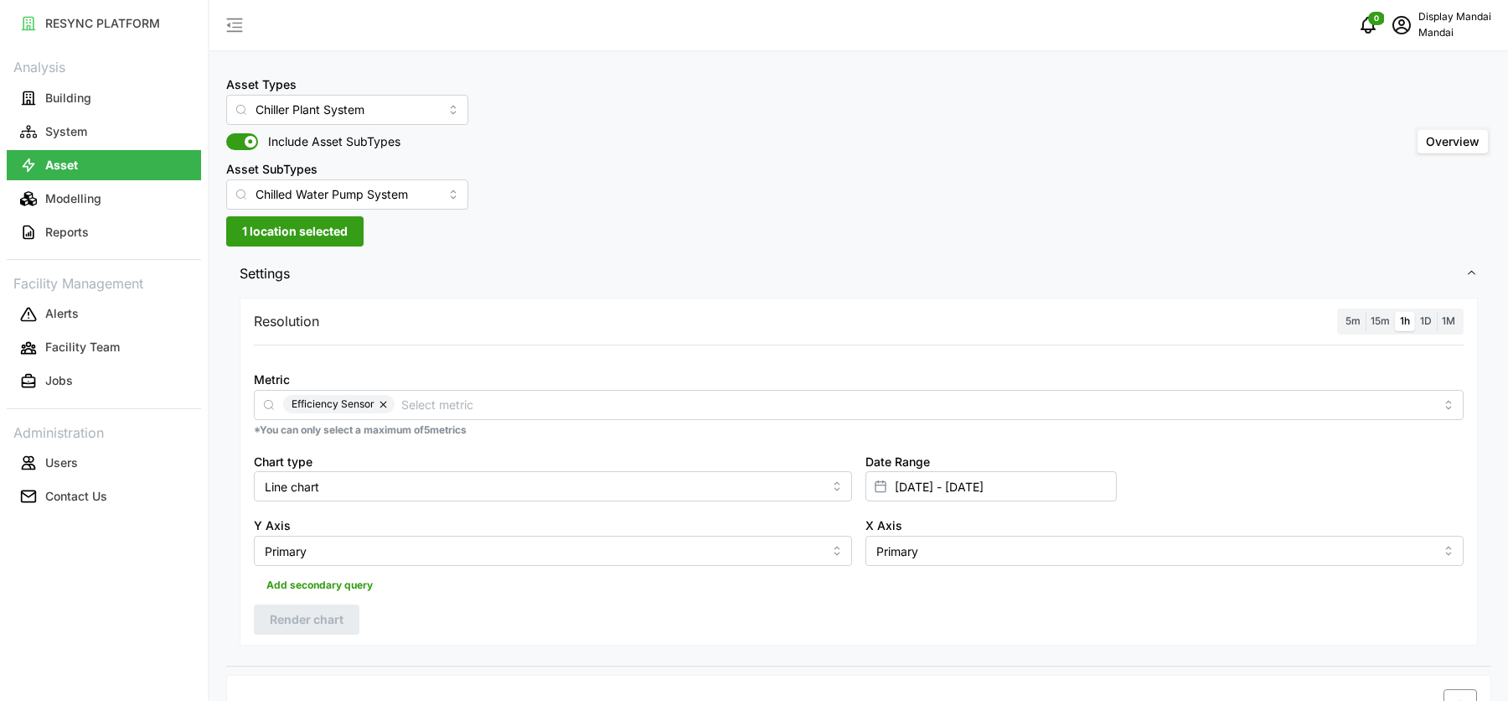
click at [538, 167] on div "Asset Types Chiller Plant System Include Asset SubTypes Asset SubTypes Chilled …" at bounding box center [858, 142] width 1265 height 136
click at [256, 137] on span at bounding box center [242, 141] width 32 height 17
click at [226, 133] on input "Include Asset SubTypes" at bounding box center [226, 133] width 0 height 0
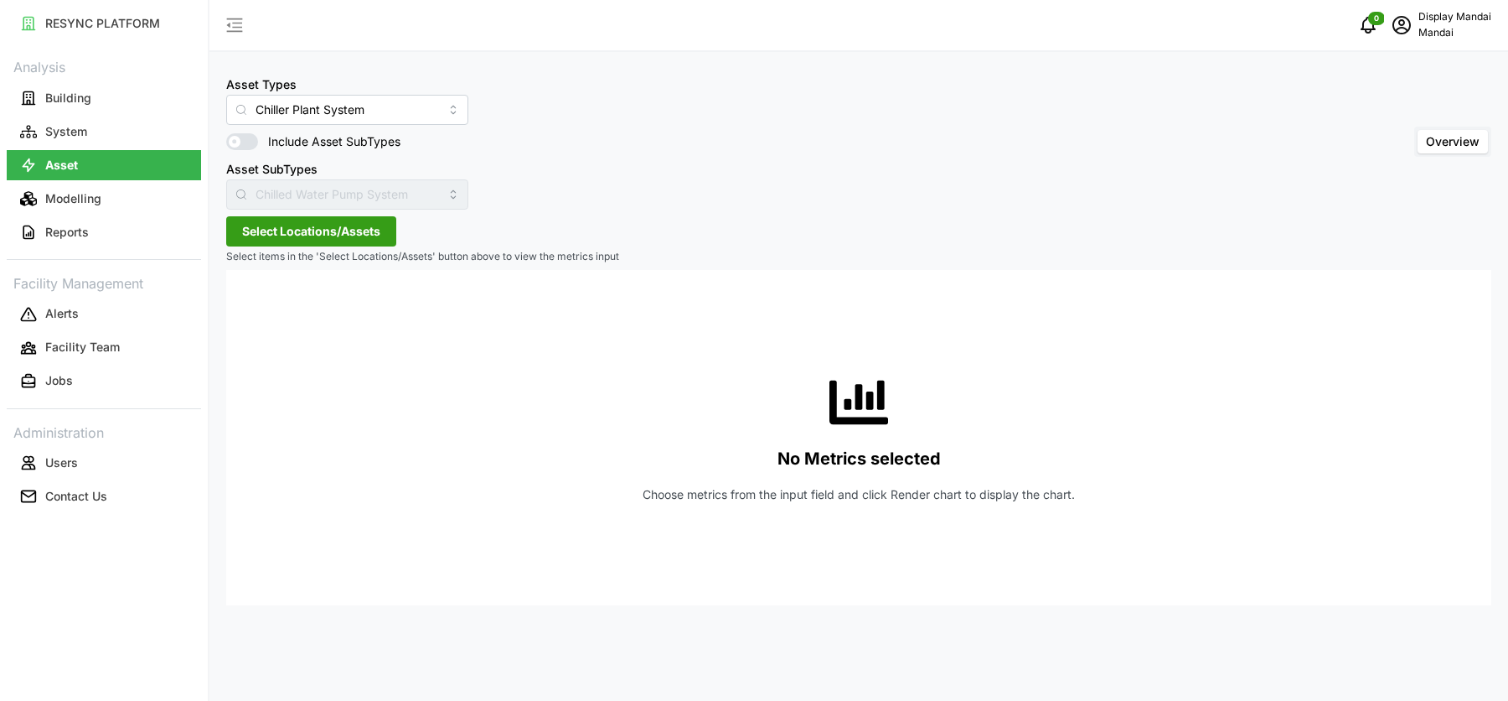
click at [333, 230] on span "Select Locations/Assets" at bounding box center [311, 231] width 138 height 28
click at [319, 303] on span "Penguin Building" at bounding box center [348, 307] width 91 height 17
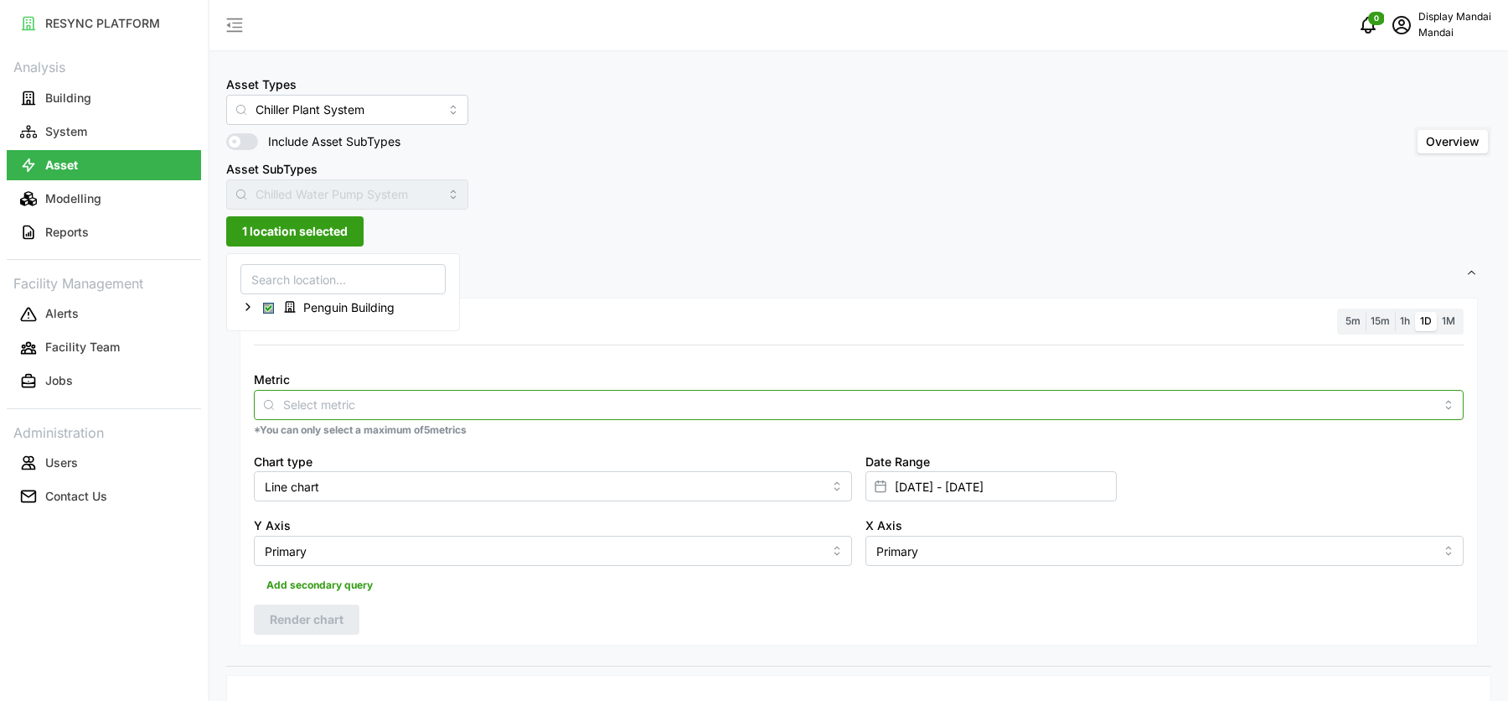
click at [471, 407] on input "Metric" at bounding box center [858, 404] width 1151 height 18
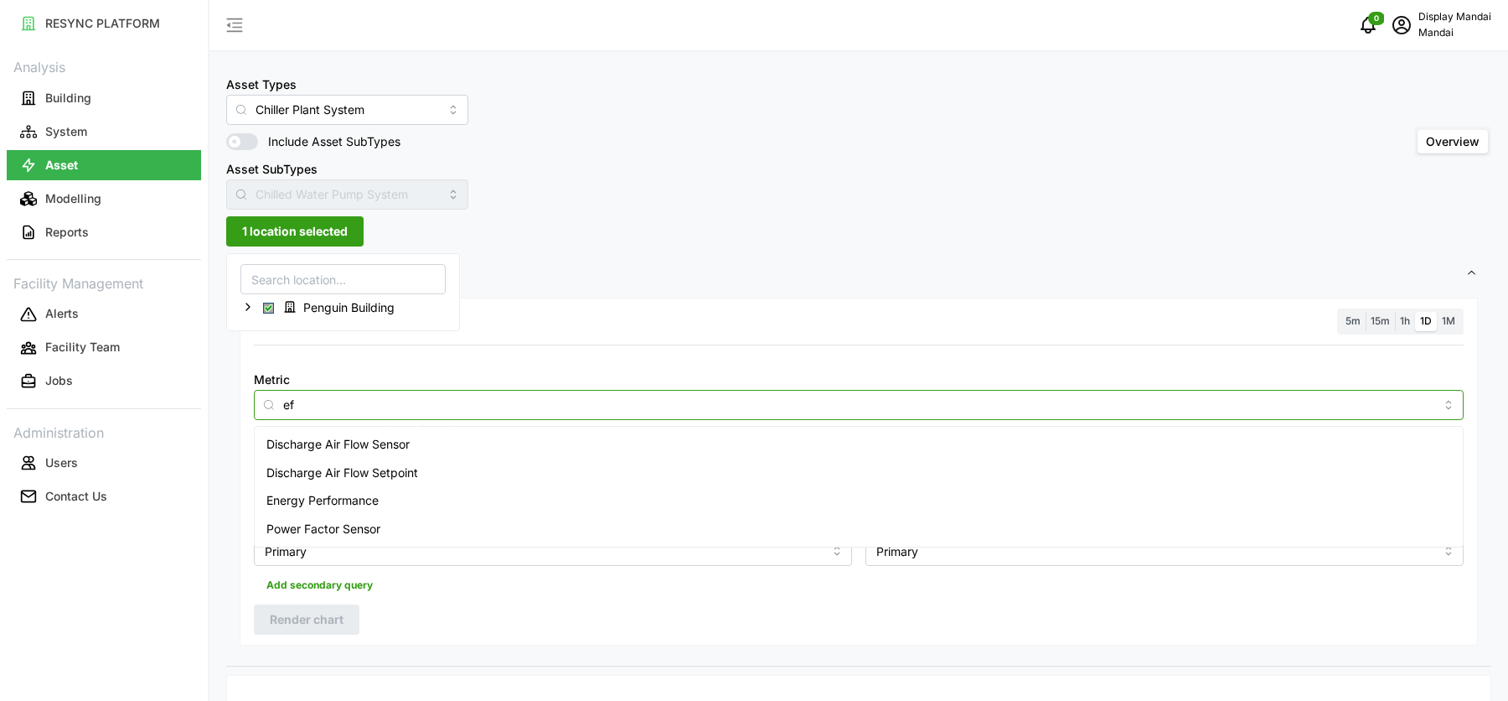
type input "e"
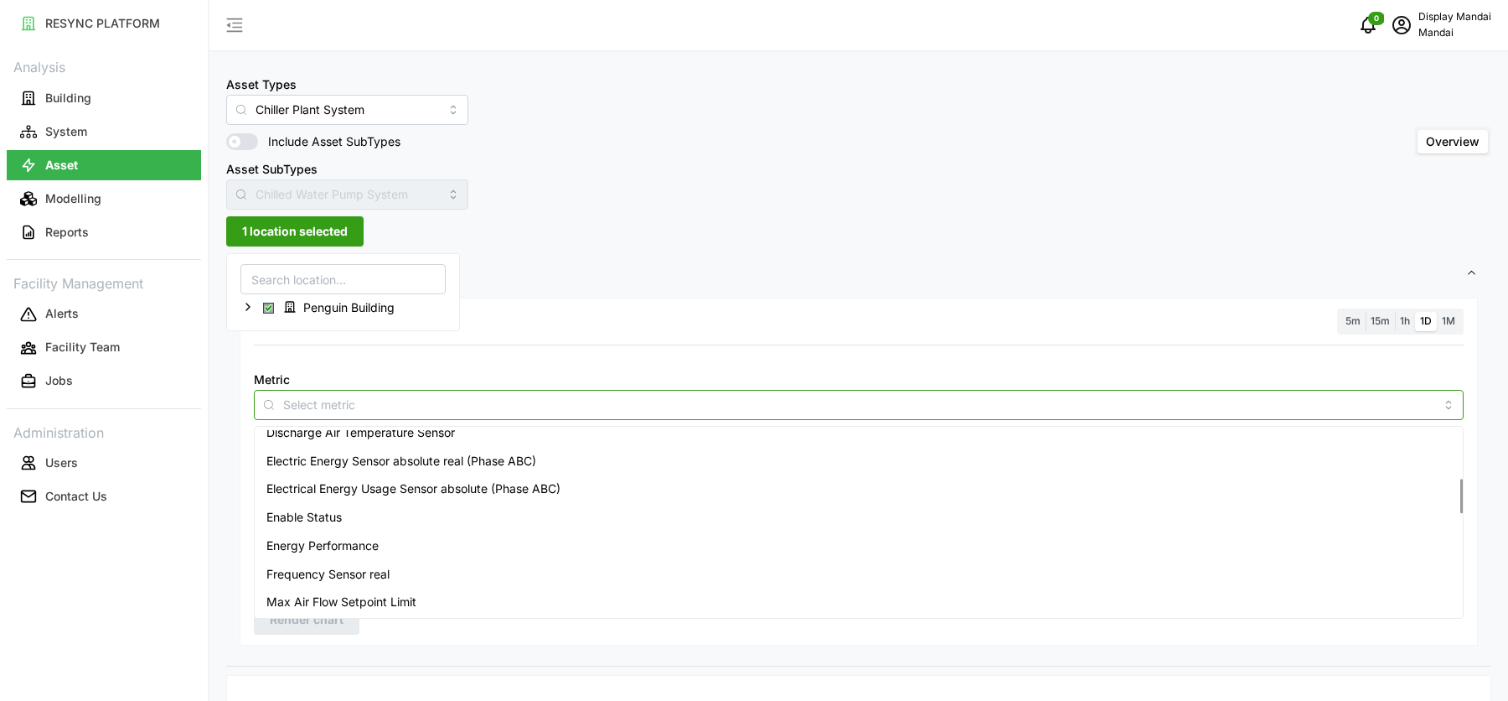
scroll to position [254, 0]
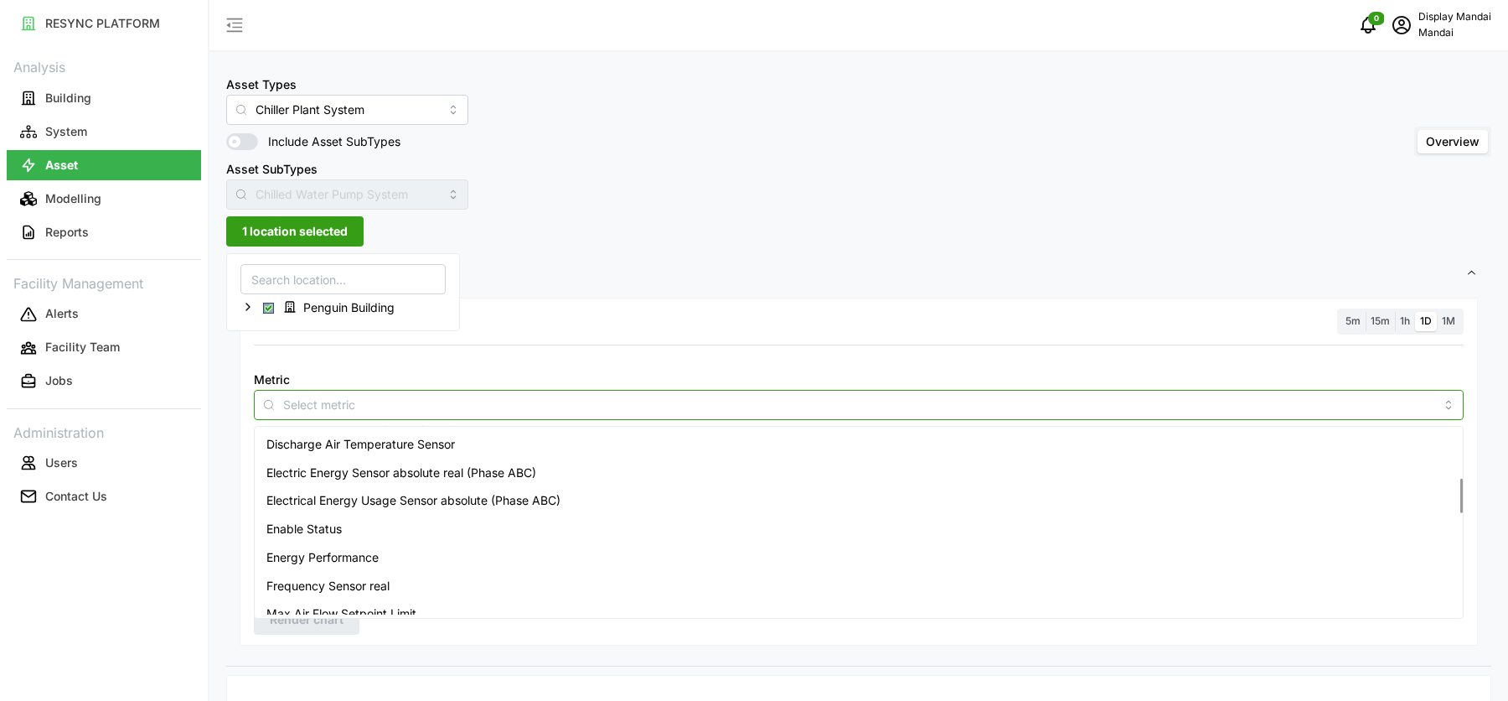
click at [482, 478] on span "Electric Energy Sensor absolute real (Phase ABC)" at bounding box center [401, 472] width 270 height 18
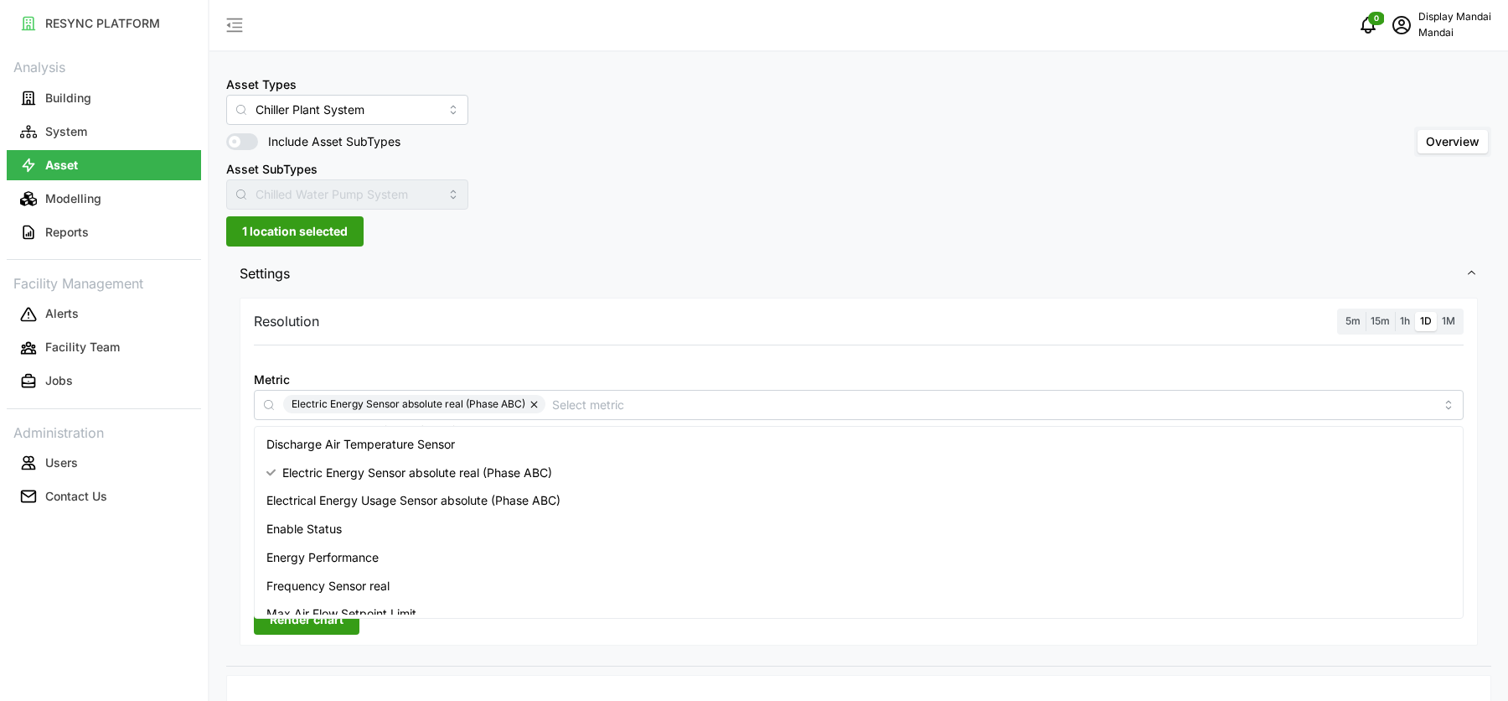
click at [752, 332] on div "Resolution 5m 15m 1h 1D 1M" at bounding box center [859, 321] width 1210 height 26
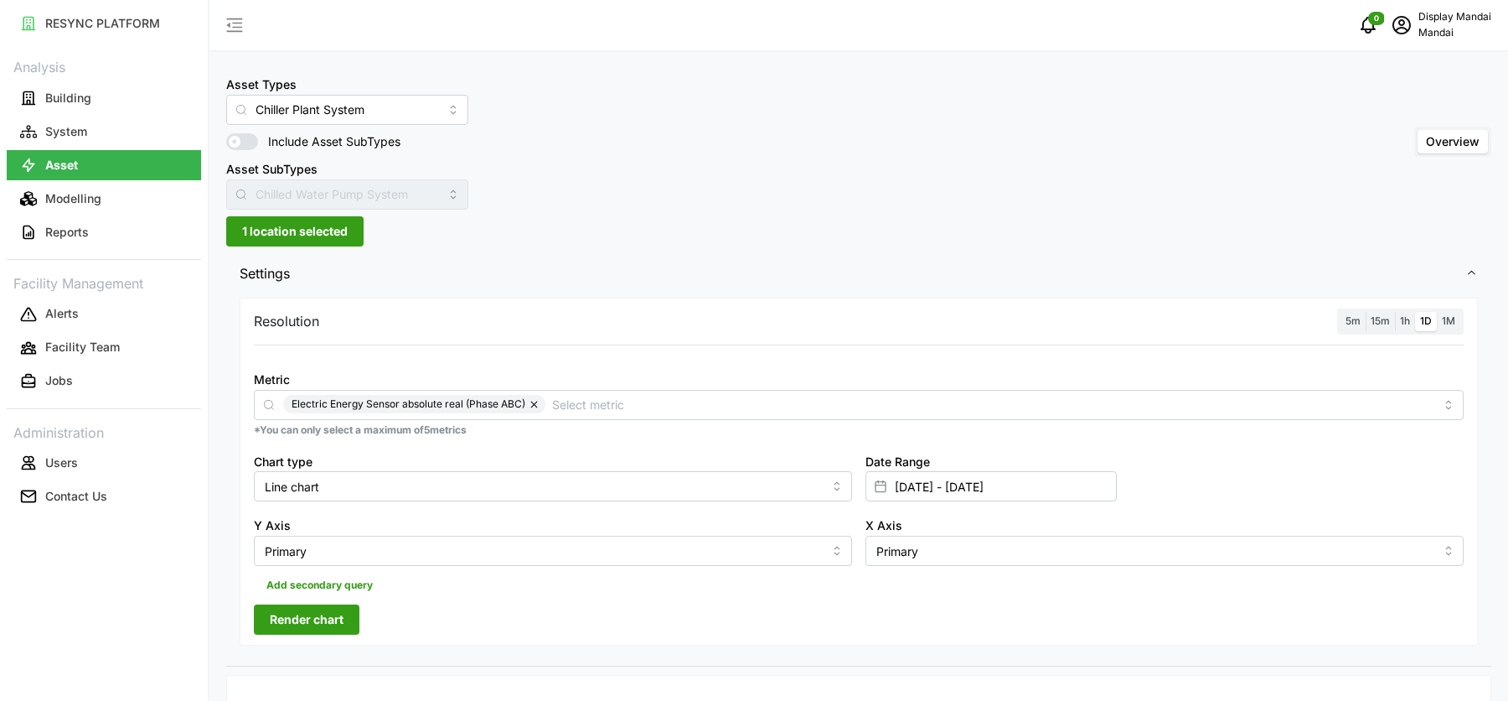
click at [1403, 328] on label "1h" at bounding box center [1405, 321] width 20 height 19
click at [1395, 312] on input "1h" at bounding box center [1395, 312] width 0 height 0
click at [345, 611] on button "Render chart" at bounding box center [307, 619] width 106 height 30
click at [614, 415] on div "Electric Energy Sensor absolute real (Phase ABC)" at bounding box center [859, 405] width 1210 height 30
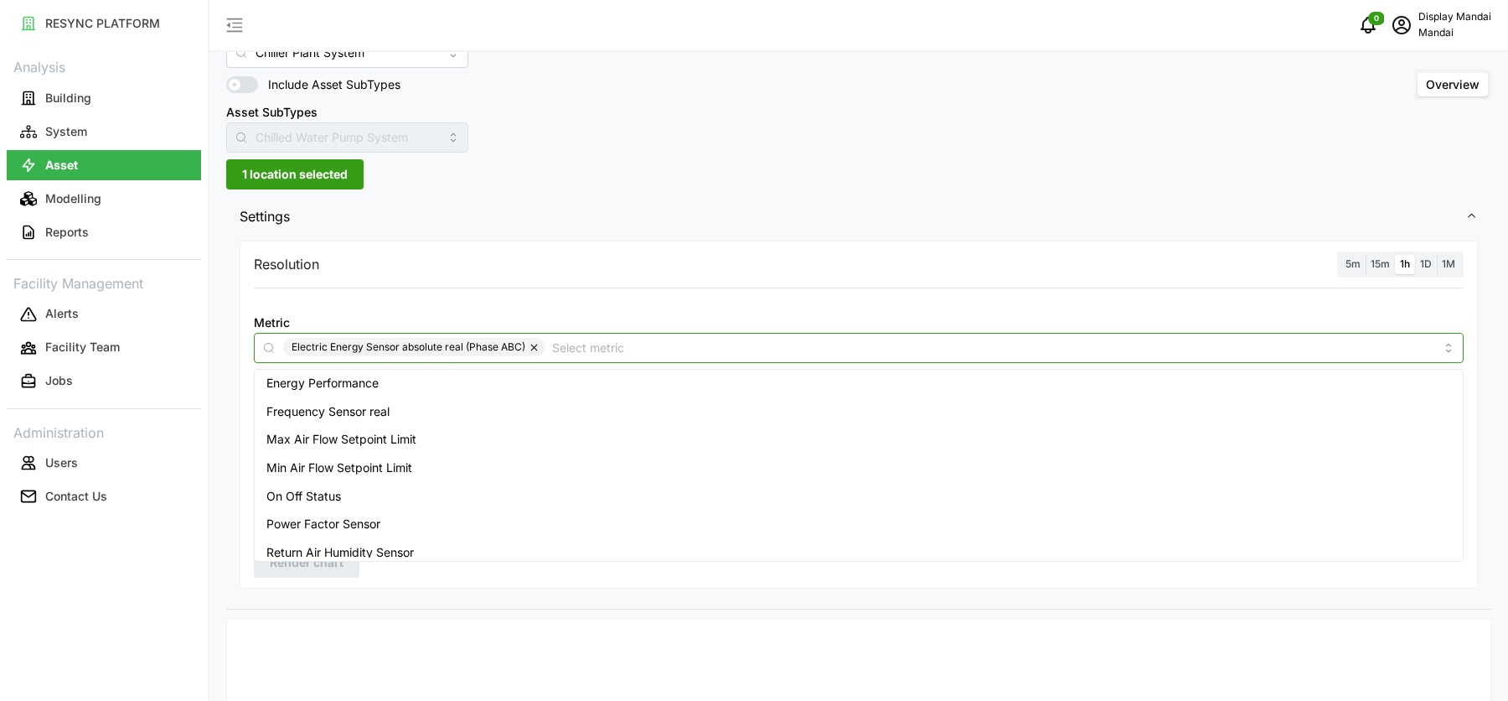
scroll to position [60, 0]
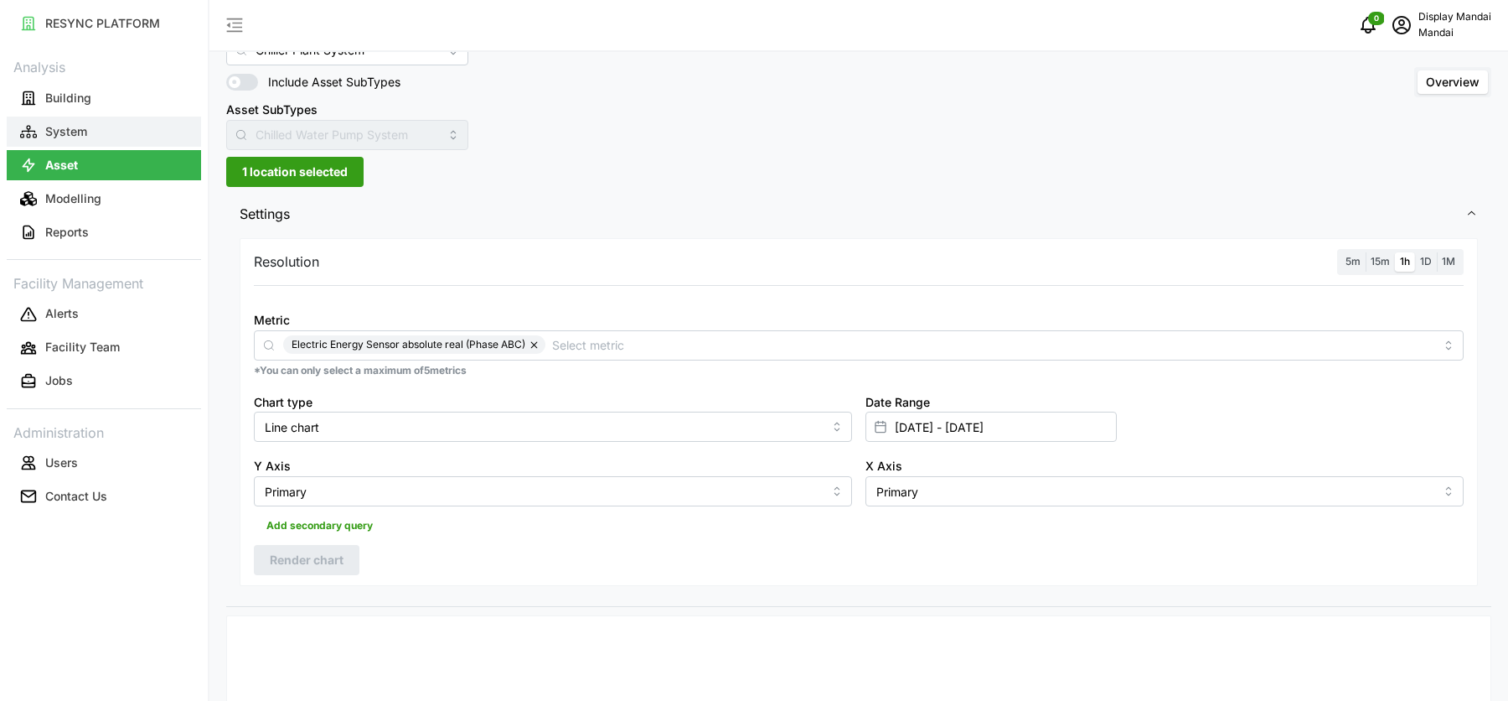
click at [118, 132] on button "System" at bounding box center [104, 131] width 194 height 30
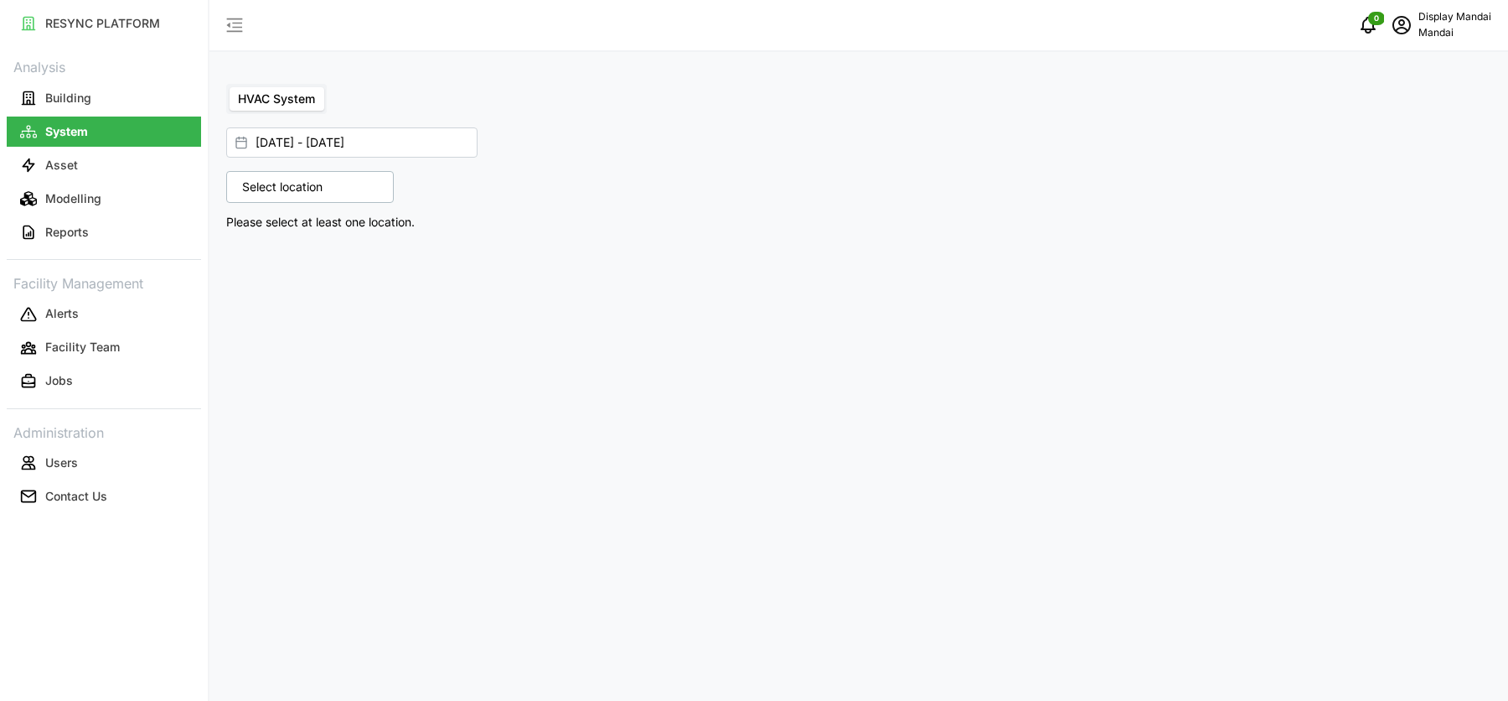
click at [287, 201] on div "Select location" at bounding box center [310, 187] width 168 height 32
click at [244, 260] on icon at bounding box center [247, 259] width 13 height 13
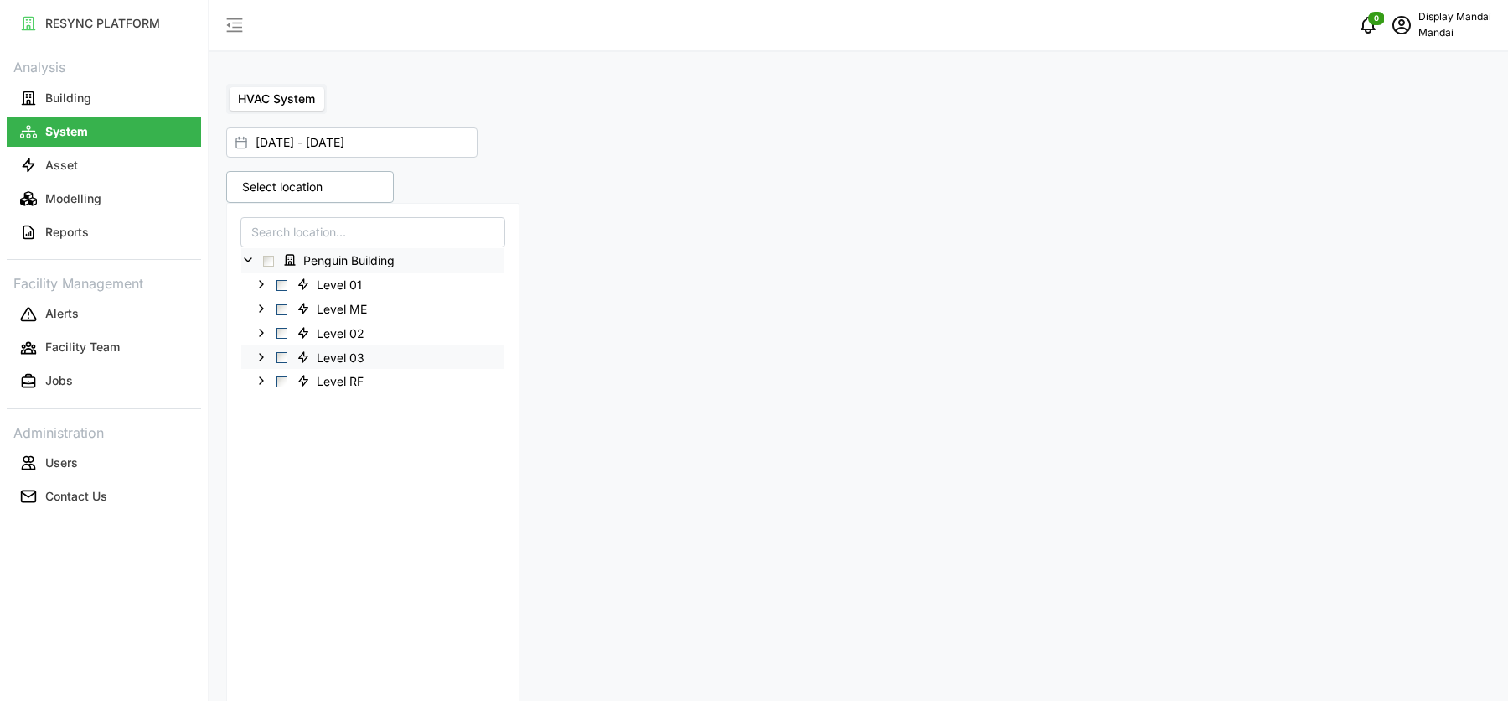
click at [264, 363] on div "Level 03" at bounding box center [372, 356] width 263 height 24
click at [262, 355] on icon at bounding box center [261, 356] width 13 height 13
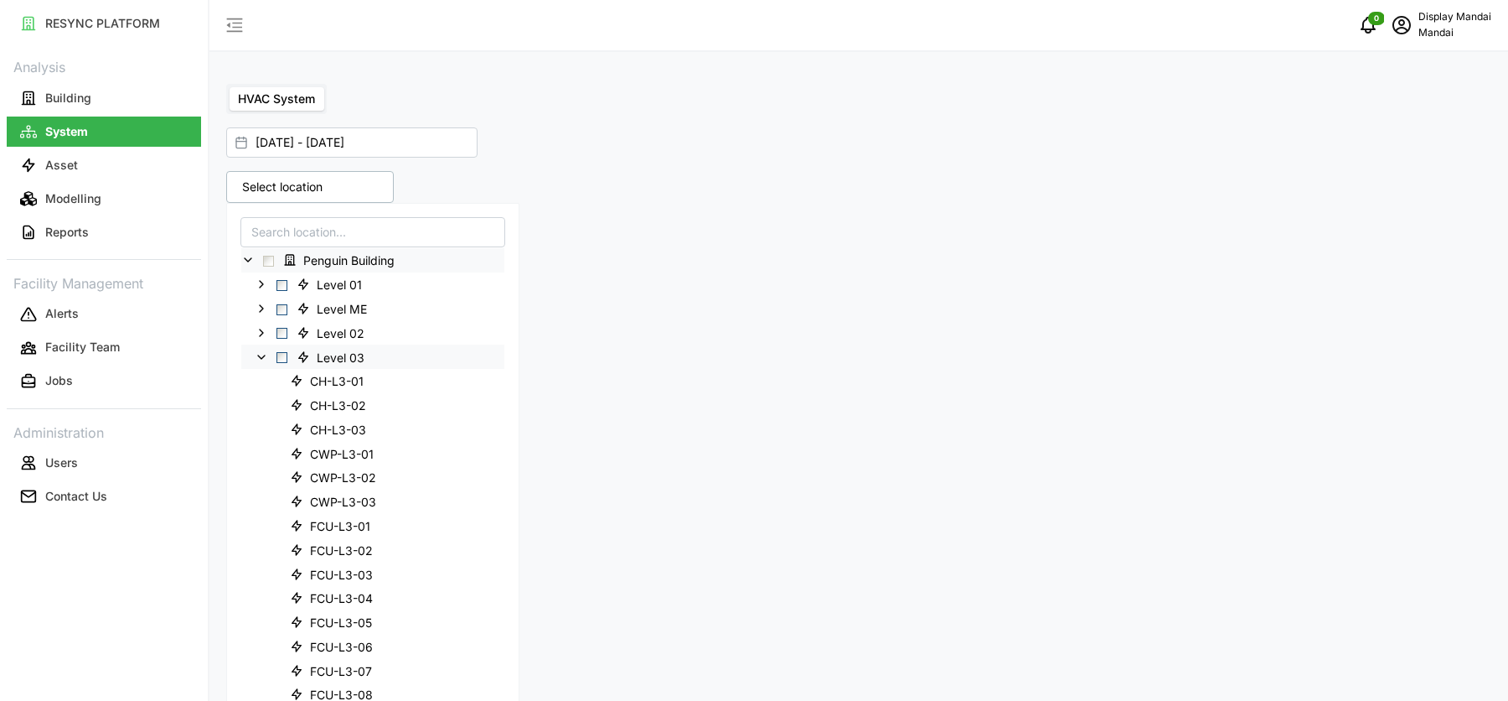
click at [325, 358] on span "Level 03" at bounding box center [341, 357] width 48 height 17
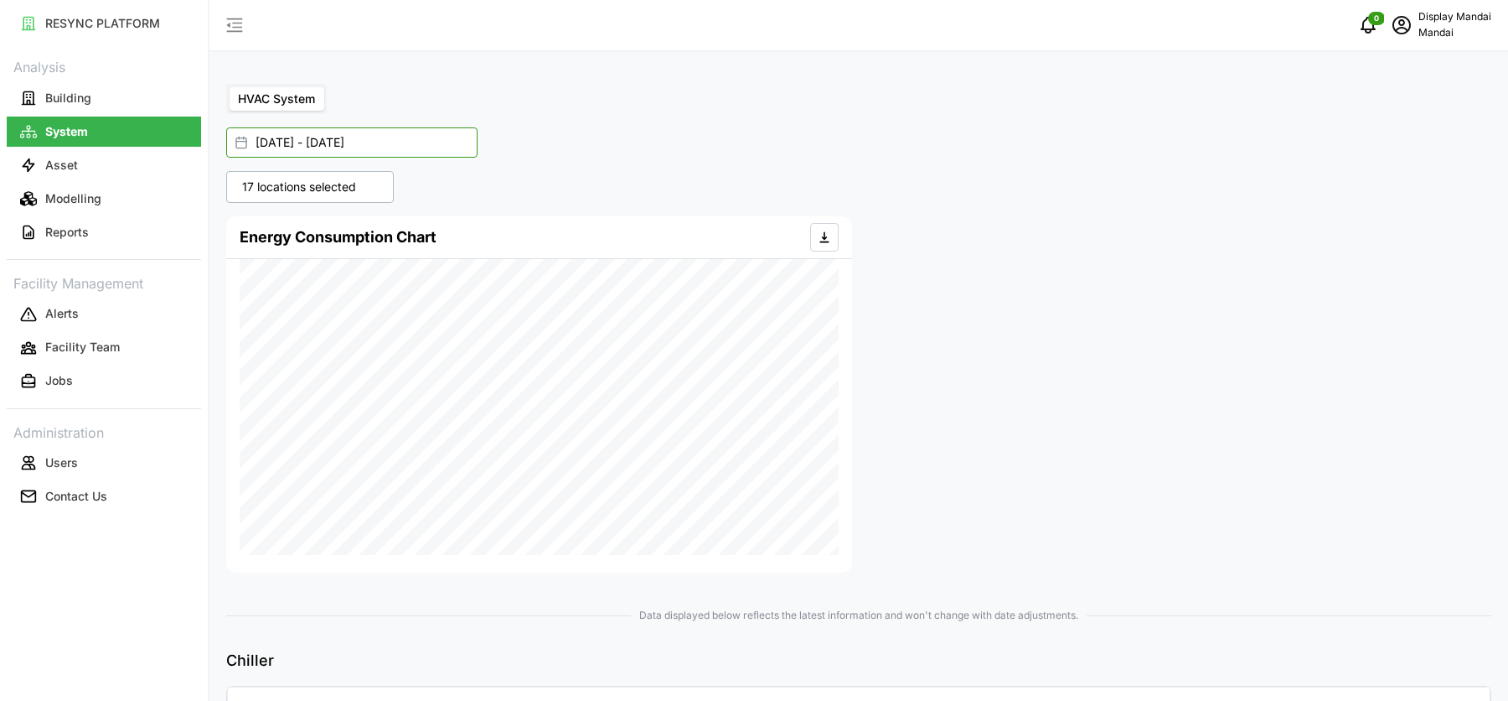
click at [282, 147] on input "01 Oct 2025 - 09 Oct 2025" at bounding box center [351, 142] width 251 height 30
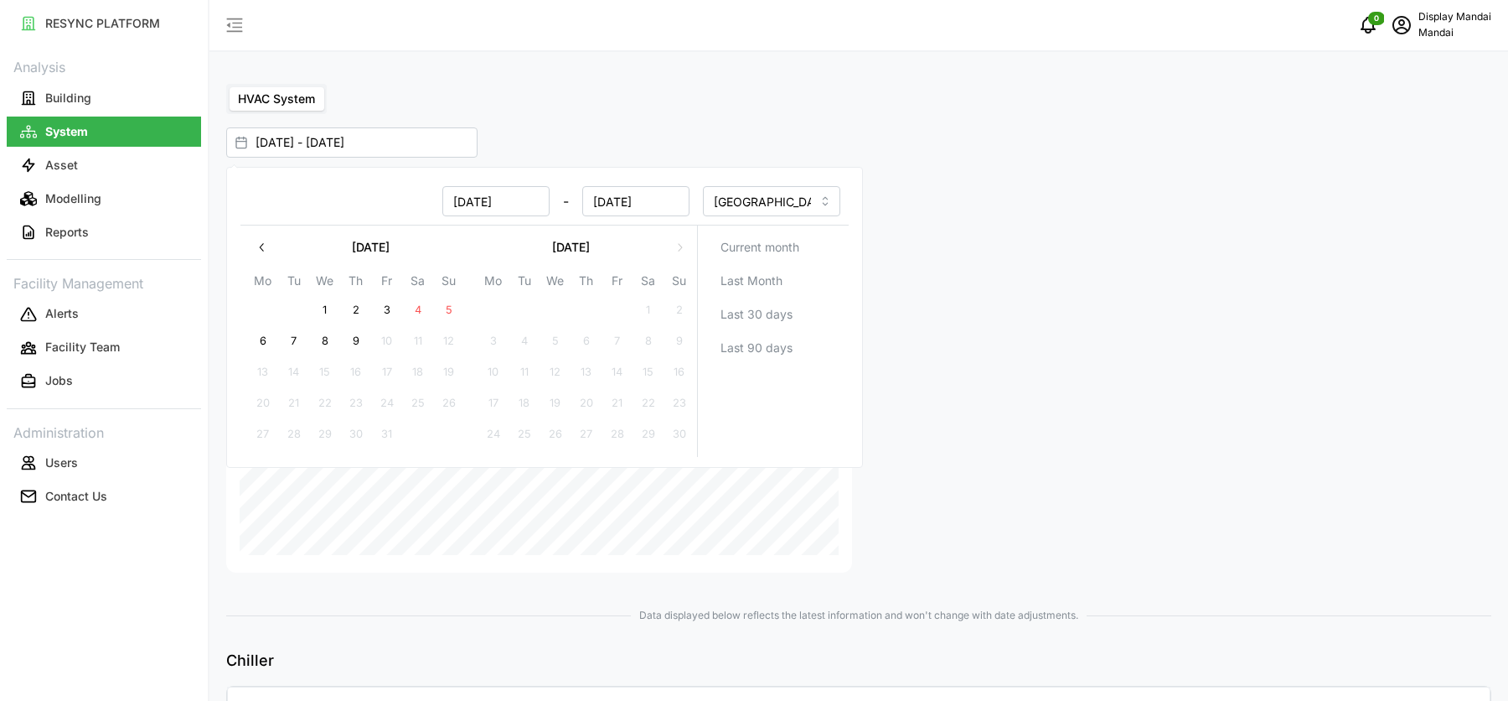
click at [261, 248] on icon "button" at bounding box center [261, 247] width 4 height 8
click at [395, 304] on button "1" at bounding box center [387, 310] width 30 height 30
type input "01 Aug 2025 - 09 Oct 2025"
type input "01 Aug 2025"
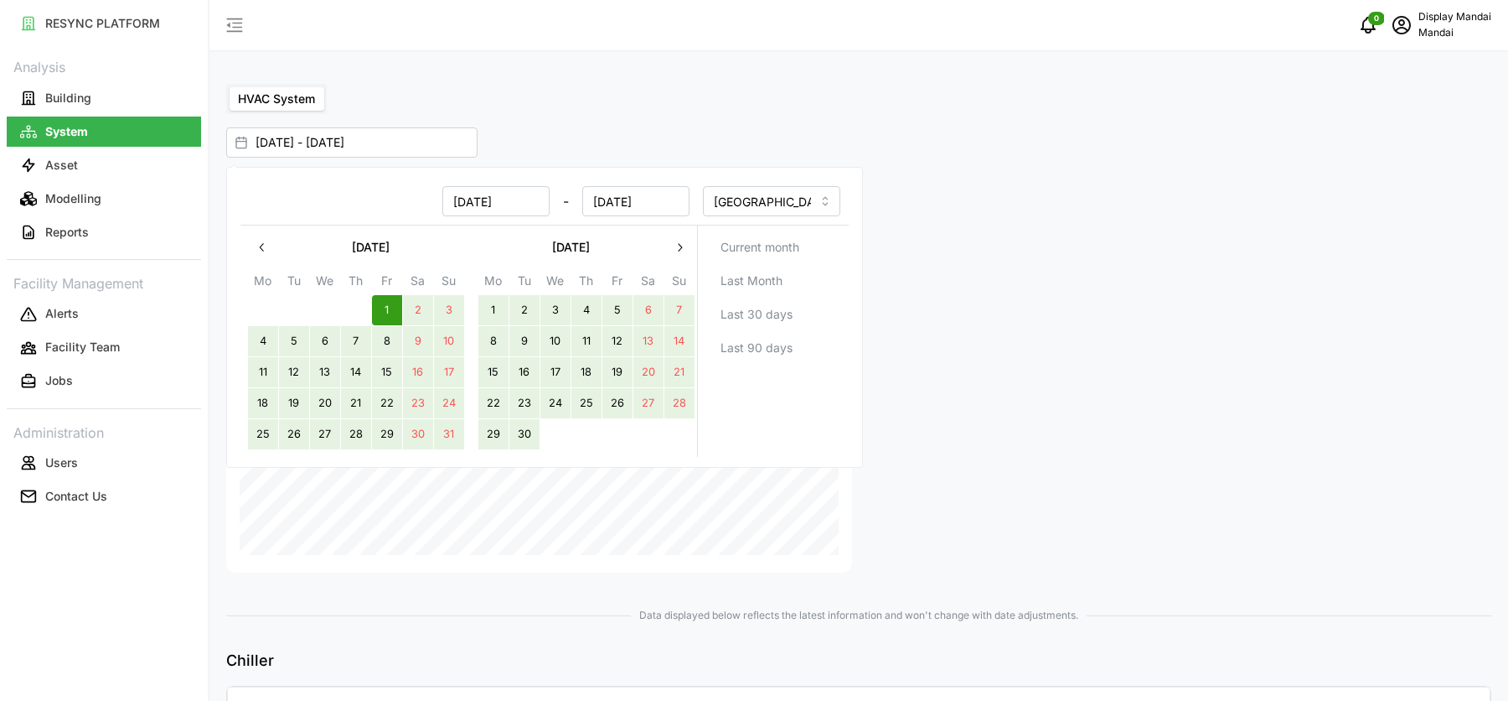
click at [520, 422] on button "30" at bounding box center [525, 434] width 30 height 30
type input "01 Aug 2025 - 30 Sep 2025"
type input "30 Sep 2025"
click at [1036, 340] on div at bounding box center [1178, 395] width 639 height 370
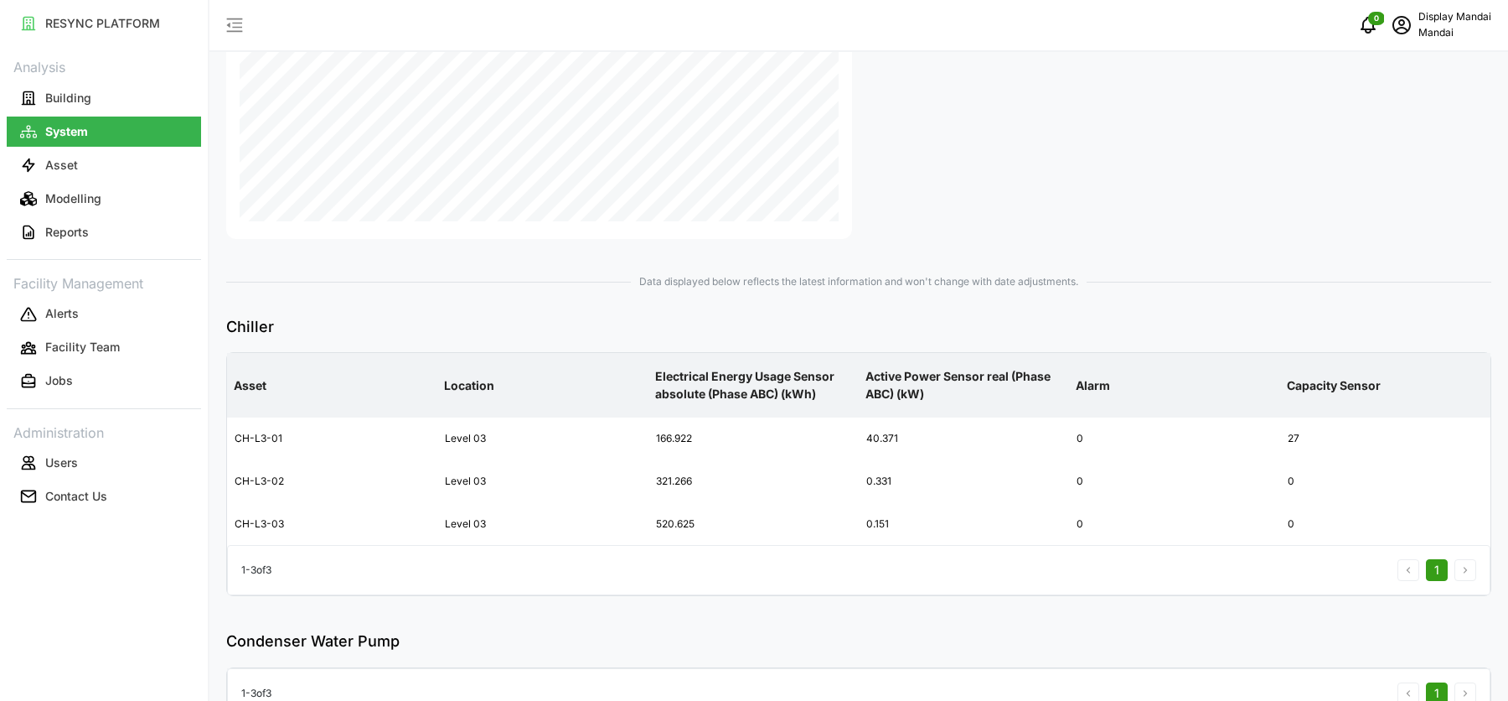
scroll to position [332, 0]
click at [94, 161] on button "Asset" at bounding box center [104, 165] width 194 height 30
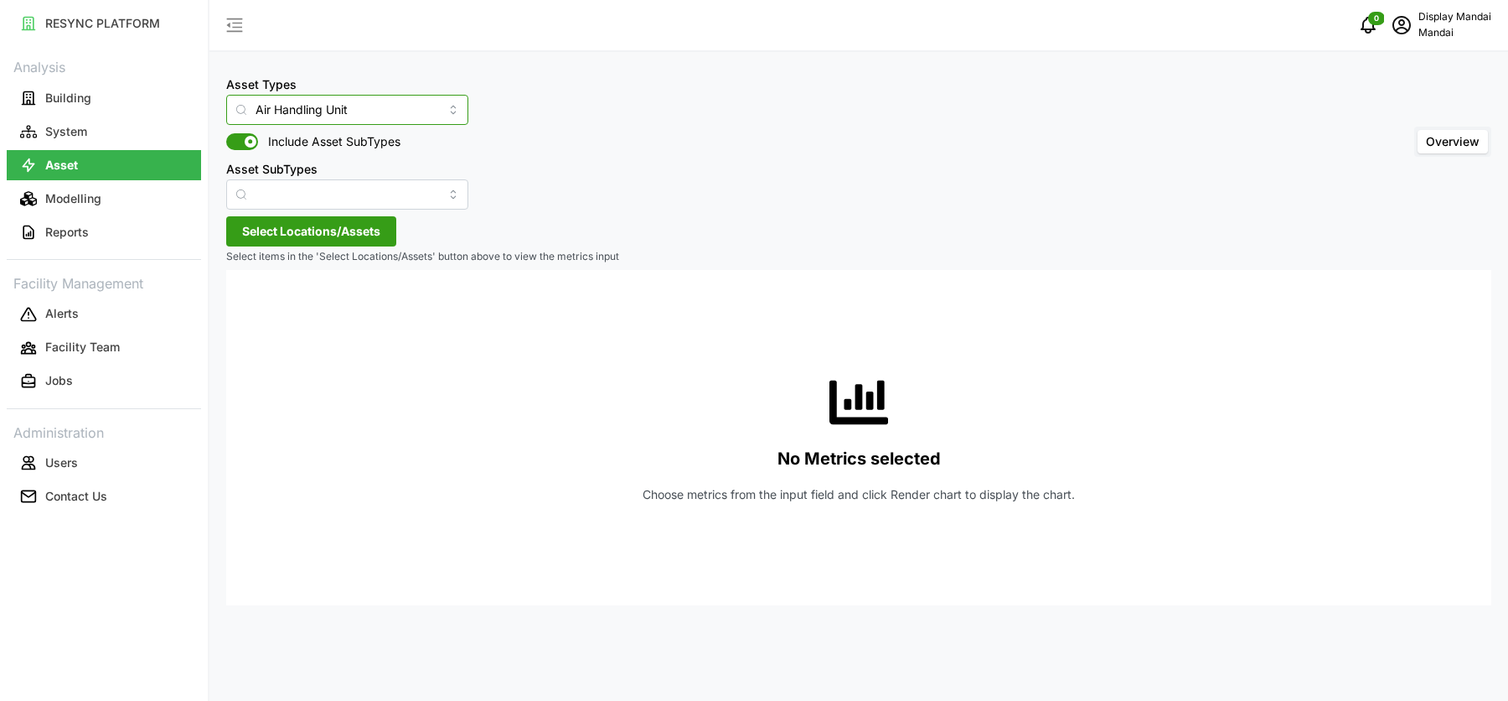
click at [263, 112] on input "Air Handling Unit" at bounding box center [347, 110] width 242 height 30
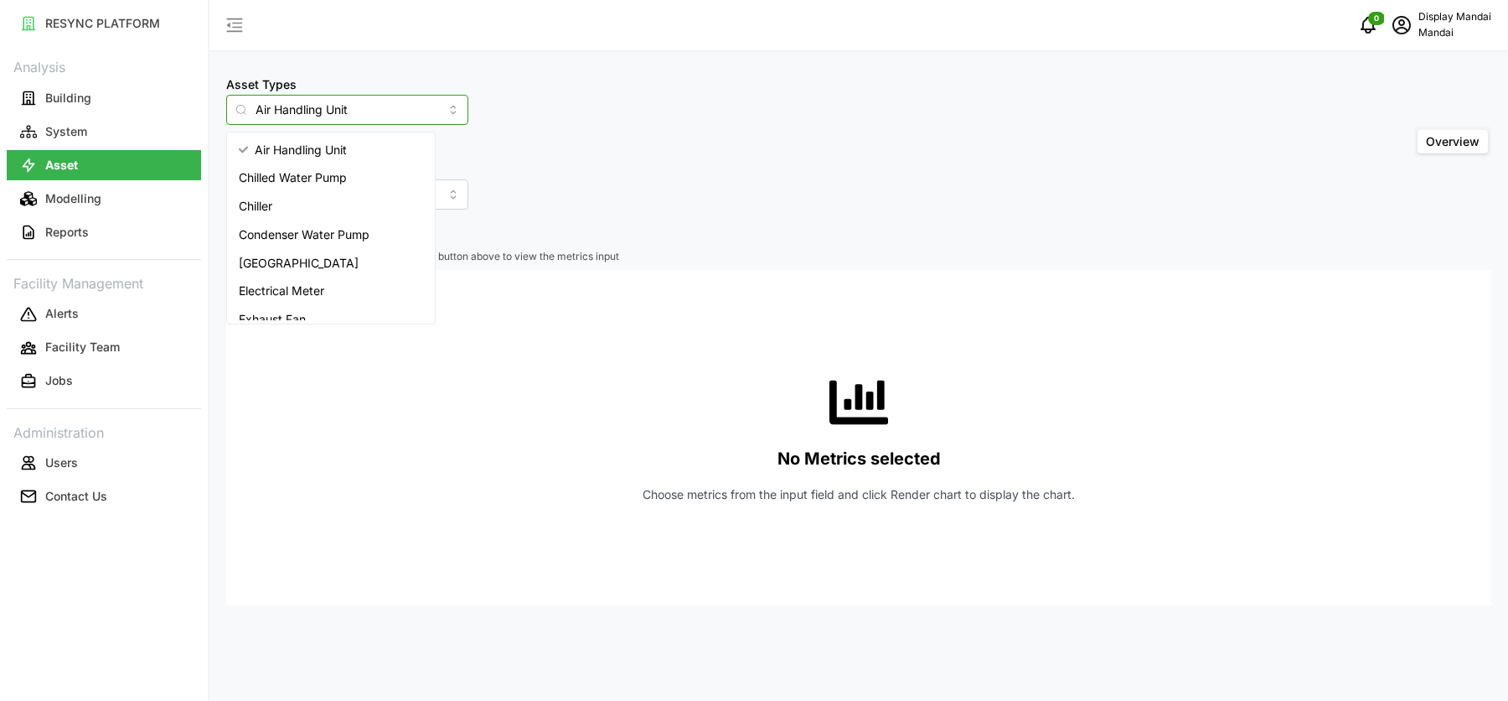
click at [270, 204] on span "Chiller" at bounding box center [256, 206] width 34 height 18
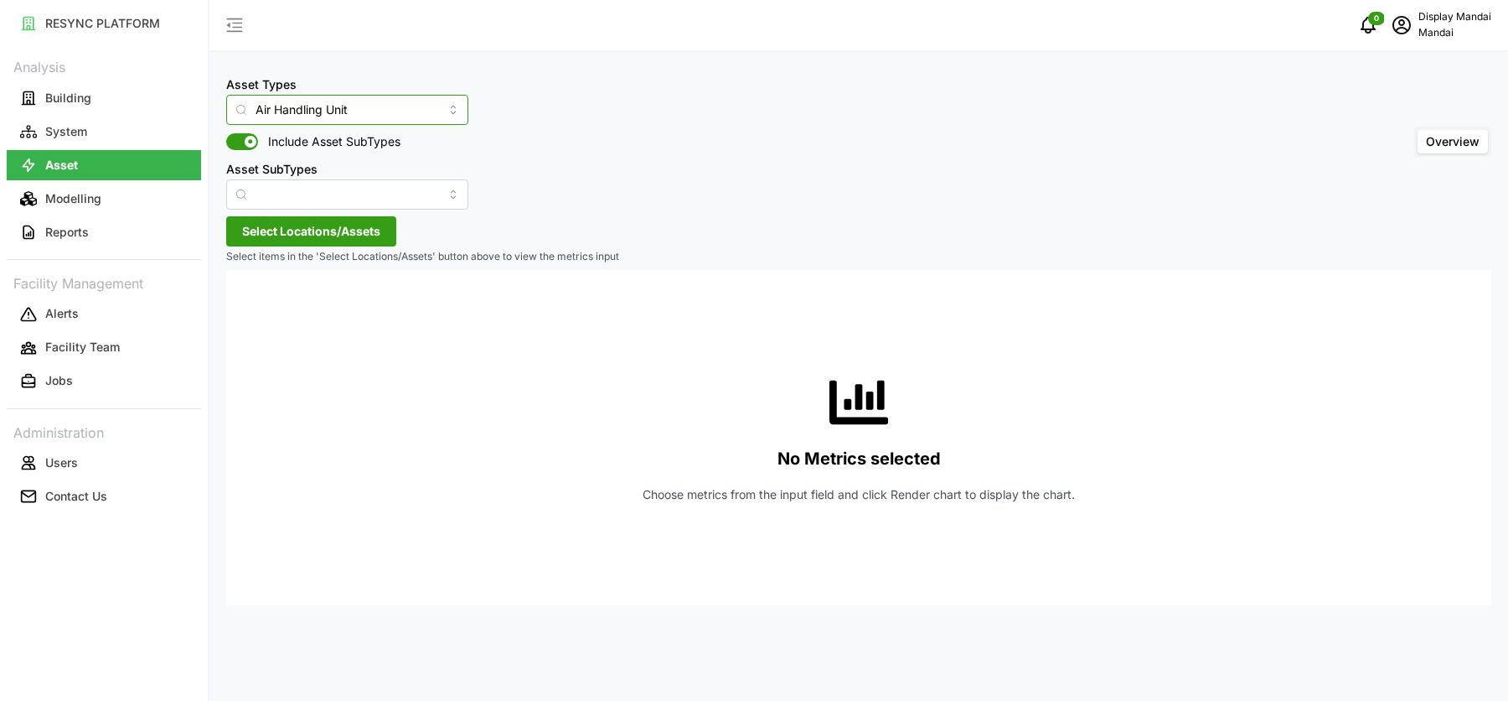
type input "Chiller"
click at [303, 243] on span "Select Locations/Assets" at bounding box center [311, 231] width 138 height 28
click at [298, 306] on span "Penguin Building" at bounding box center [342, 307] width 130 height 20
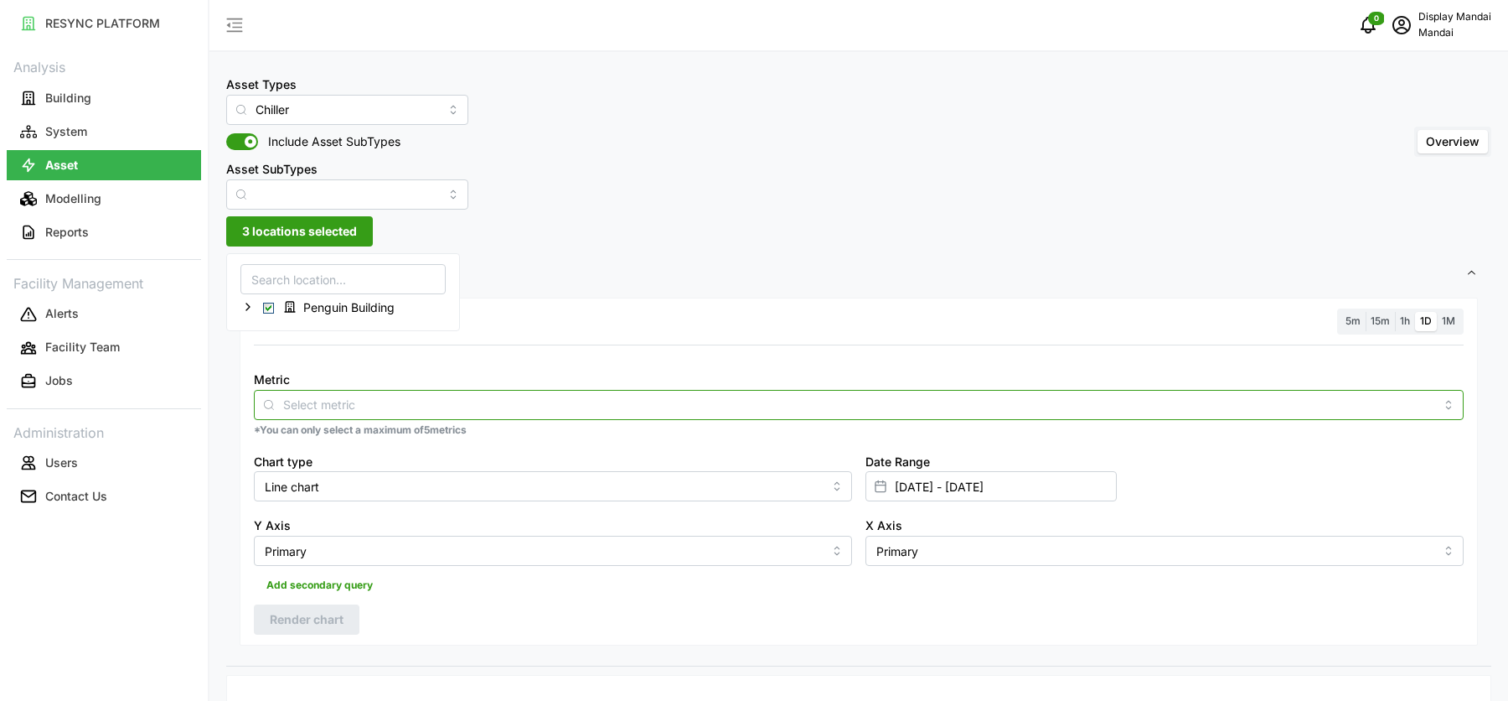
click at [338, 397] on input "Metric" at bounding box center [858, 404] width 1151 height 18
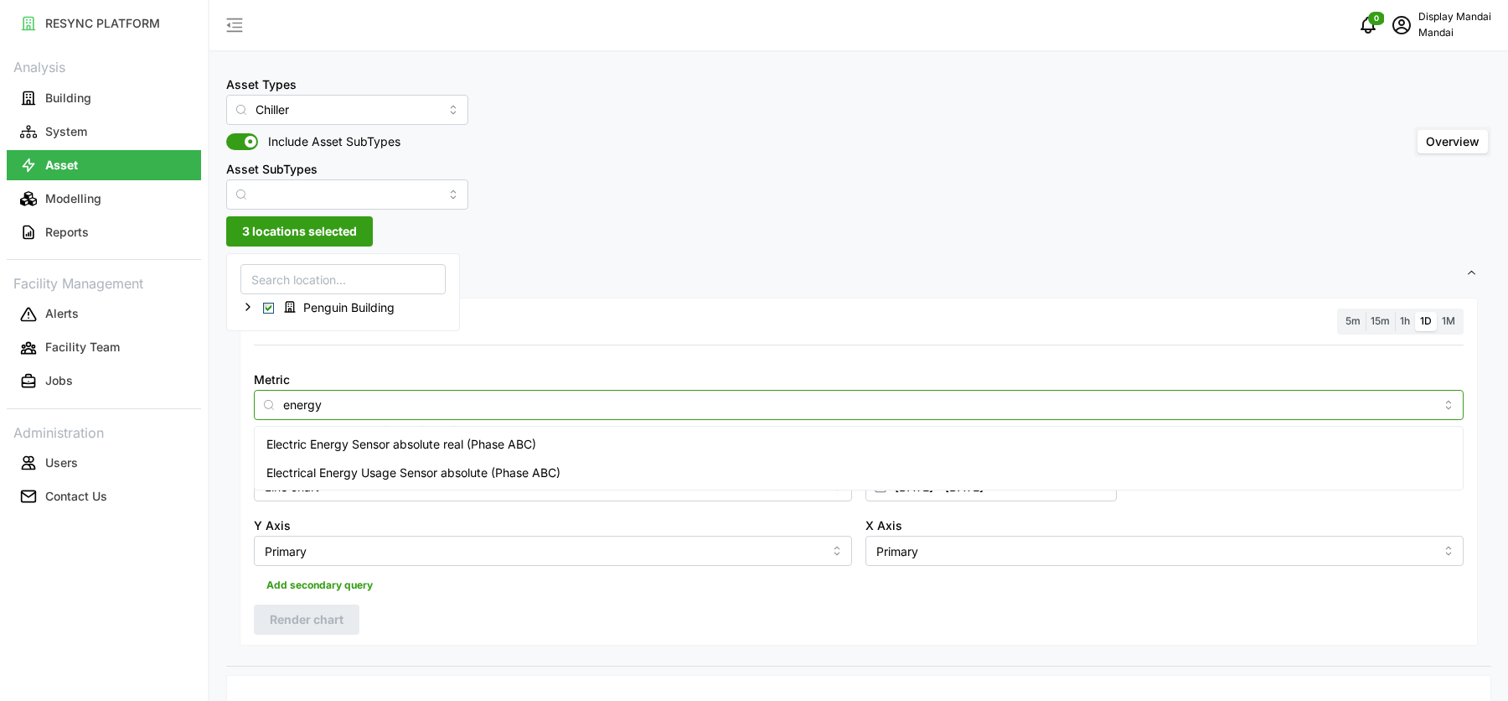
type input "energy u"
click at [366, 479] on span "Electrical Energy Usage Sensor absolute (Phase ABC)" at bounding box center [413, 472] width 294 height 18
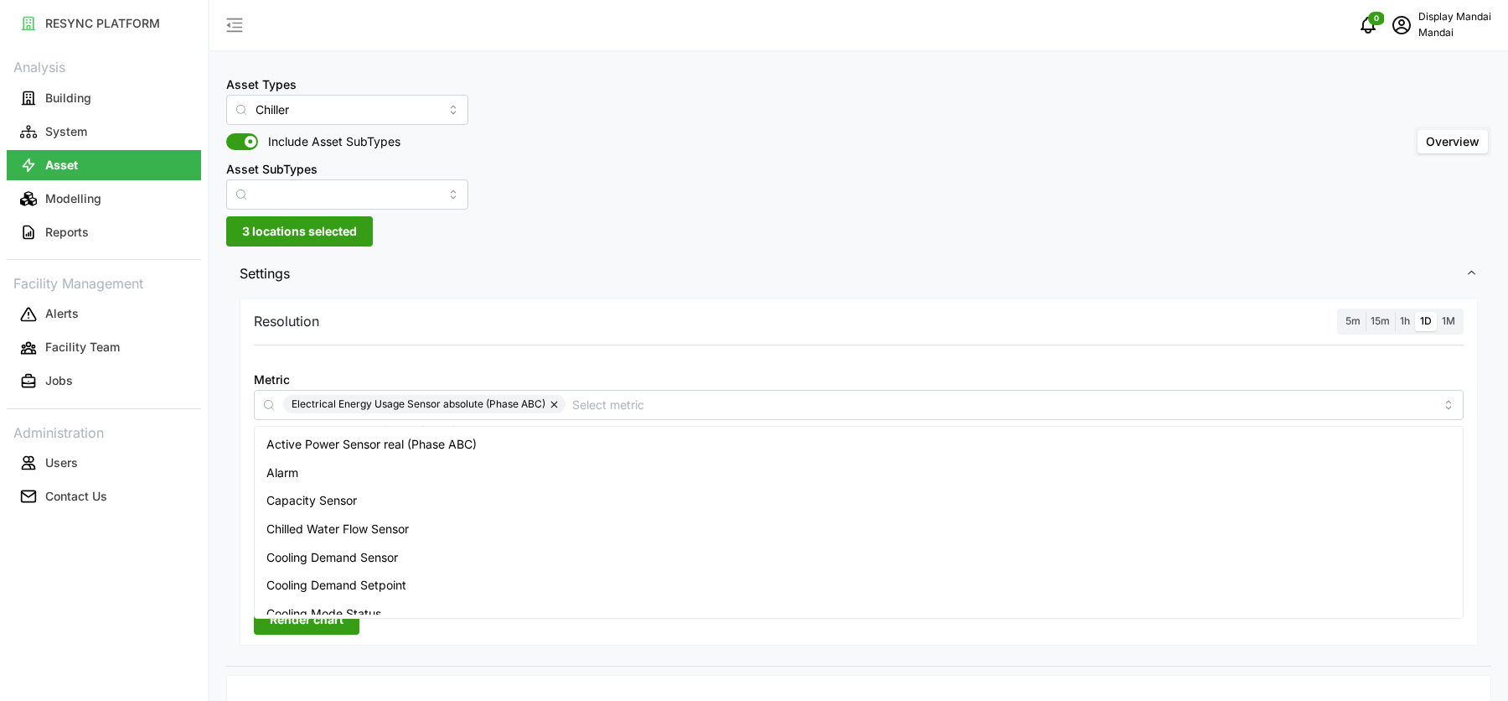
click at [1453, 318] on span "1M" at bounding box center [1448, 320] width 13 height 13
click at [1437, 312] on input "1M" at bounding box center [1437, 312] width 0 height 0
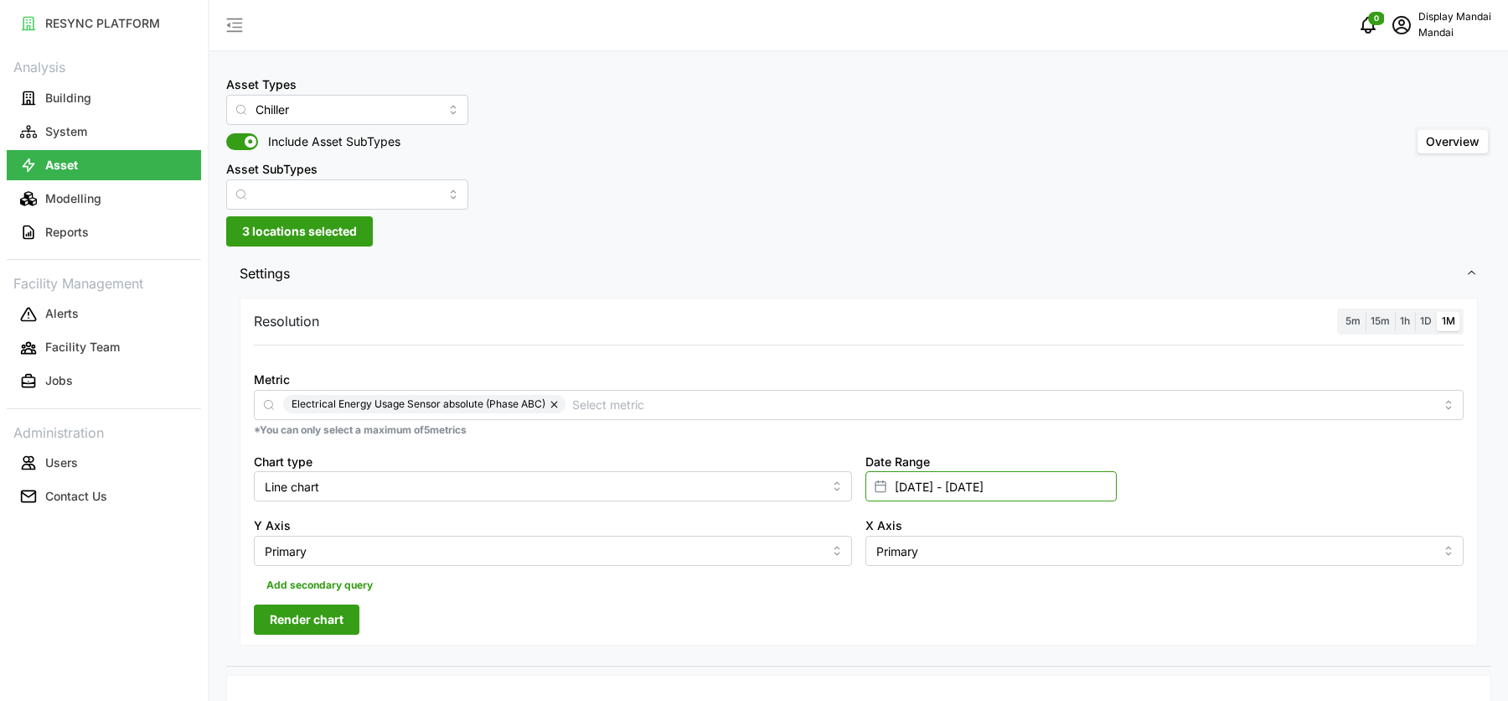
click at [900, 496] on input "08 Oct 2025 - 09 Oct 2025" at bounding box center [991, 486] width 251 height 30
click at [1110, 193] on input "08 Sep 2024" at bounding box center [1135, 195] width 107 height 30
type input "01 Sep 2024"
click at [1100, 152] on div "Asset Types Chiller Include Asset SubTypes Asset SubTypes Overview" at bounding box center [858, 142] width 1265 height 136
type input "01 Sep 2024 - 09 Oct 2025"
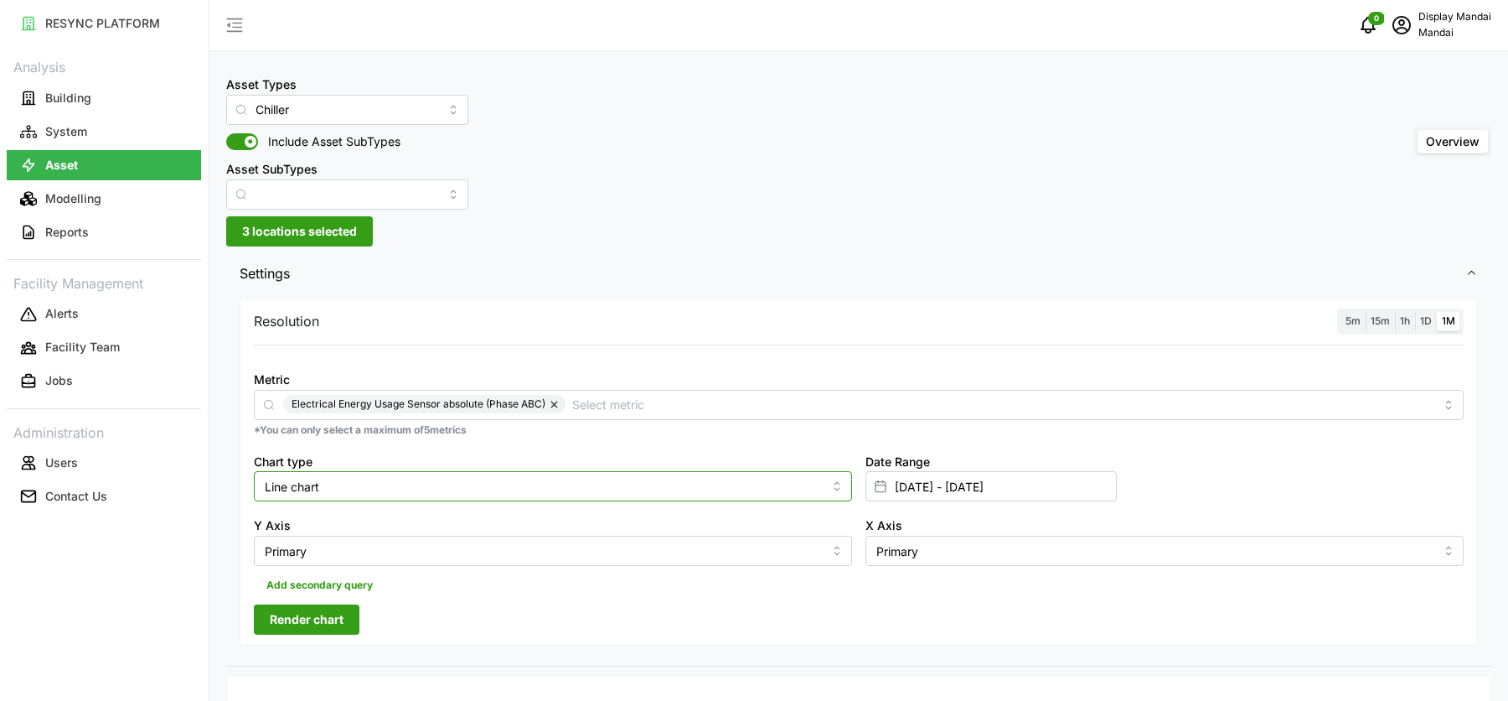
click at [476, 488] on input "Line chart" at bounding box center [553, 486] width 598 height 30
click at [449, 549] on div "Bar chart" at bounding box center [553, 554] width 590 height 28
type input "Bar chart"
click at [348, 621] on button "Render chart" at bounding box center [307, 619] width 106 height 30
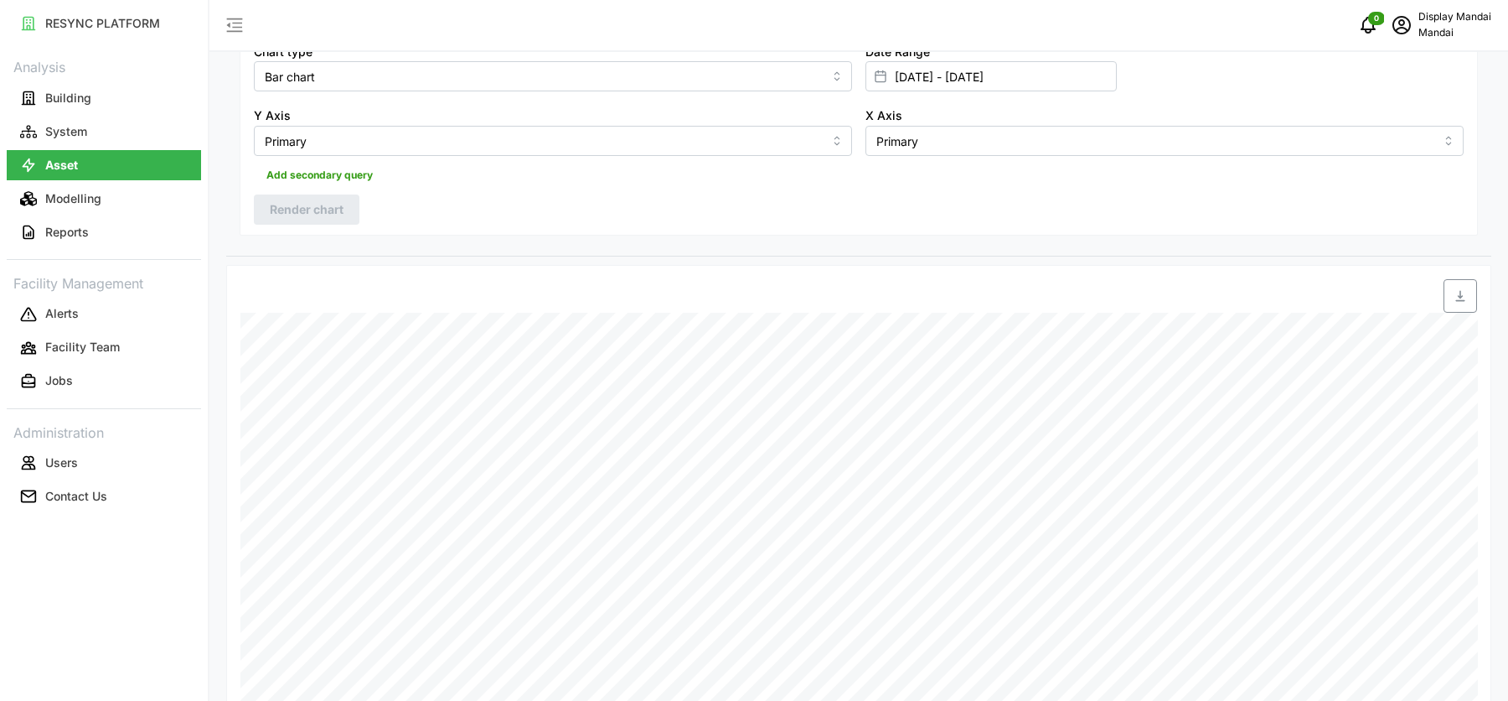
scroll to position [583, 0]
click at [1478, 313] on div "Date Time: 01-09-2025 00:00 CH-L3-03: Electrical Energy Usage Sensor absolute (…" at bounding box center [858, 388] width 1265 height 595
click at [1458, 122] on icon "button" at bounding box center [1460, 122] width 13 height 13
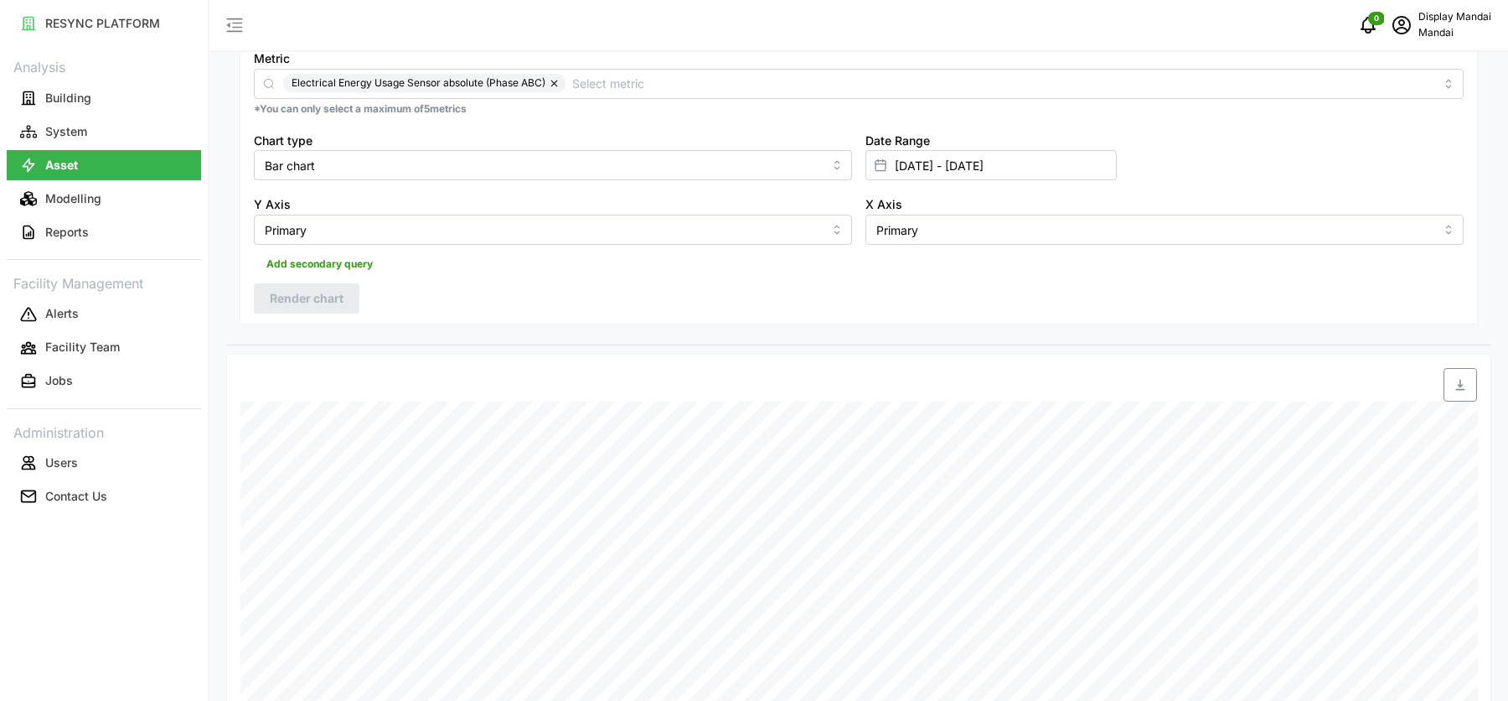
scroll to position [0, 0]
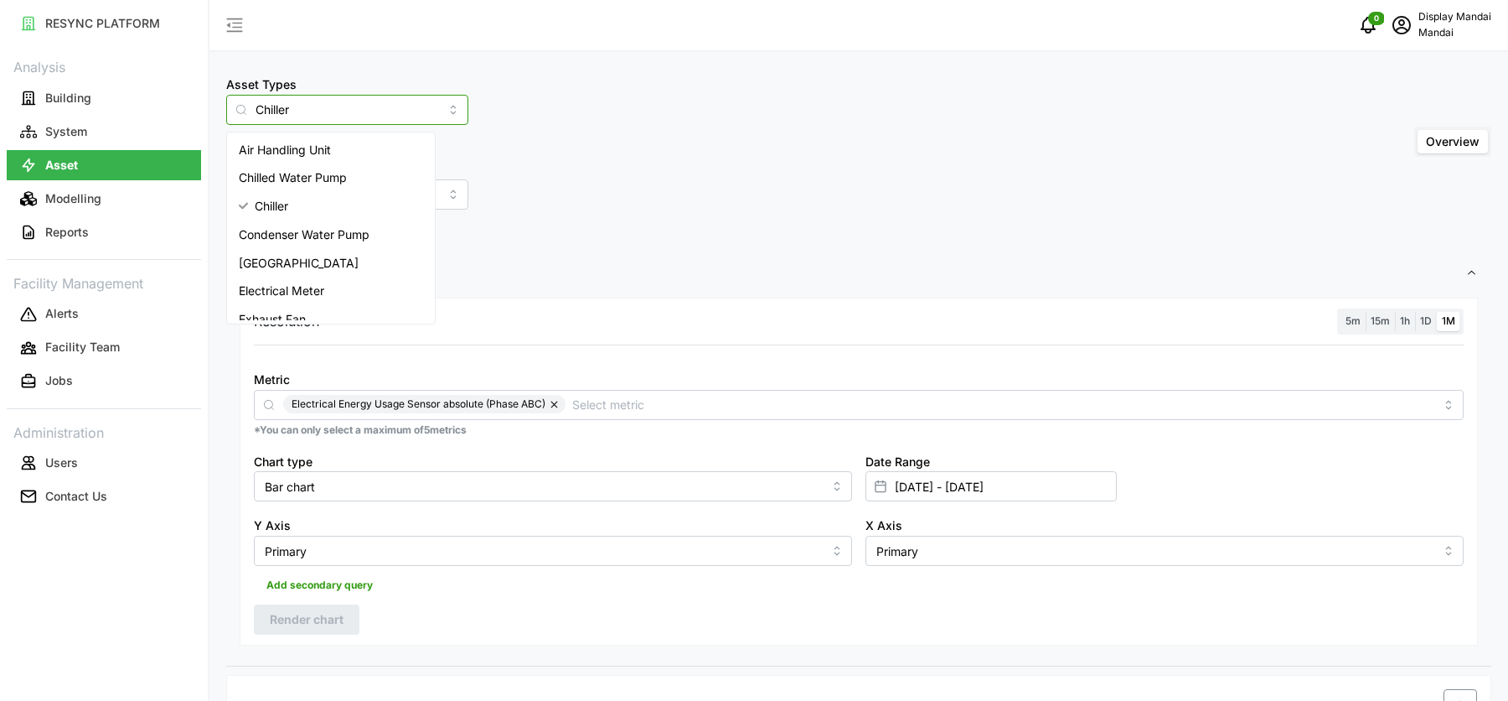
click at [345, 104] on input "Chiller" at bounding box center [347, 110] width 242 height 30
click at [341, 173] on span "Chilled Water Pump" at bounding box center [293, 177] width 108 height 18
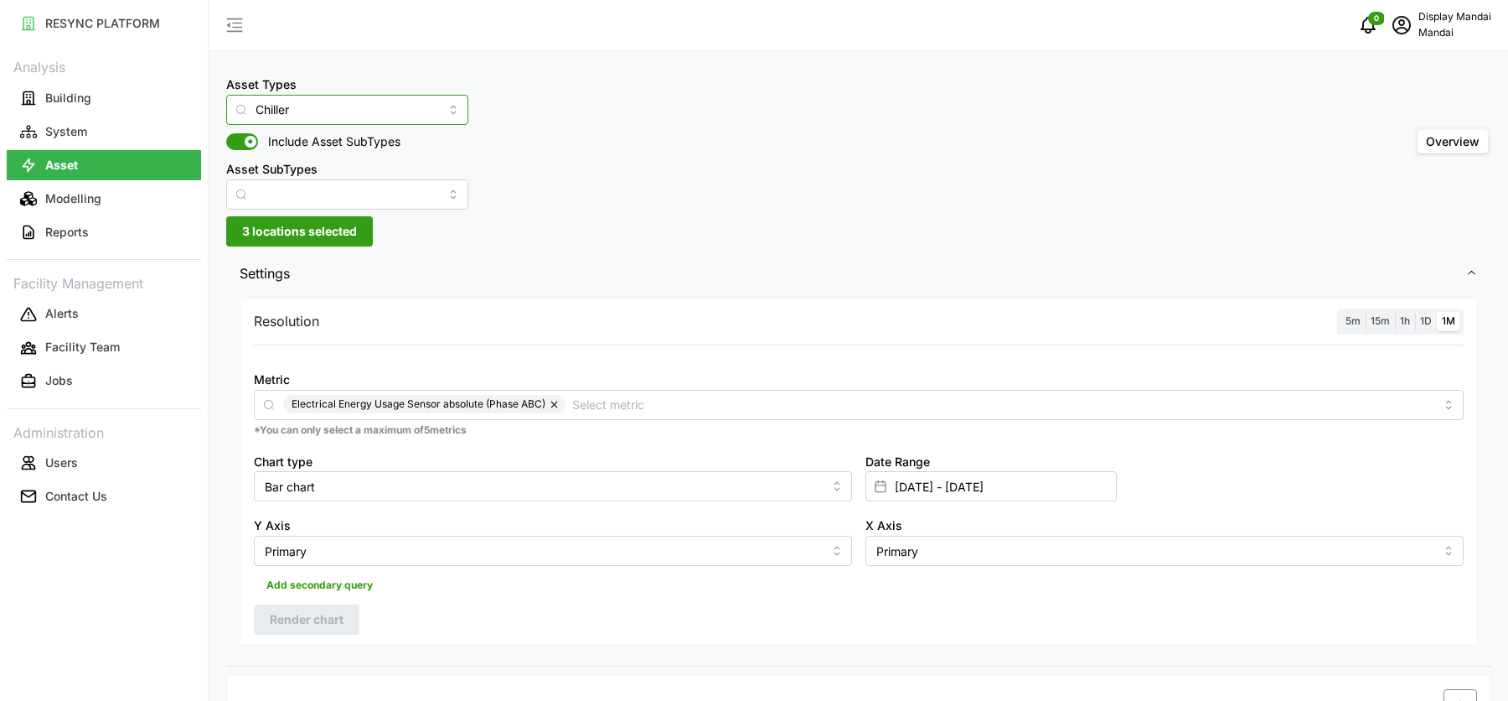
type input "Chilled Water Pump"
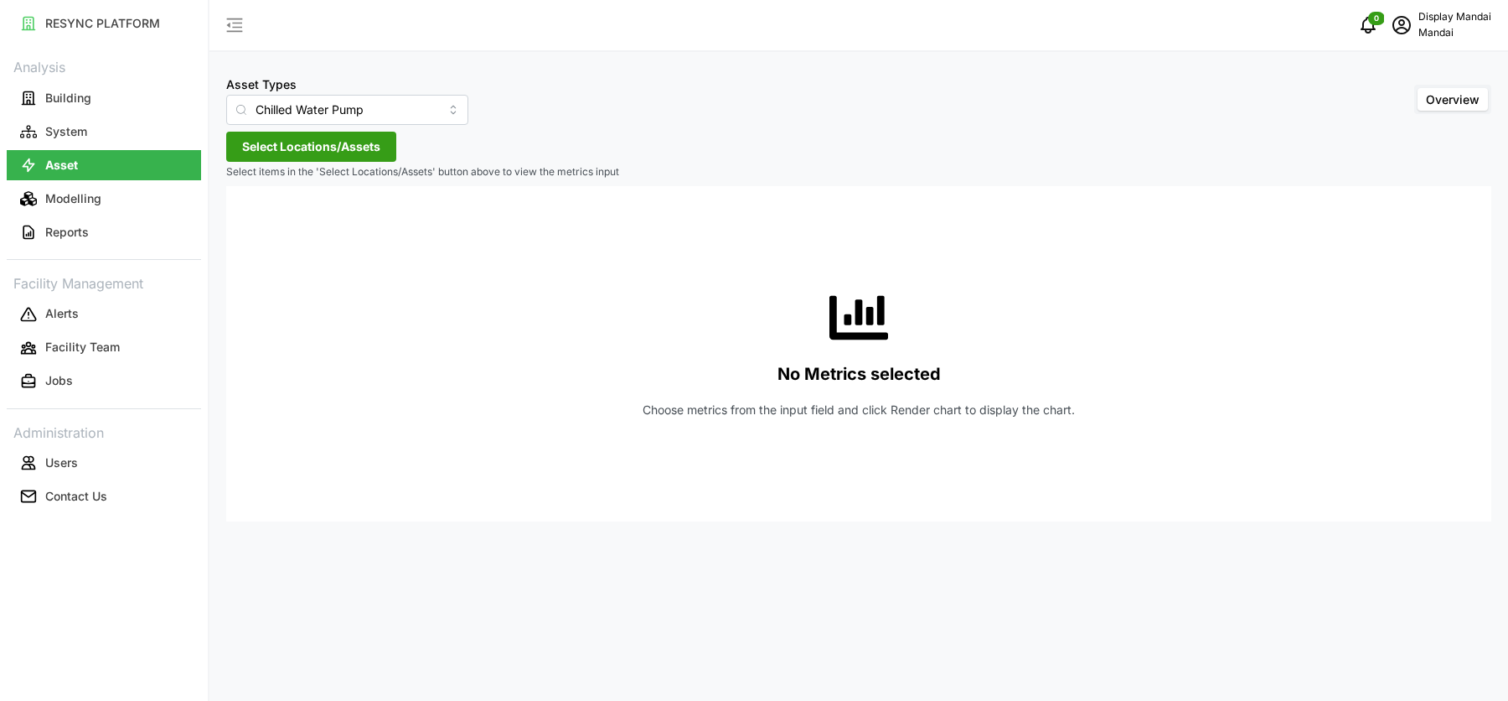
click at [365, 155] on span "Select Locations/Assets" at bounding box center [311, 146] width 138 height 28
click at [332, 226] on span "Penguin Building" at bounding box center [348, 223] width 91 height 17
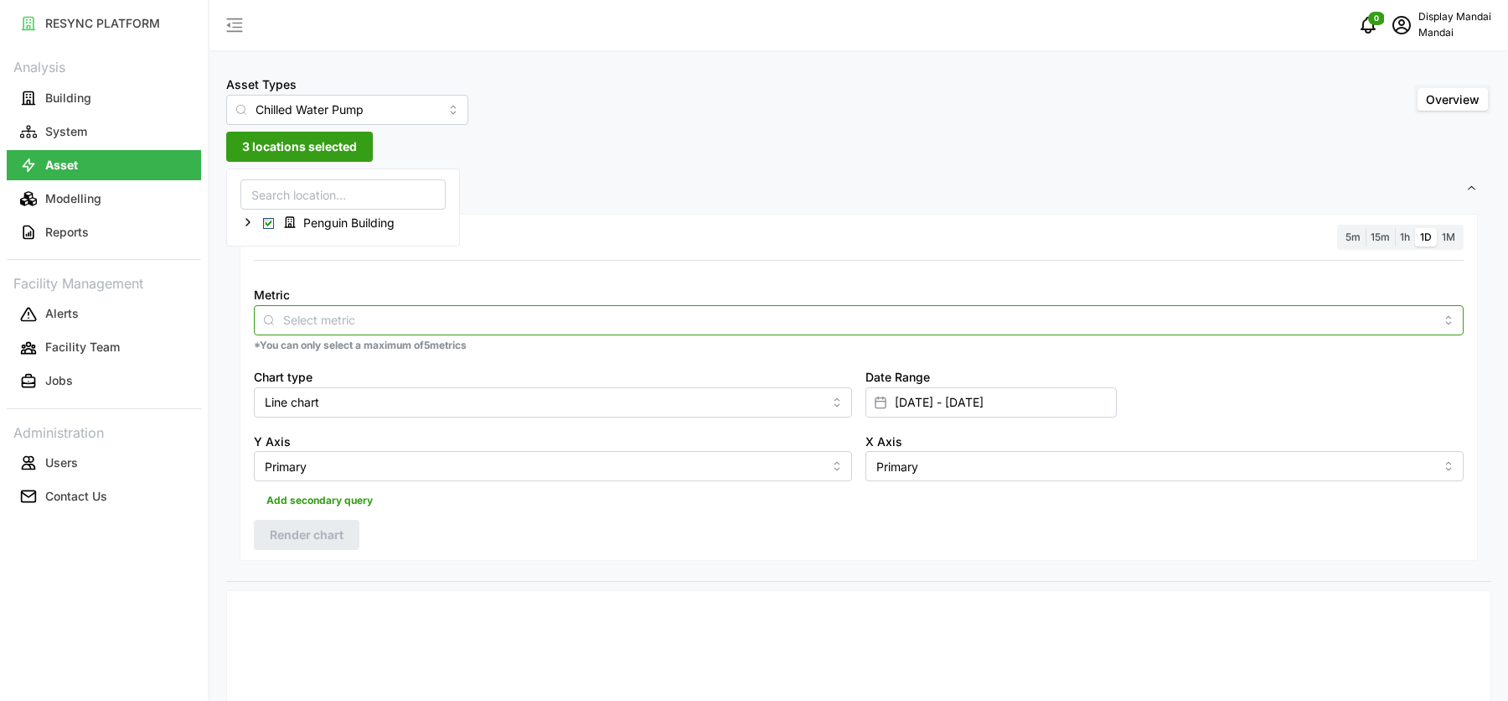
click at [487, 323] on input "Metric" at bounding box center [858, 319] width 1151 height 18
type input "usage"
click at [470, 364] on span "Electrical Energy Usage Sensor absolute (Phase ABC)" at bounding box center [413, 359] width 294 height 18
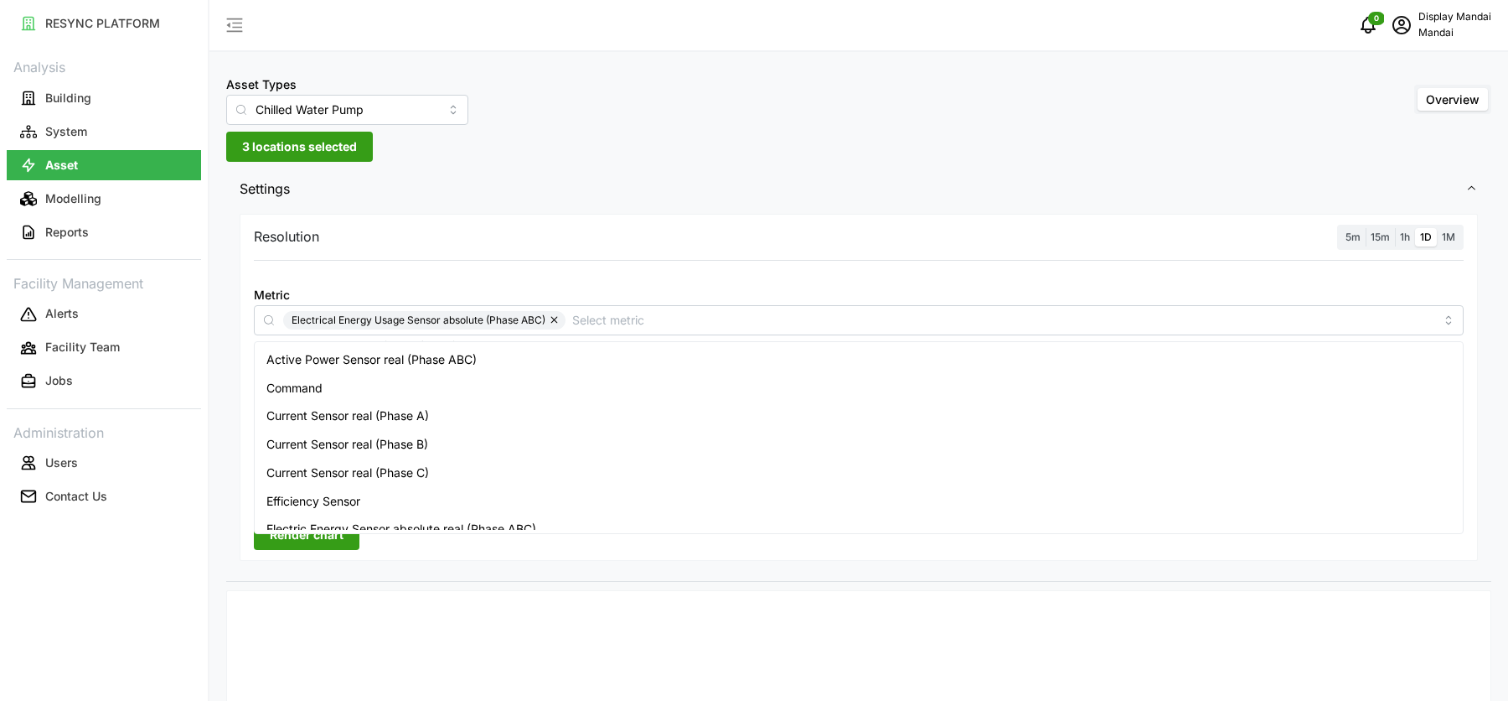
click at [1442, 235] on span "1M" at bounding box center [1448, 236] width 13 height 13
click at [1437, 228] on input "1M" at bounding box center [1437, 228] width 0 height 0
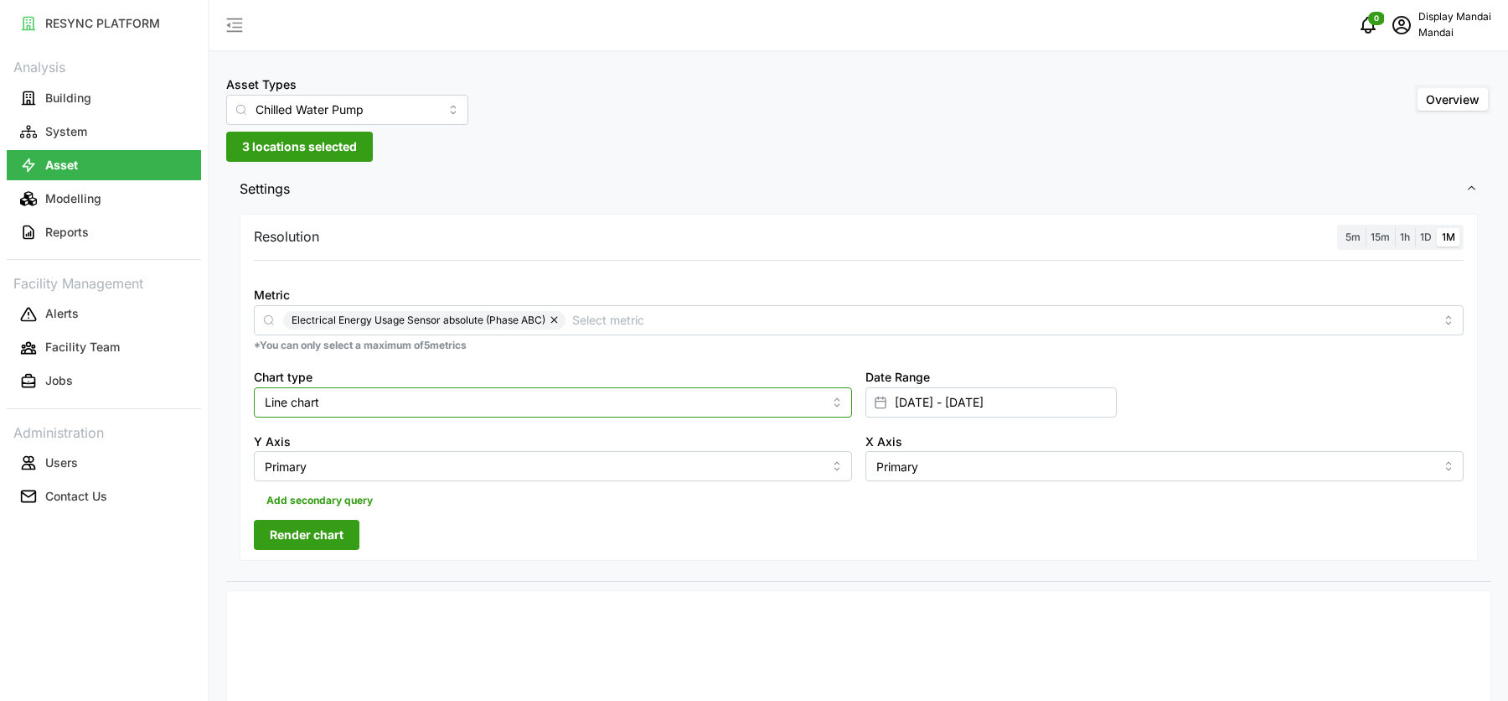
click at [417, 405] on input "Line chart" at bounding box center [553, 402] width 598 height 30
click at [361, 467] on div "Bar chart" at bounding box center [553, 469] width 590 height 28
type input "Bar chart"
click at [327, 551] on div "Resolution 5m 15m 1h 1D 1M Metric Electrical Energy Usage Sensor absolute (Phas…" at bounding box center [859, 388] width 1239 height 348
click at [329, 527] on span "Render chart" at bounding box center [307, 534] width 74 height 28
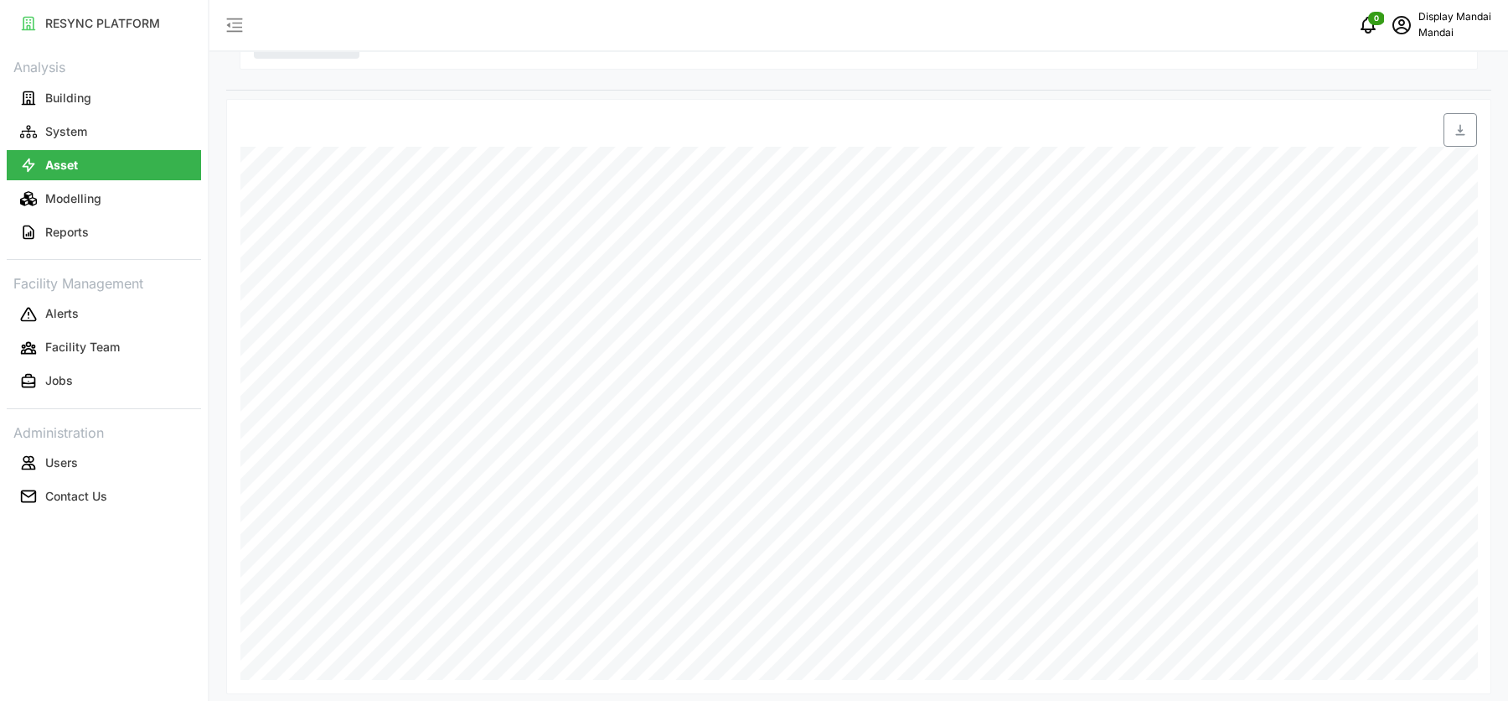
scroll to position [499, 0]
click at [1460, 127] on span "button" at bounding box center [1461, 122] width 32 height 32
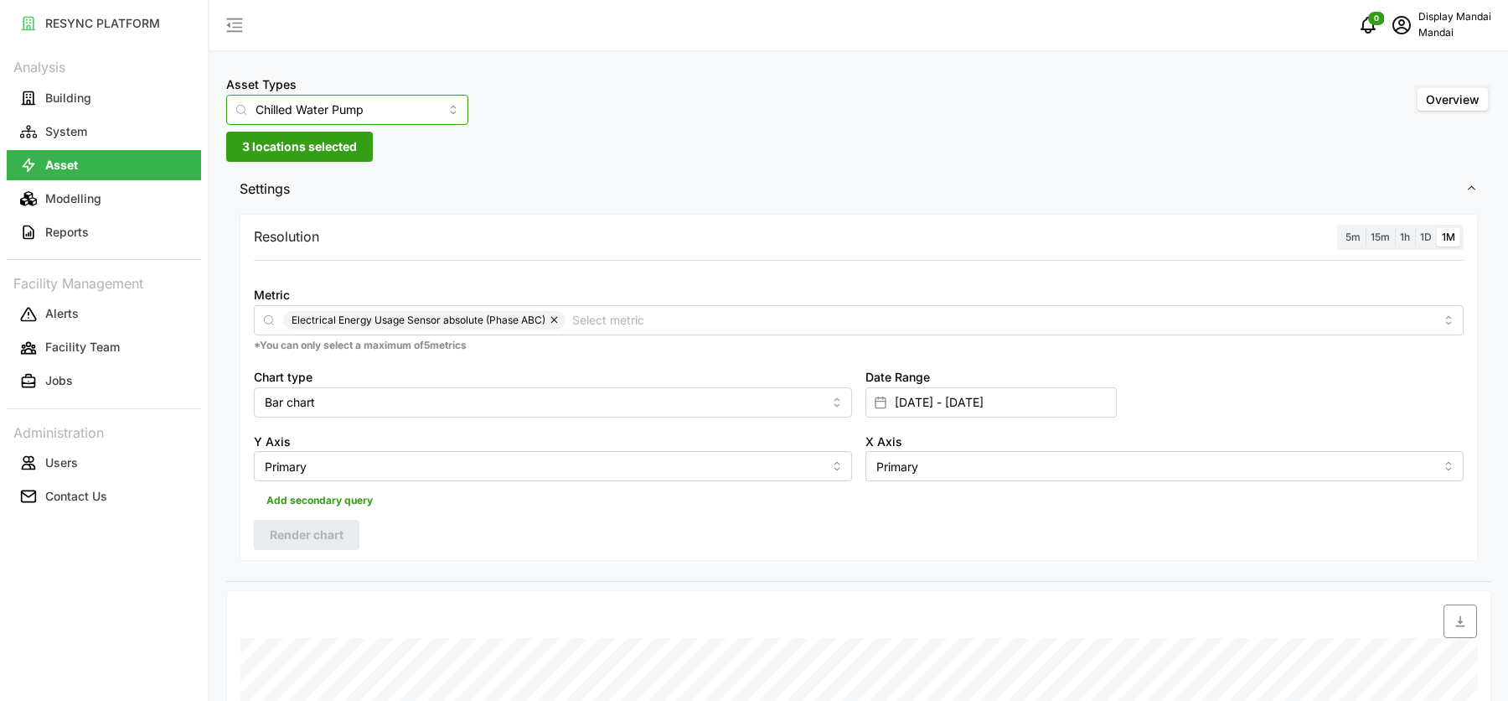
click at [380, 109] on input "Chilled Water Pump" at bounding box center [347, 110] width 242 height 30
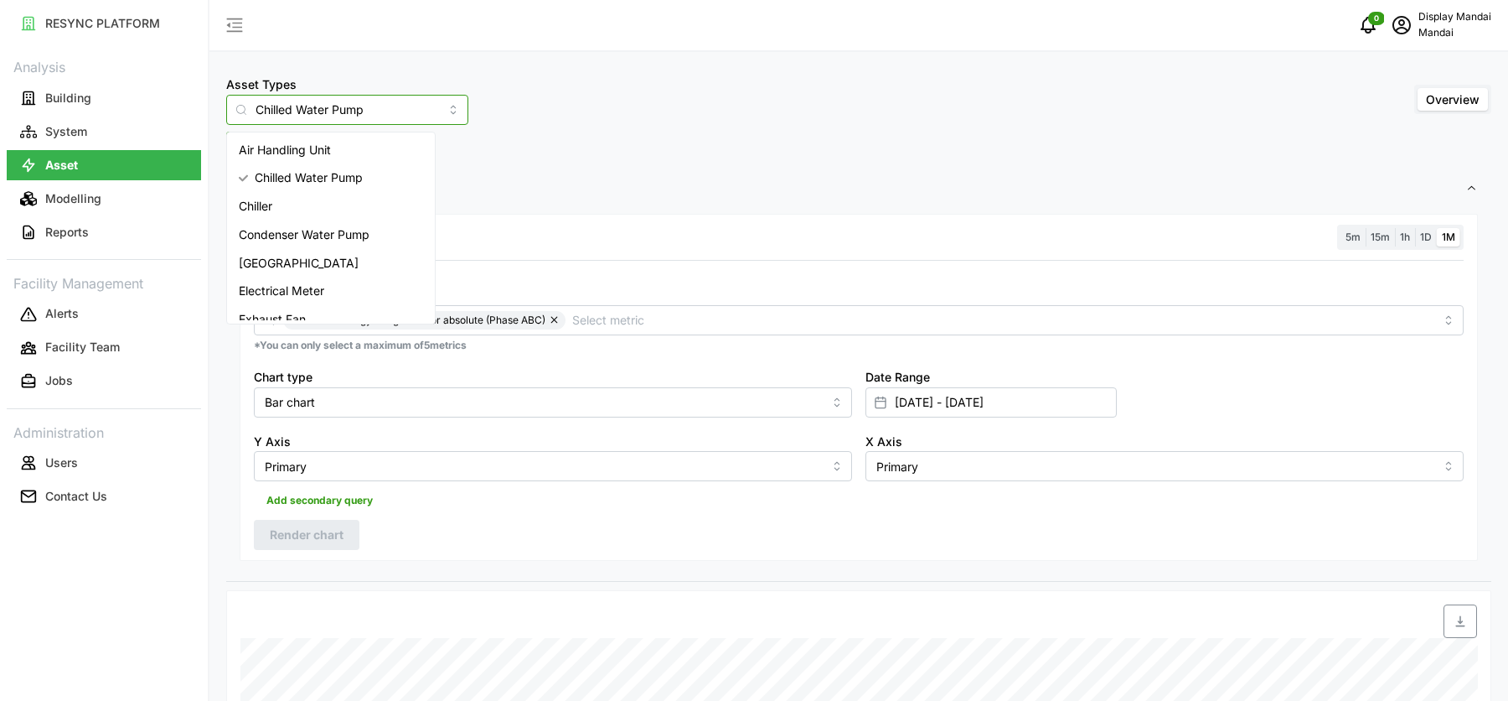
click at [355, 238] on span "Condenser Water Pump" at bounding box center [304, 234] width 131 height 18
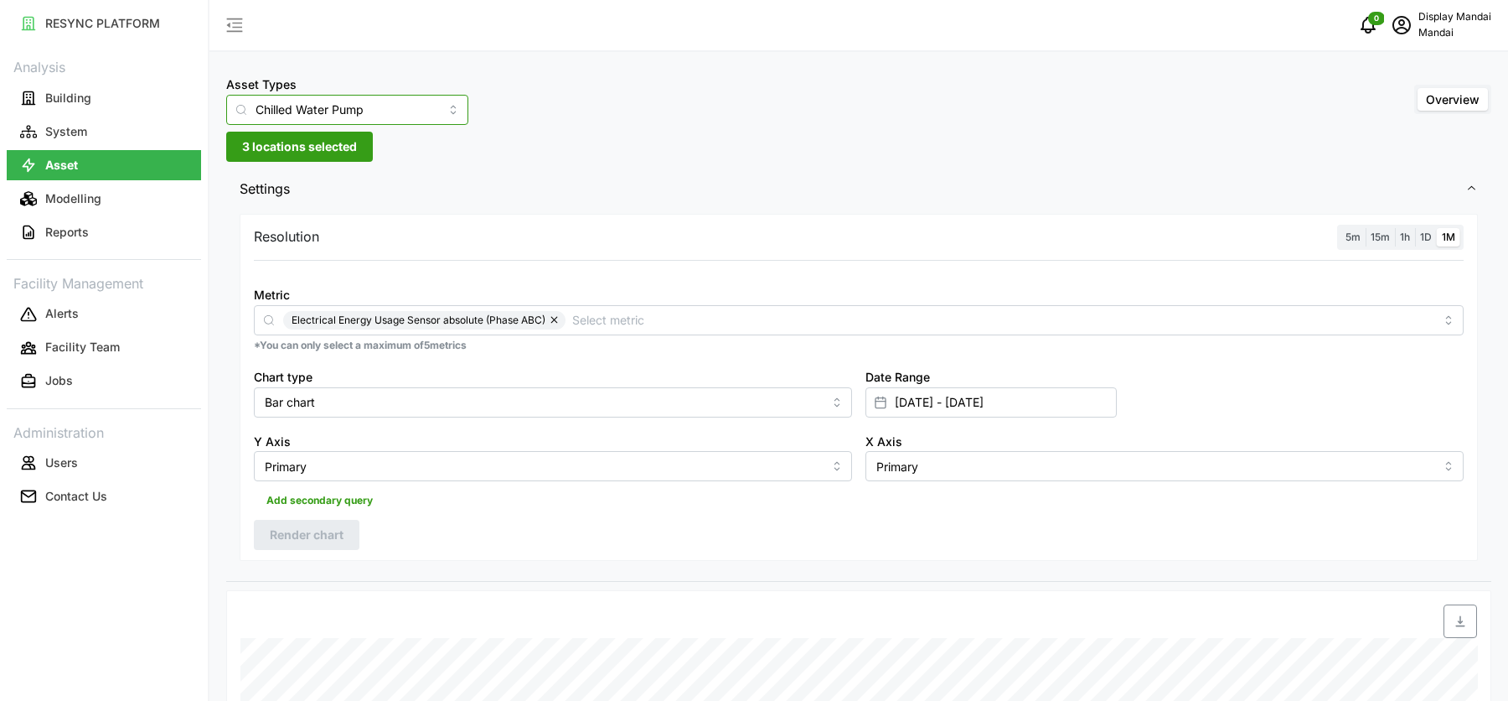
type input "Condenser Water Pump"
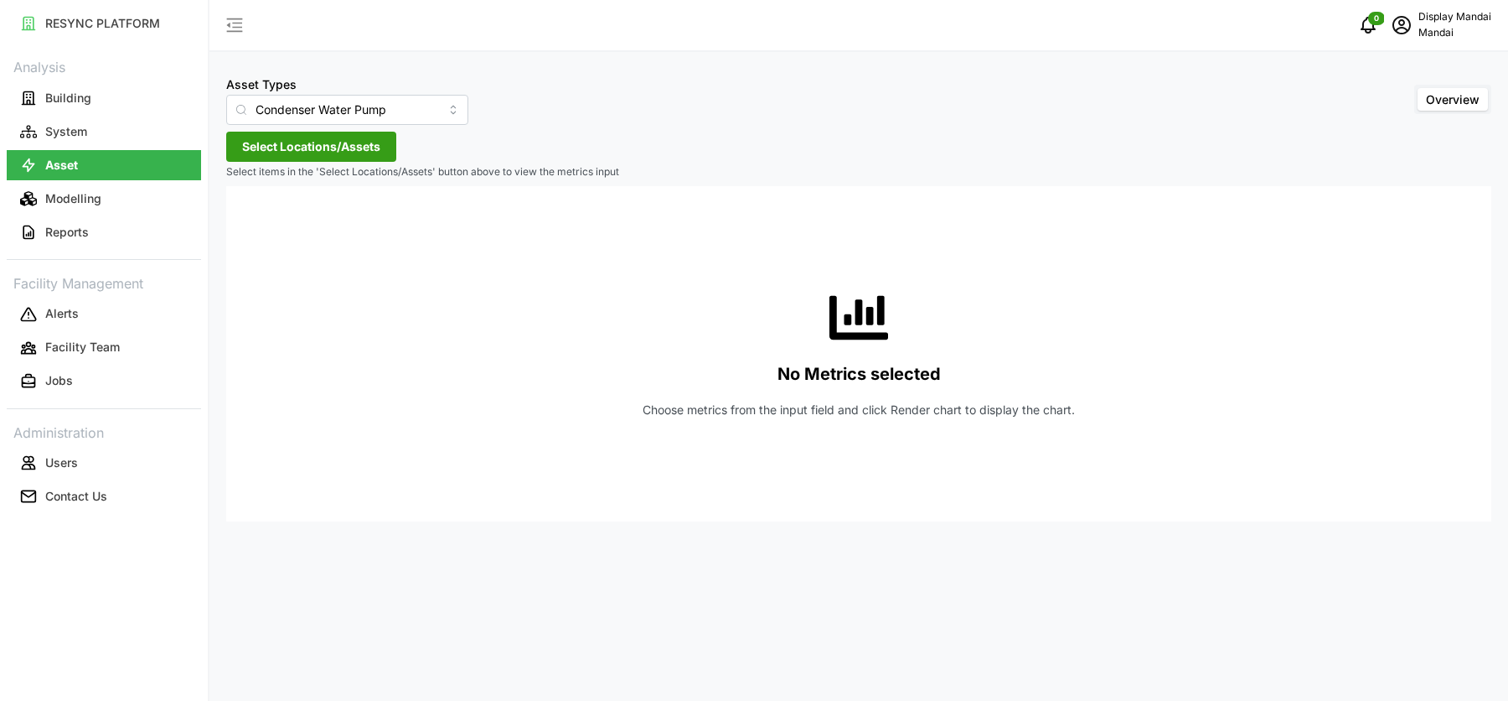
click at [354, 151] on span "Select Locations/Assets" at bounding box center [311, 146] width 138 height 28
click at [340, 224] on span "Penguin Building" at bounding box center [348, 223] width 91 height 17
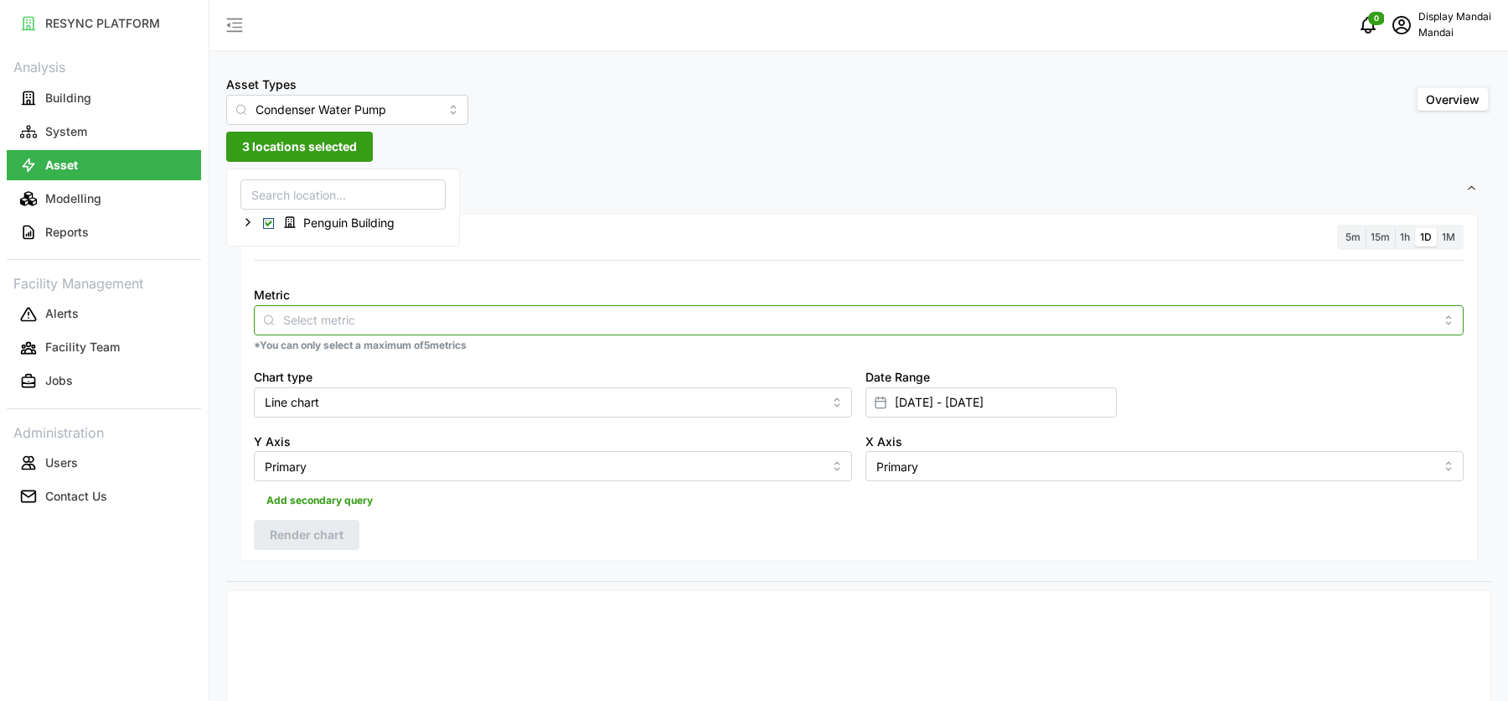
click at [482, 318] on input "Metric" at bounding box center [858, 319] width 1151 height 18
type input "usage"
click at [455, 360] on span "Electrical Energy Usage Sensor absolute (Phase ABC)" at bounding box center [413, 359] width 294 height 18
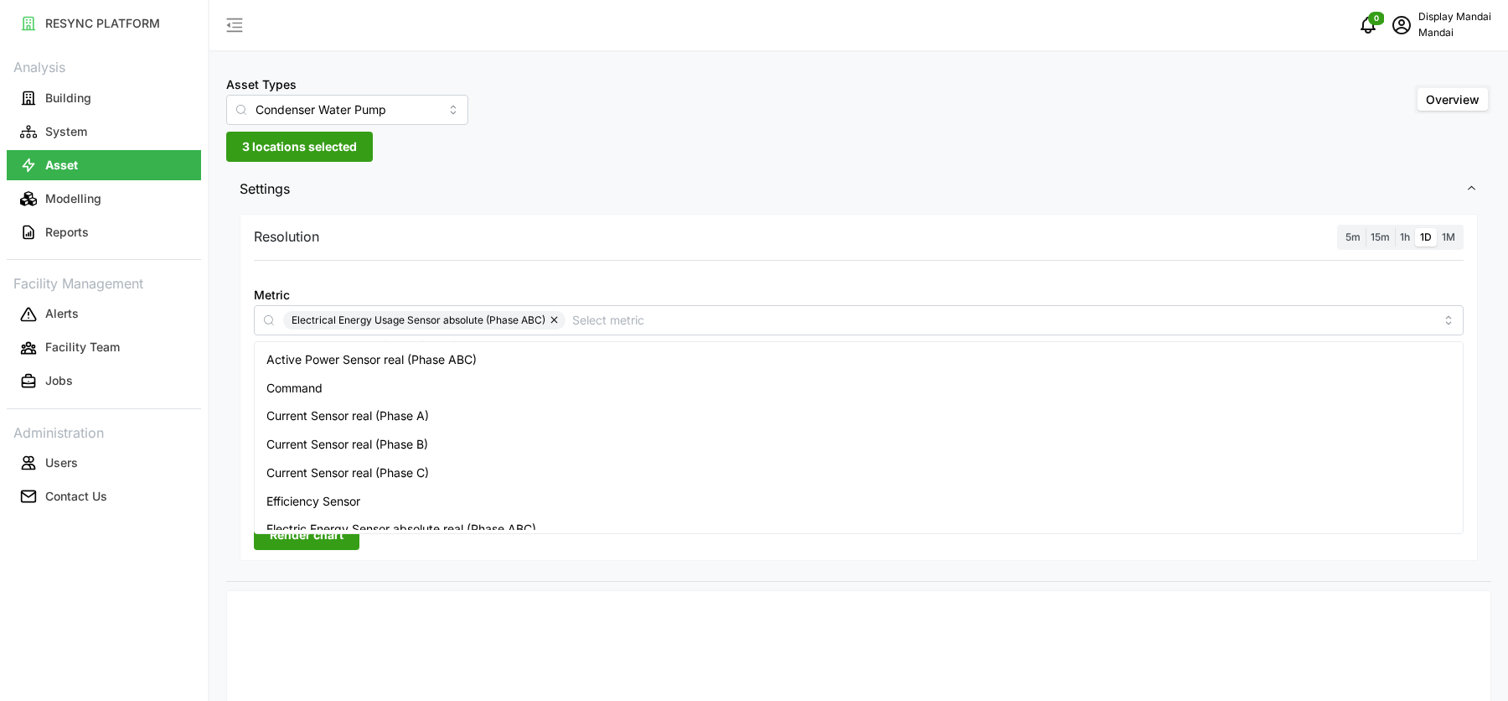
click at [1455, 235] on span "1M" at bounding box center [1448, 236] width 13 height 13
click at [1437, 228] on input "1M" at bounding box center [1437, 228] width 0 height 0
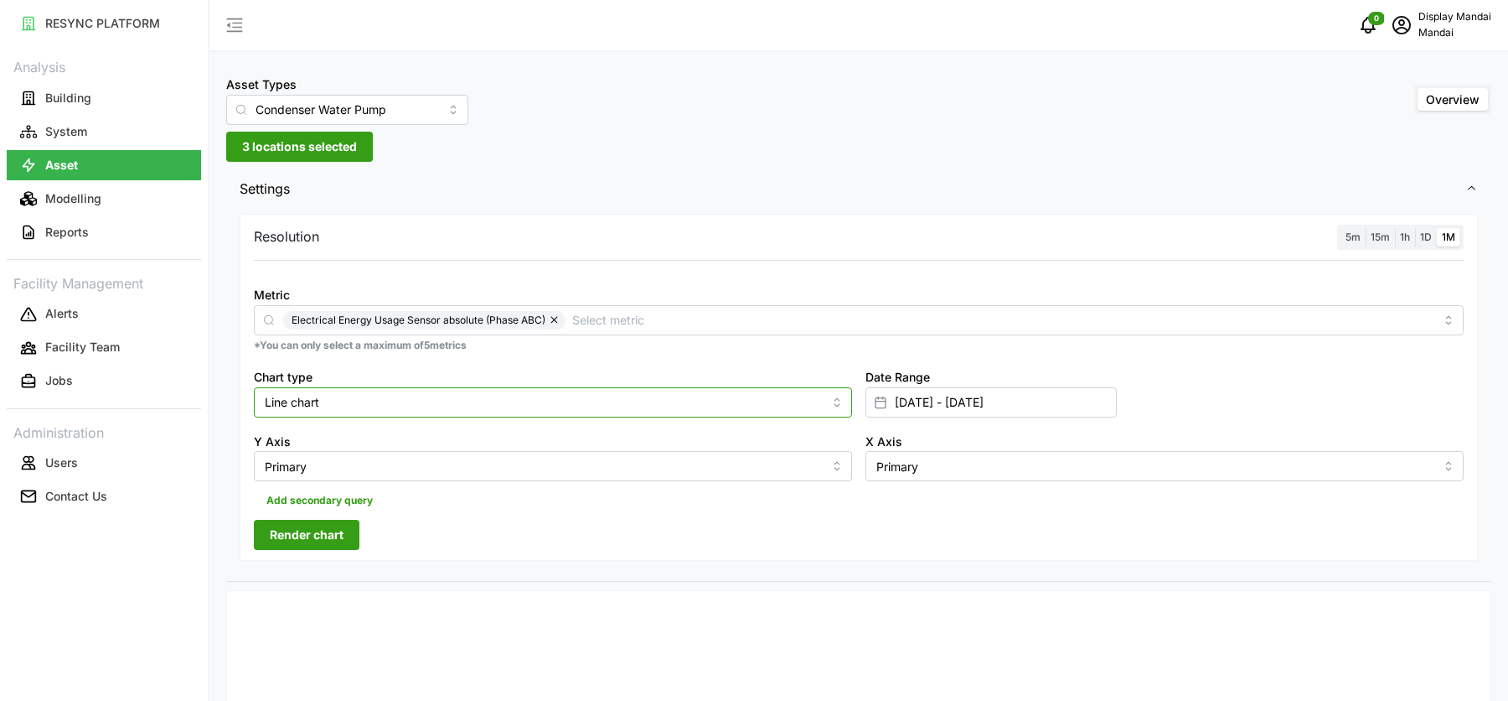
click at [515, 404] on input "Line chart" at bounding box center [553, 402] width 598 height 30
click at [468, 462] on div "Bar chart" at bounding box center [553, 469] width 590 height 28
type input "Bar chart"
click at [343, 532] on span "Render chart" at bounding box center [307, 534] width 74 height 28
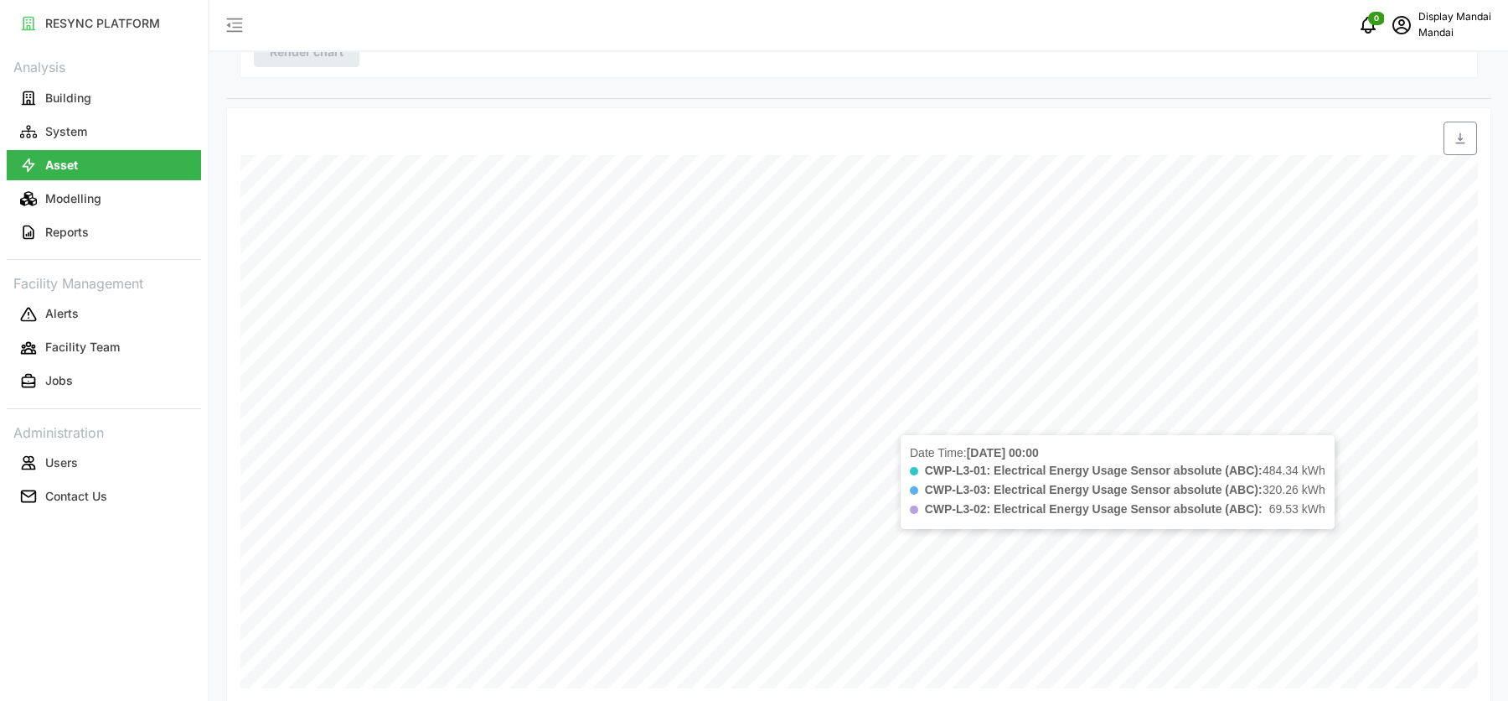
scroll to position [499, 0]
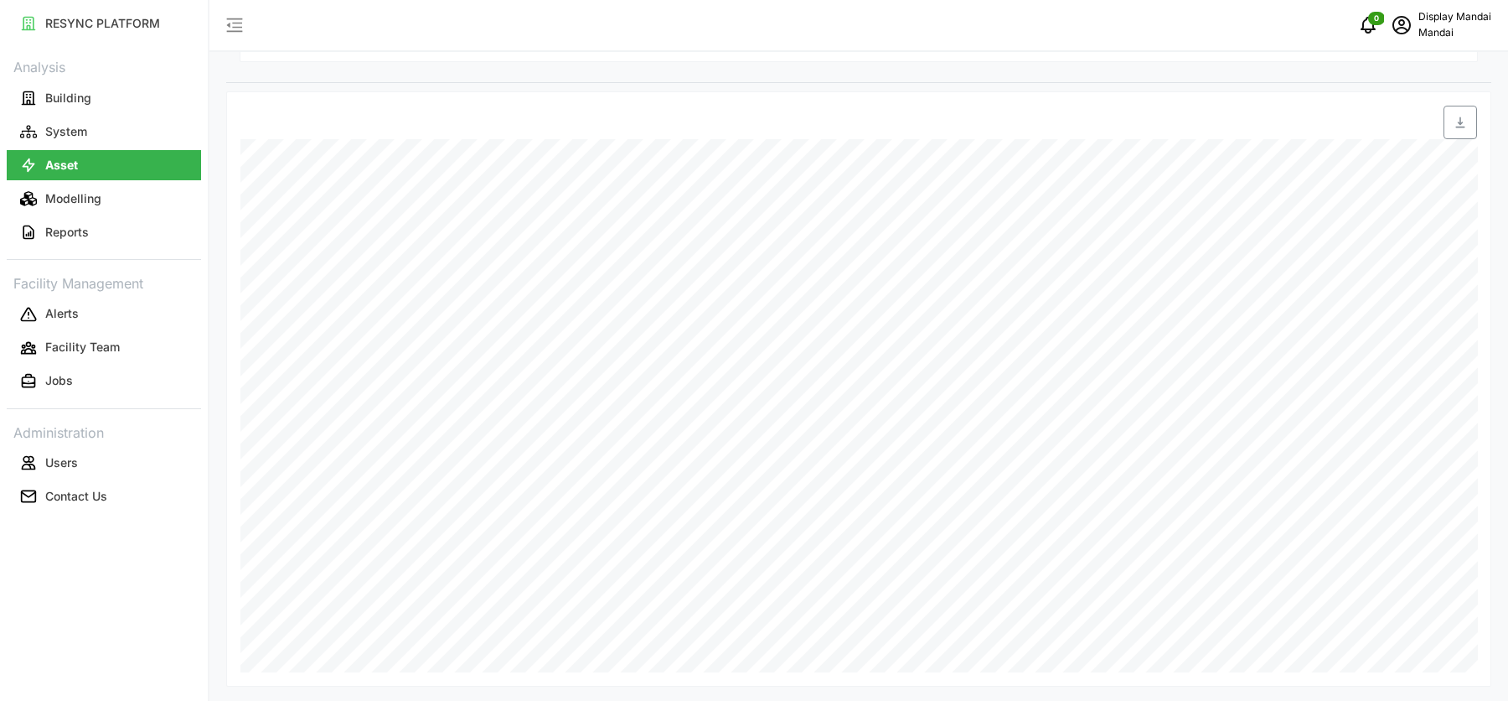
click at [1465, 112] on span "button" at bounding box center [1461, 122] width 32 height 32
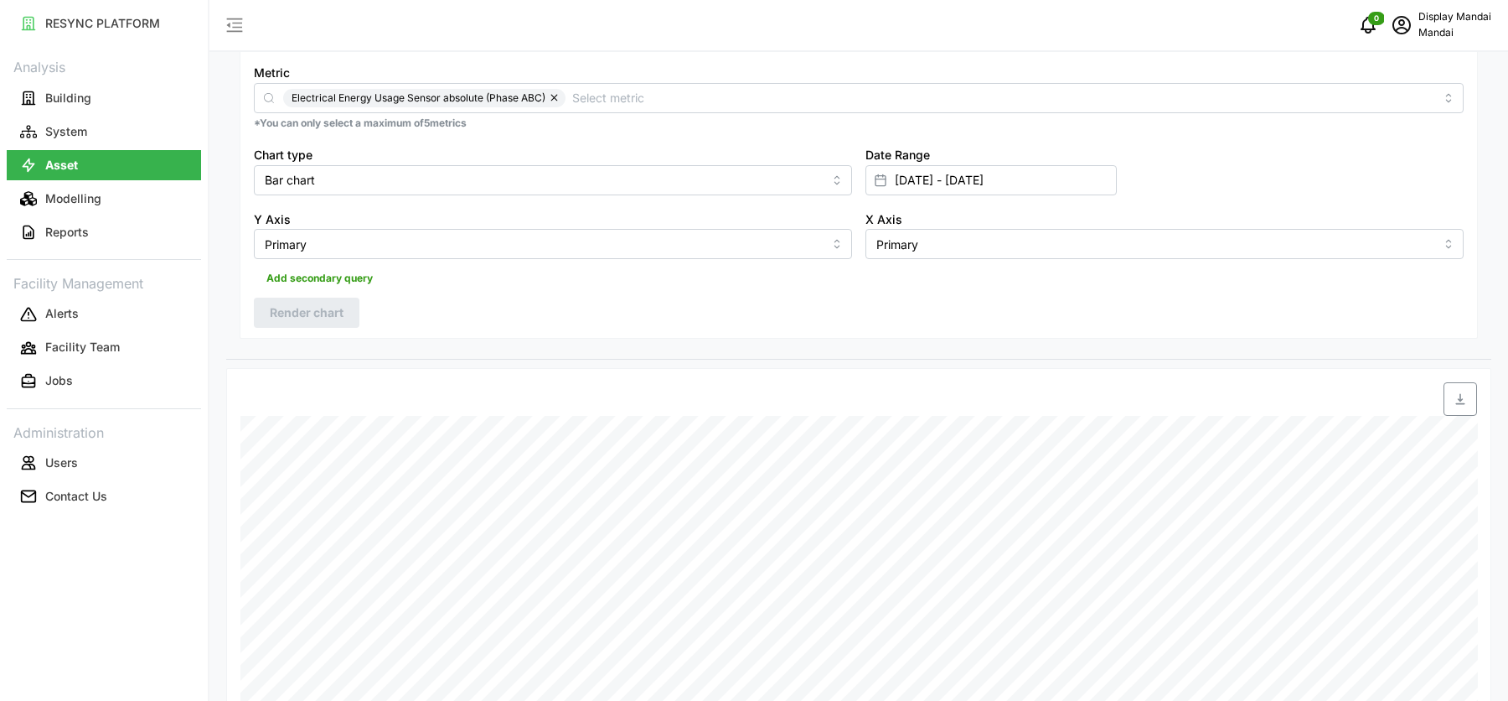
scroll to position [0, 0]
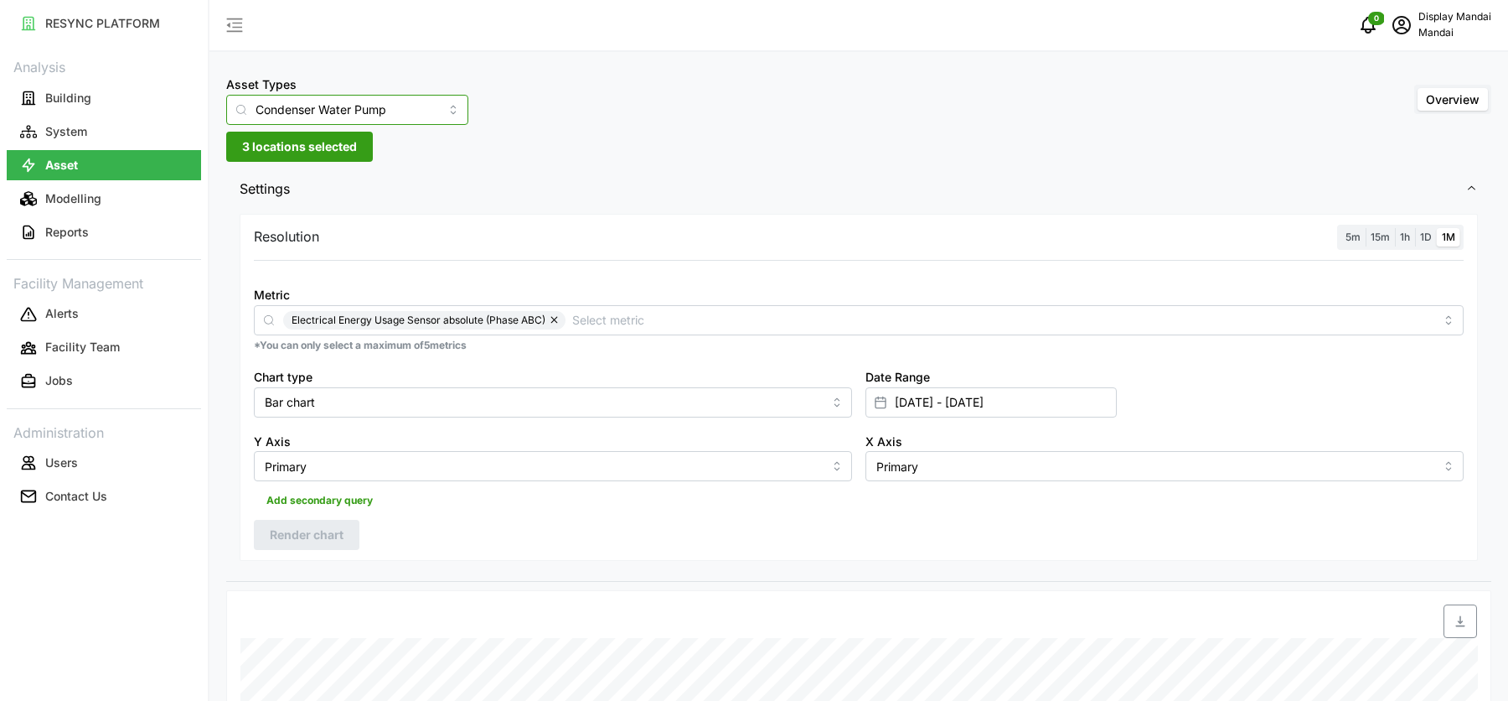
click at [379, 110] on input "Condenser Water Pump" at bounding box center [347, 110] width 242 height 30
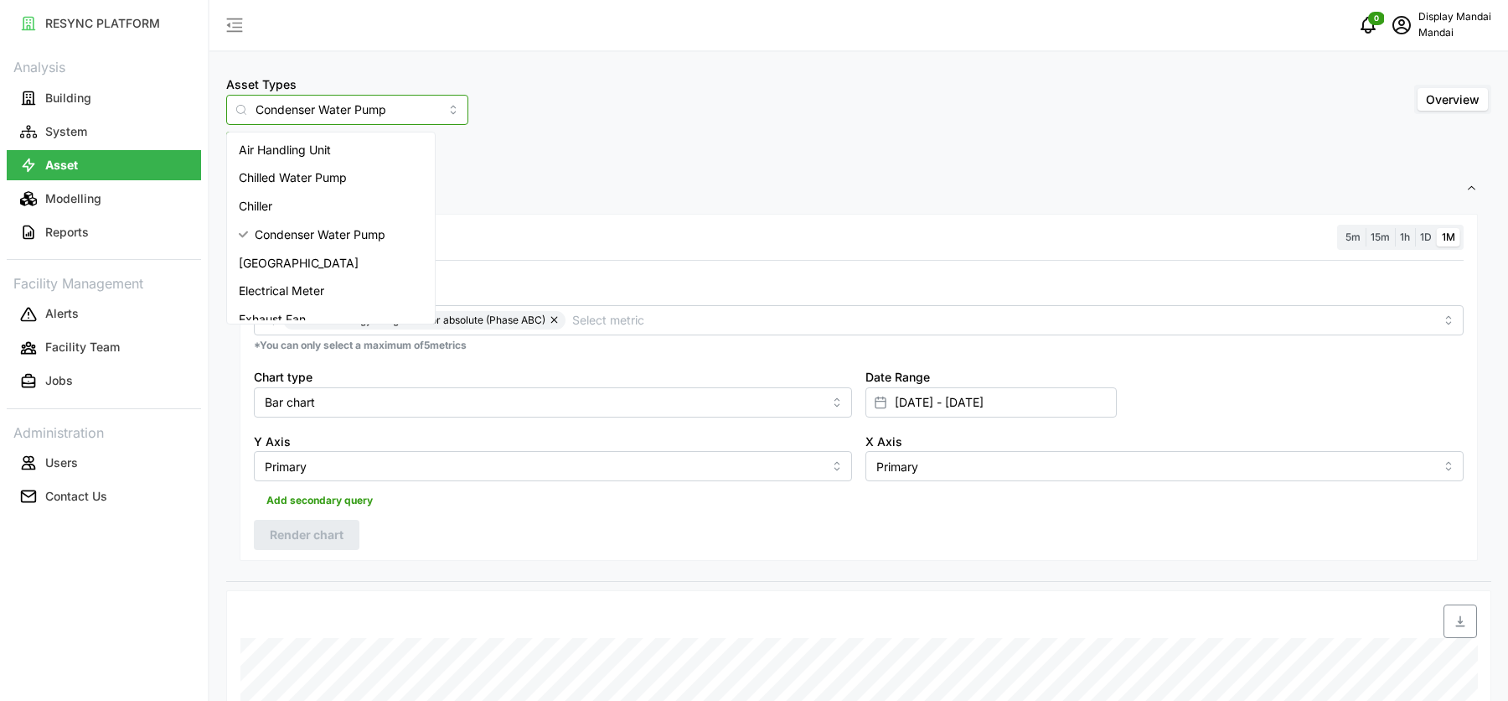
click at [357, 256] on div "[GEOGRAPHIC_DATA]" at bounding box center [330, 263] width 201 height 28
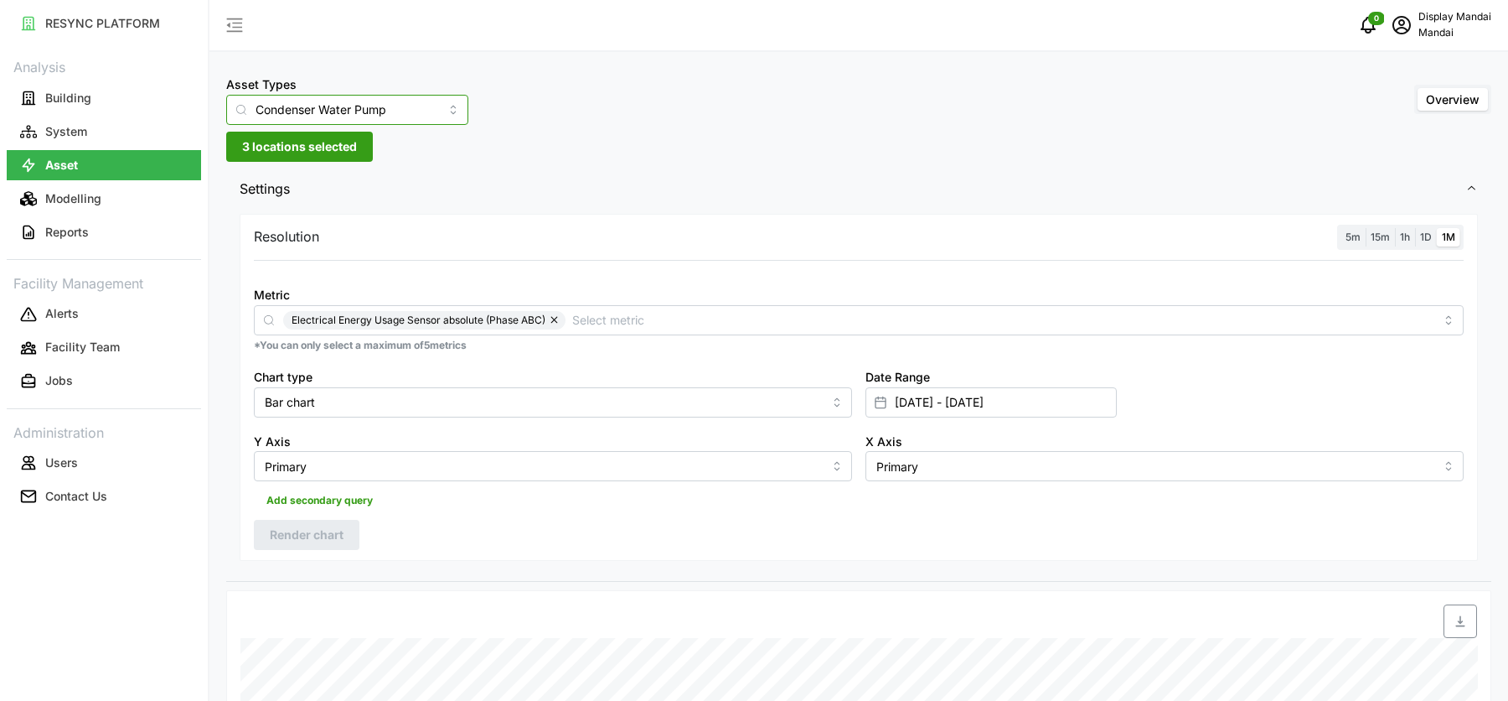
type input "[GEOGRAPHIC_DATA]"
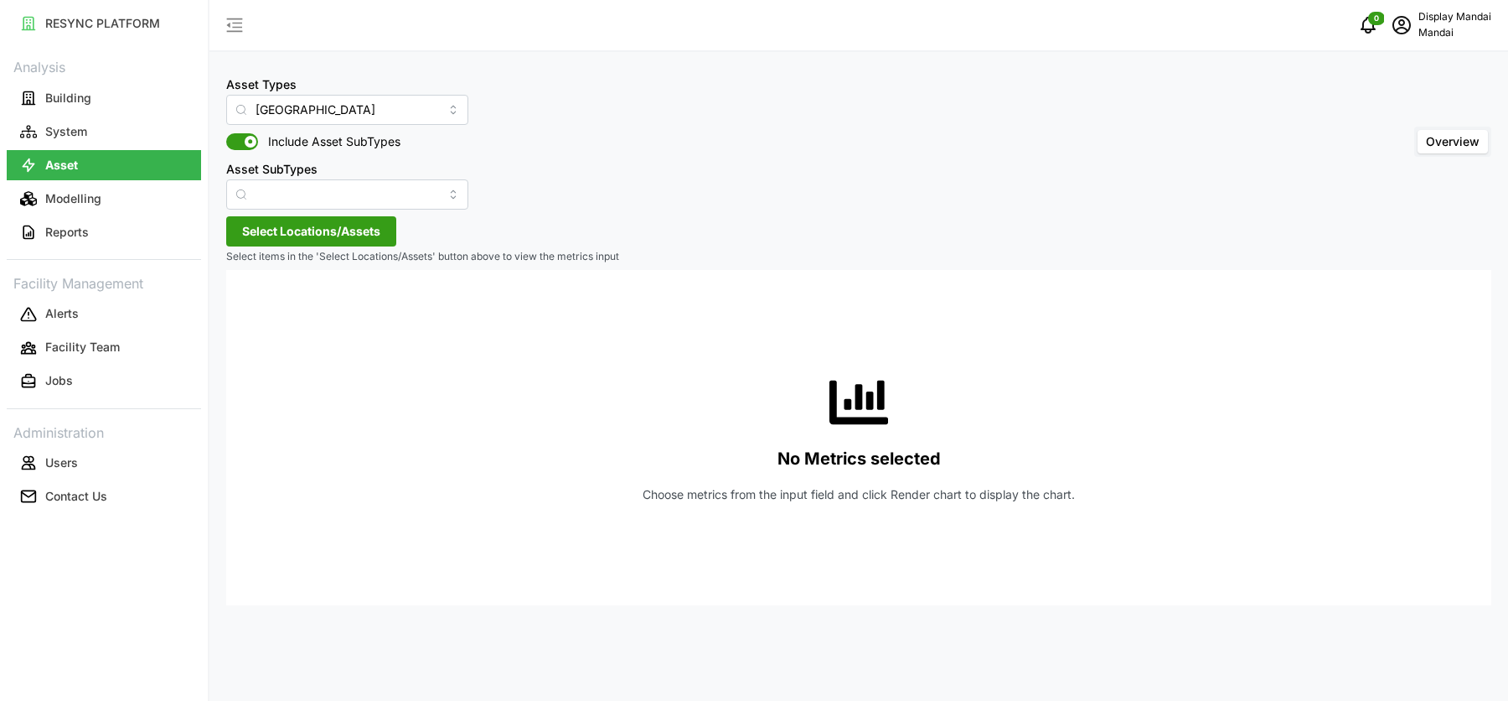
click at [349, 225] on span "Select Locations/Assets" at bounding box center [311, 231] width 138 height 28
click at [321, 310] on span "Penguin Building" at bounding box center [348, 307] width 91 height 17
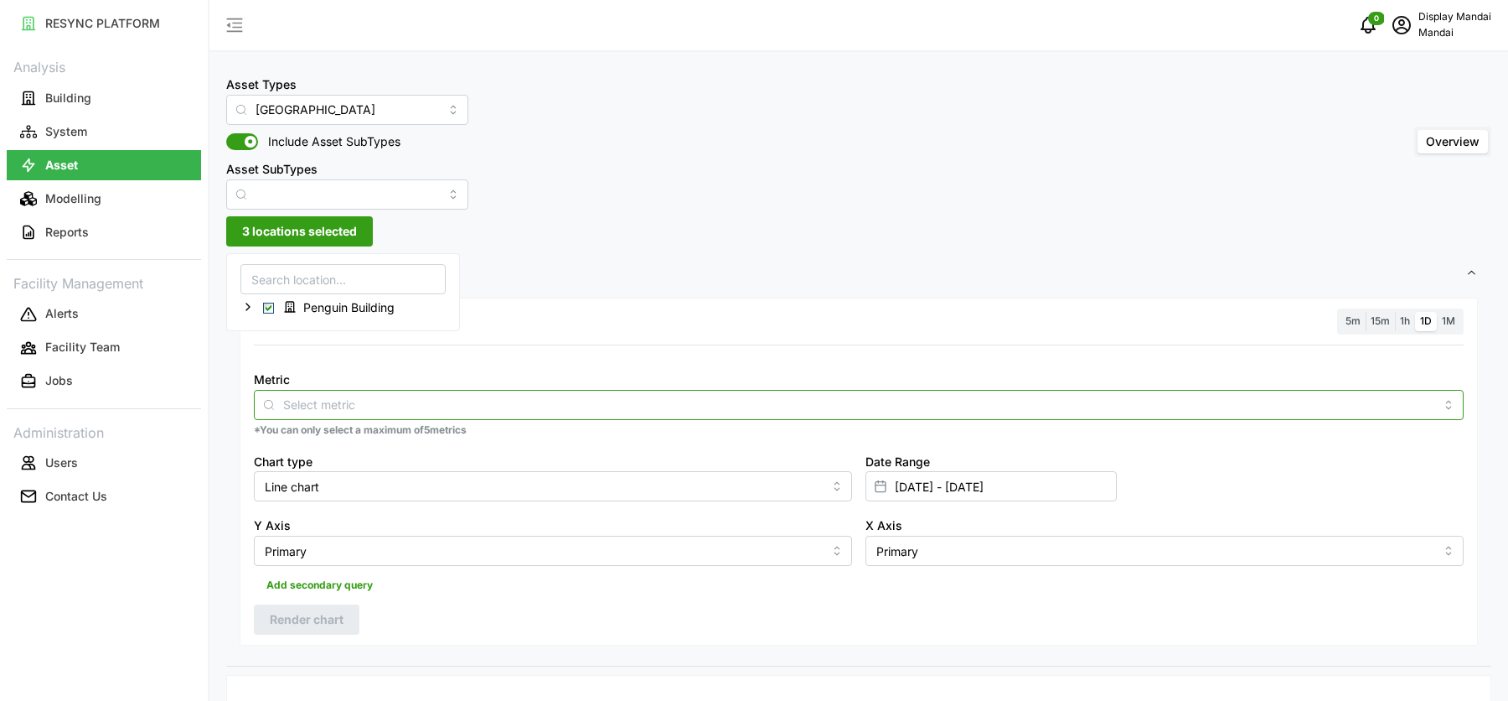
click at [595, 393] on div at bounding box center [859, 405] width 1210 height 30
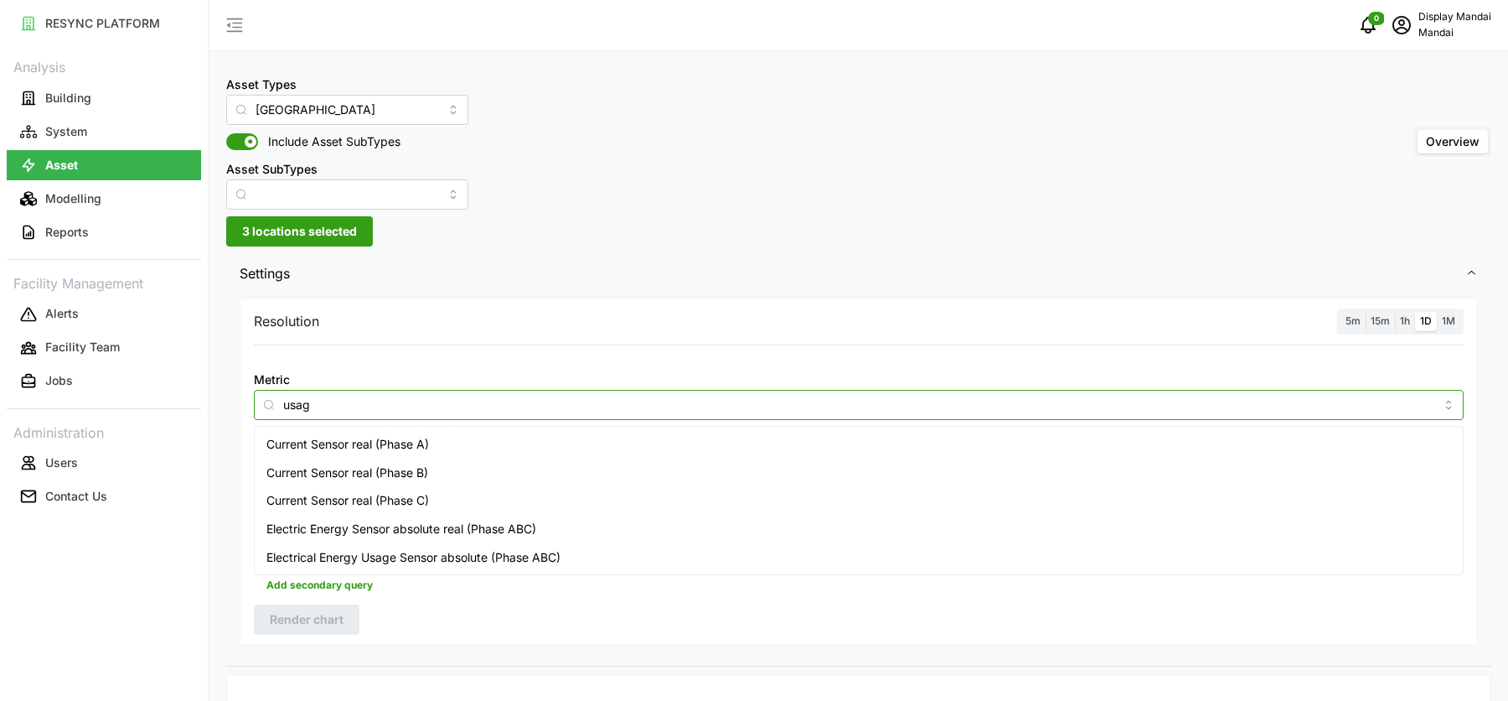
type input "usage"
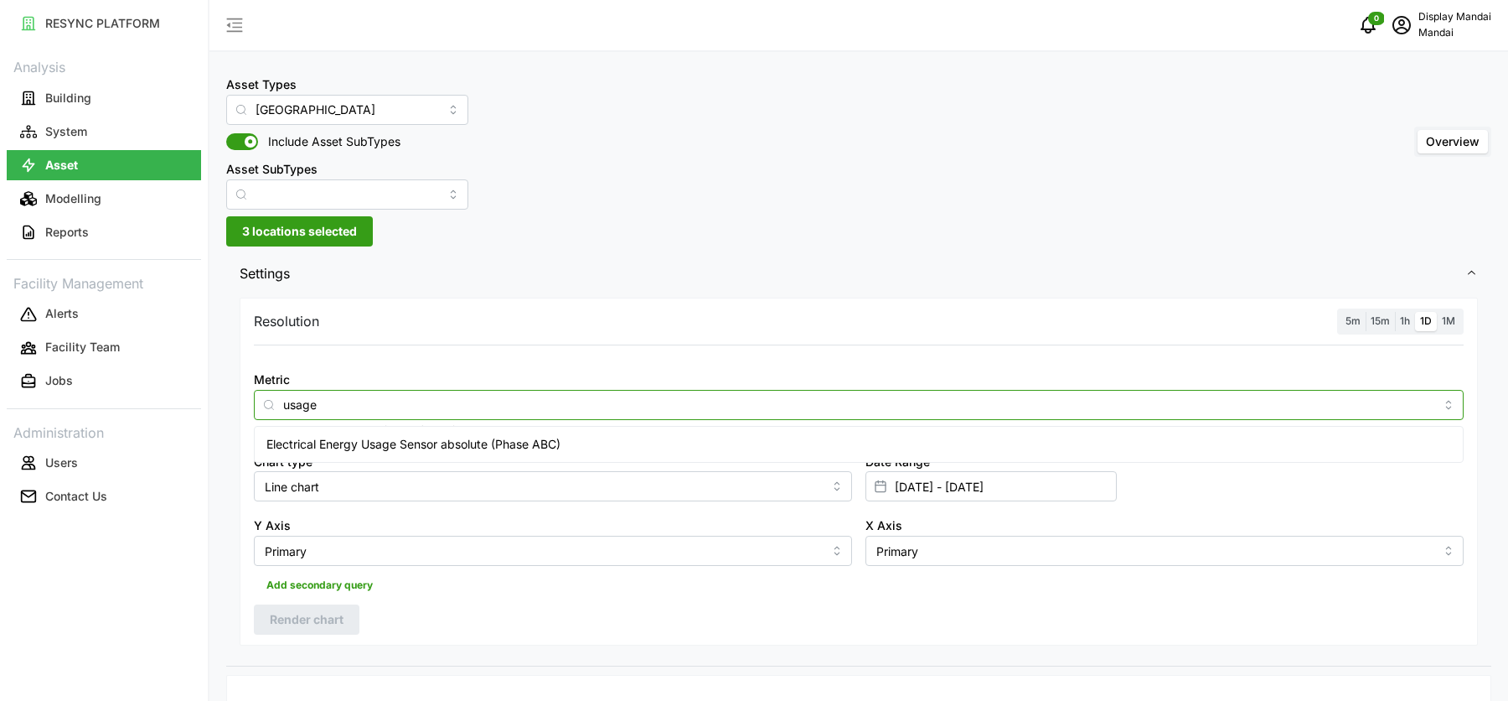
click at [589, 444] on div "Electrical Energy Usage Sensor absolute (Phase ABC)" at bounding box center [859, 444] width 1203 height 28
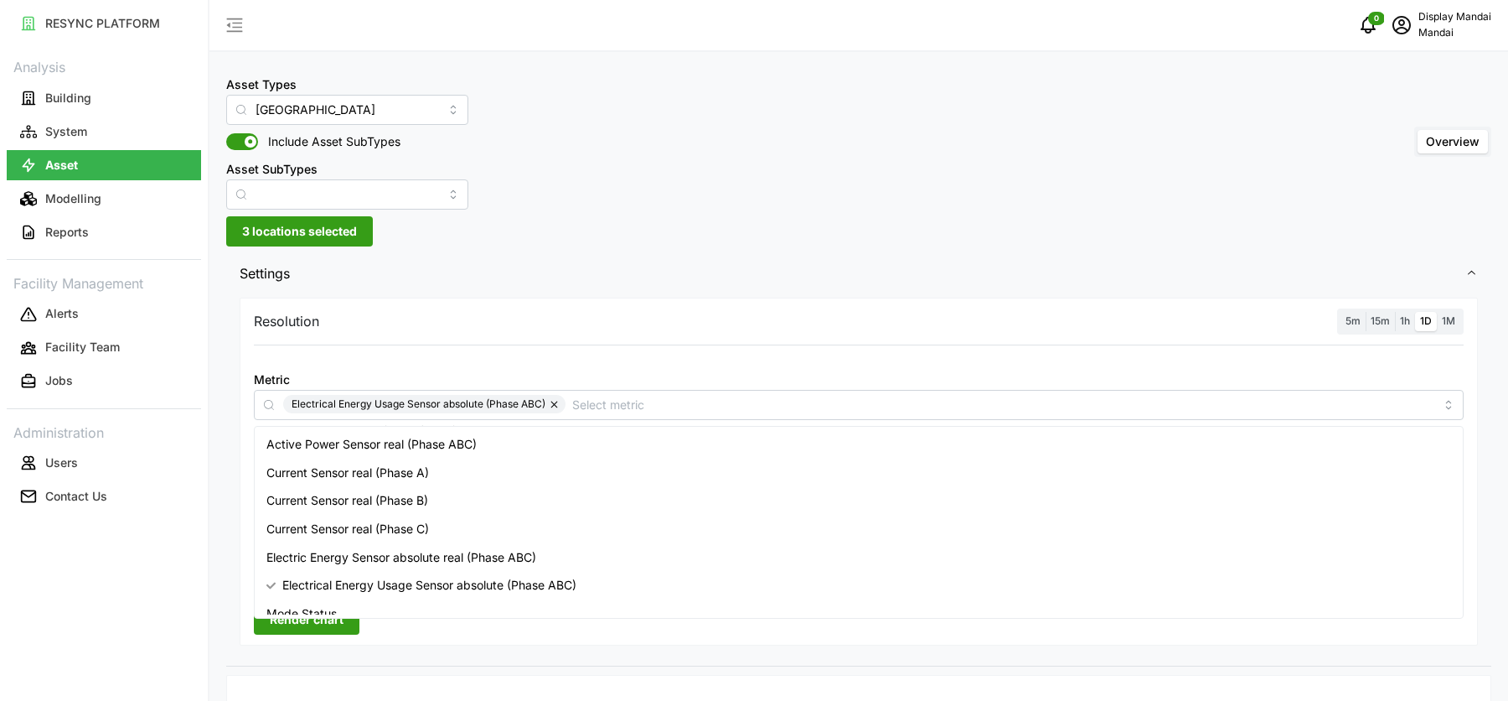
click at [1456, 323] on span "1M" at bounding box center [1448, 320] width 13 height 13
click at [1437, 312] on input "1M" at bounding box center [1437, 312] width 0 height 0
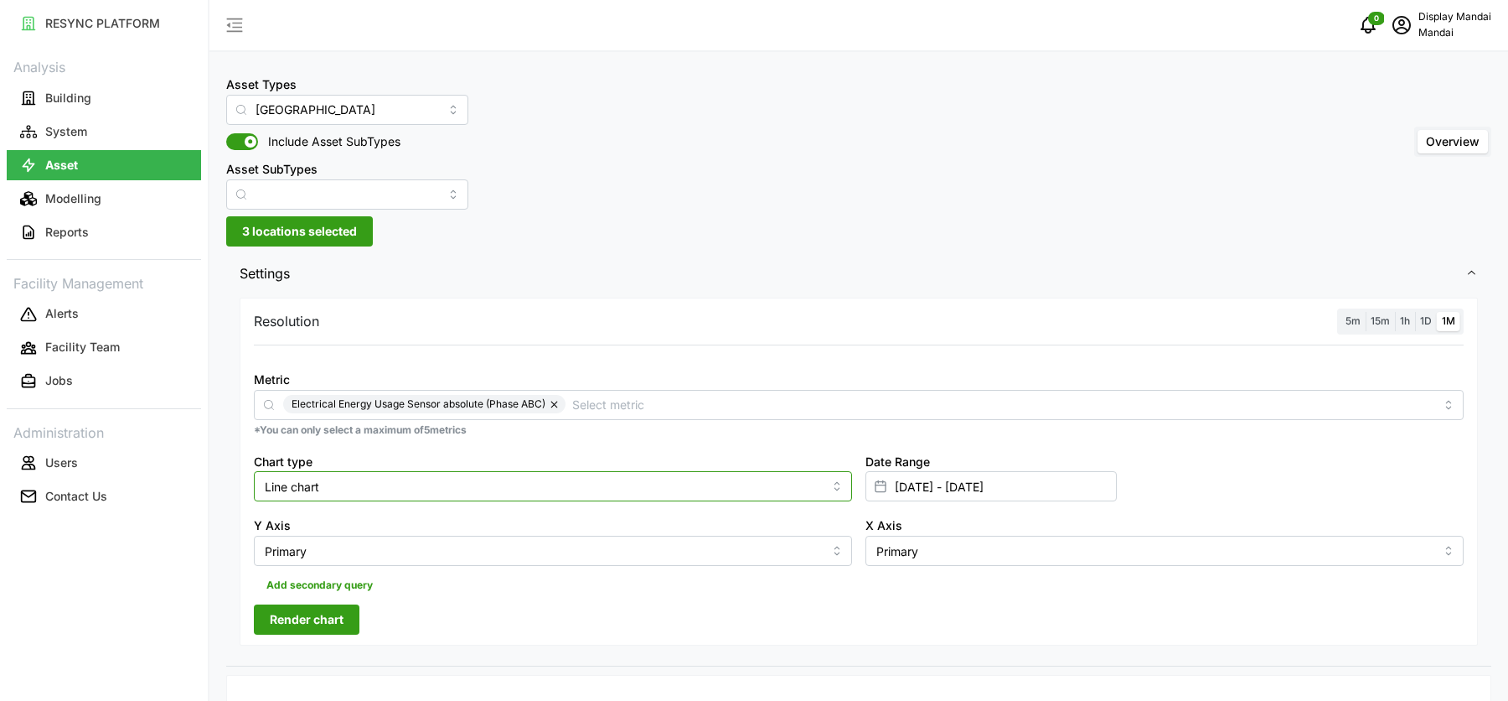
click at [453, 481] on input "Line chart" at bounding box center [553, 486] width 598 height 30
click at [370, 554] on div "Bar chart" at bounding box center [553, 554] width 590 height 28
type input "Bar chart"
click at [319, 613] on span "Render chart" at bounding box center [307, 619] width 74 height 28
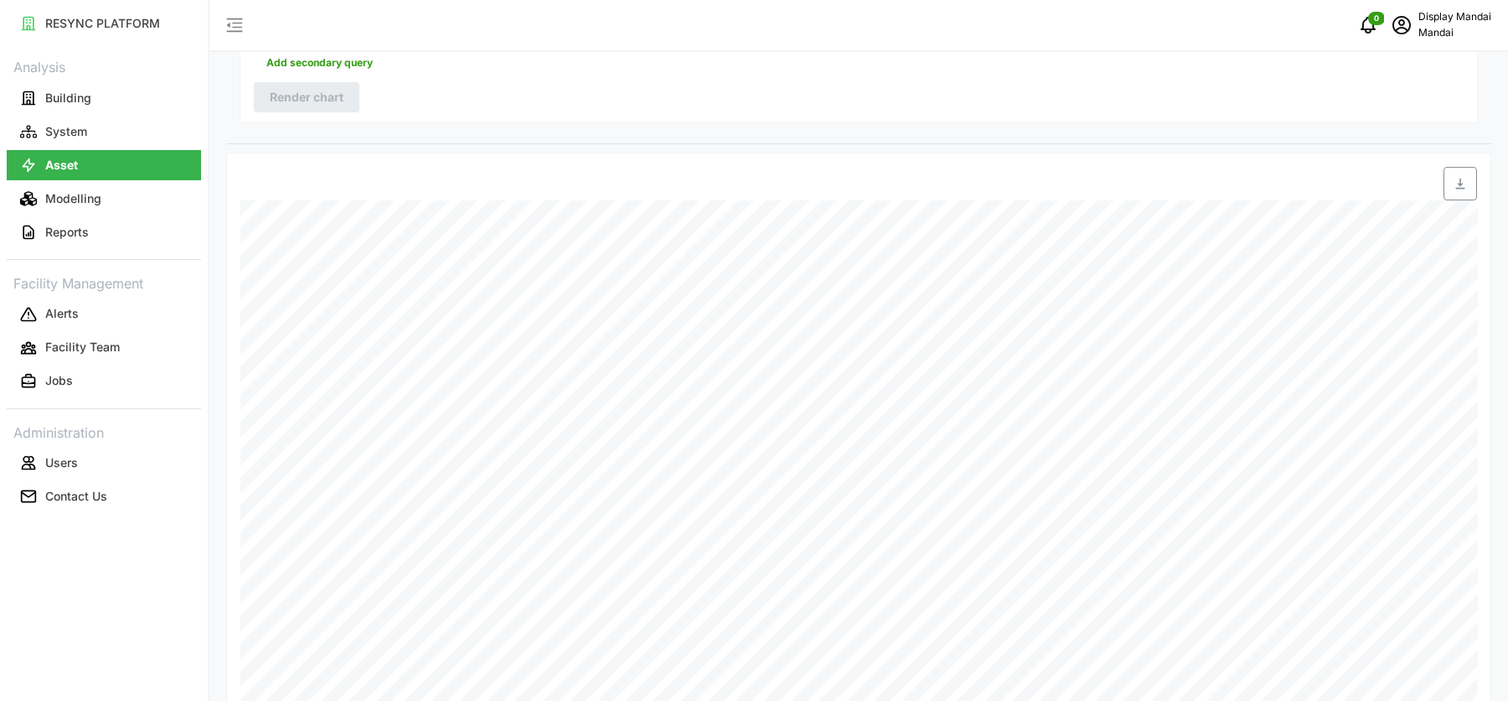
scroll to position [583, 0]
click at [1451, 126] on span "button" at bounding box center [1461, 122] width 32 height 32
